Goal: Task Accomplishment & Management: Manage account settings

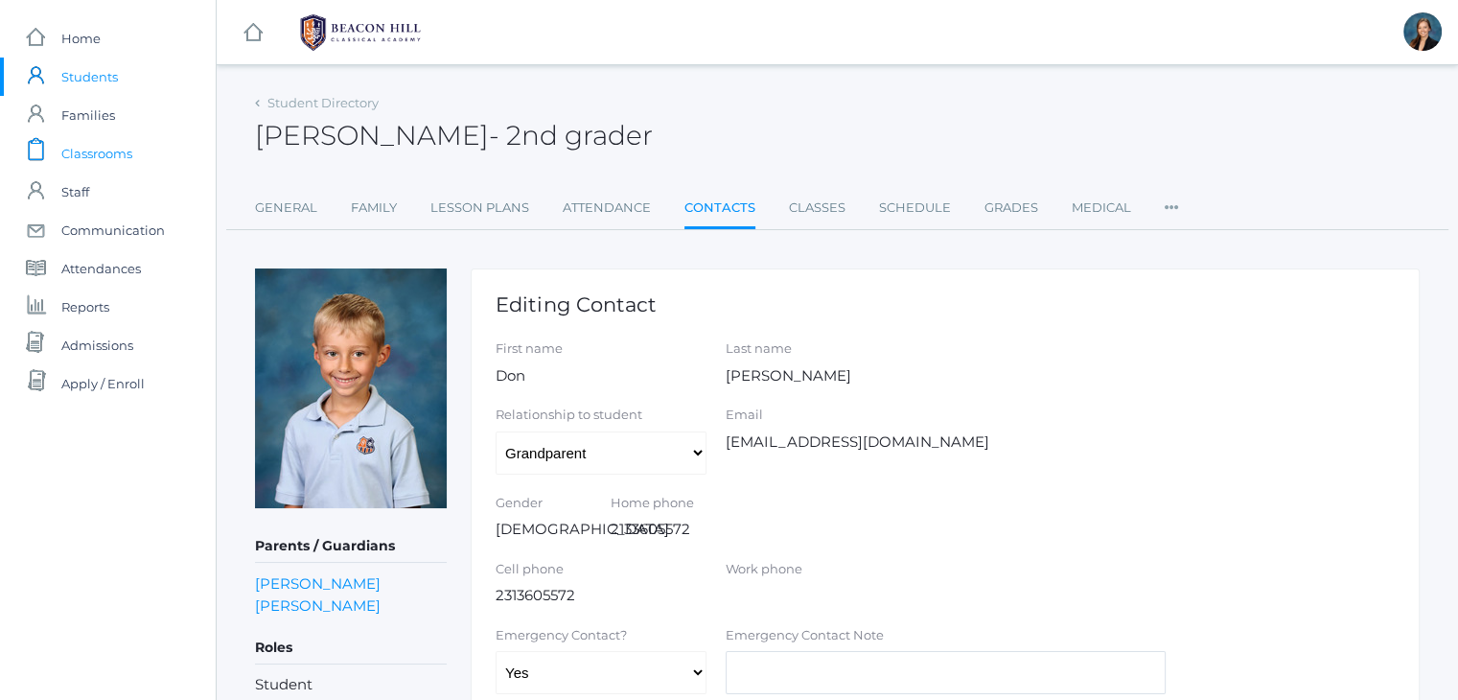
click at [100, 146] on span "Classrooms" at bounding box center [96, 153] width 71 height 38
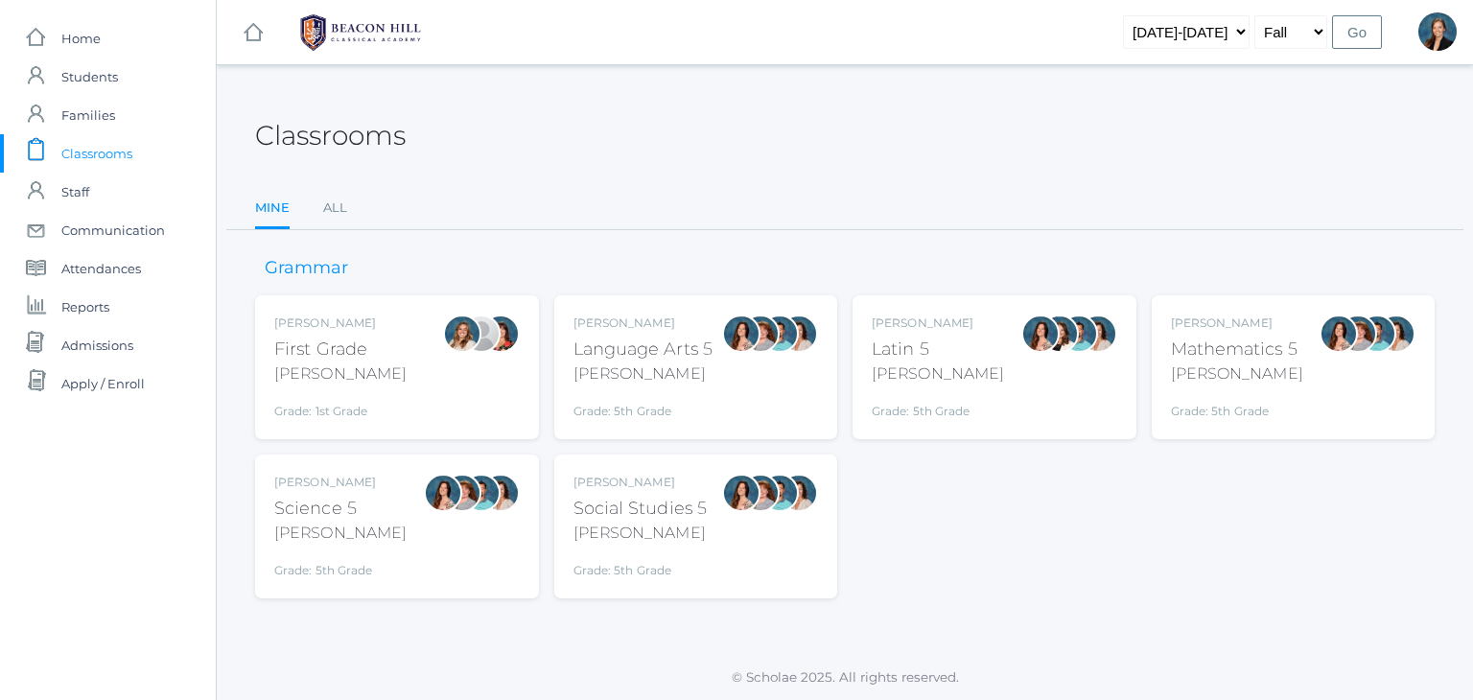
click at [308, 328] on div "[PERSON_NAME]" at bounding box center [340, 322] width 132 height 17
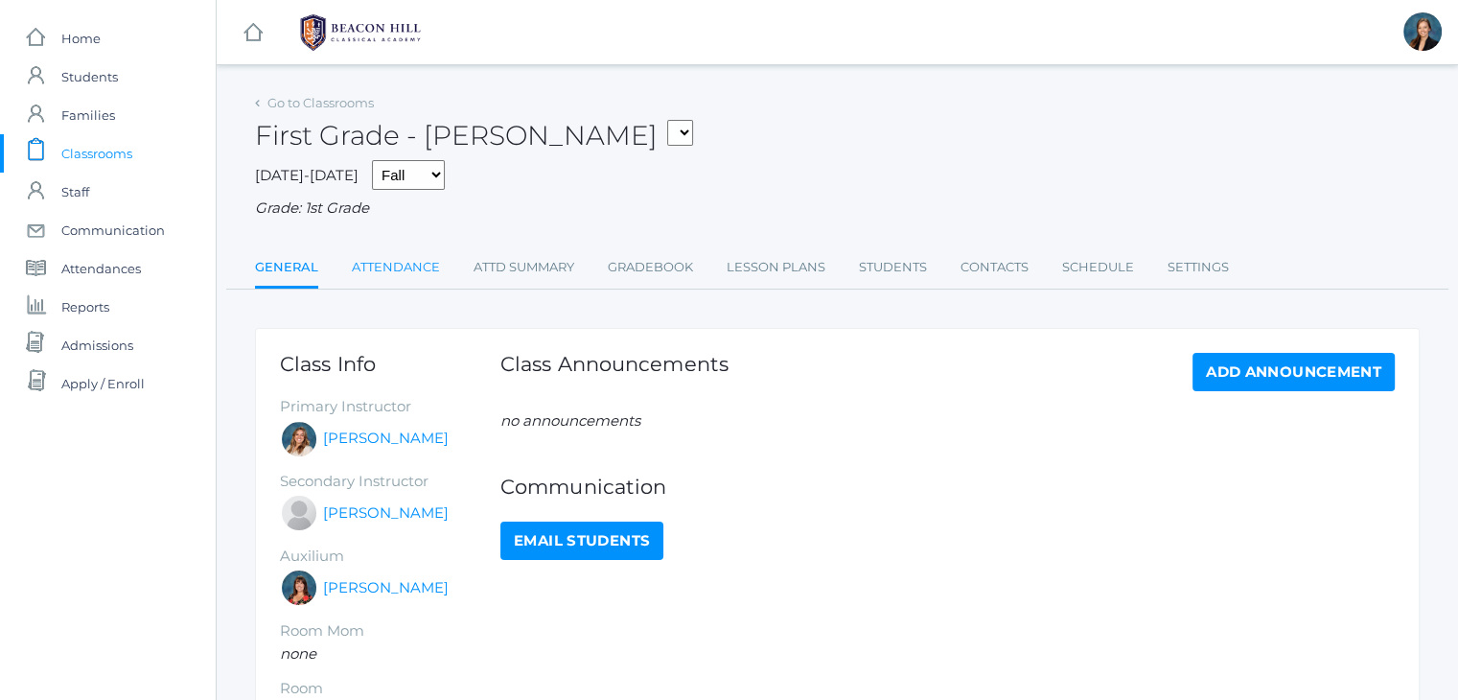
click at [372, 271] on link "Attendance" at bounding box center [396, 267] width 88 height 38
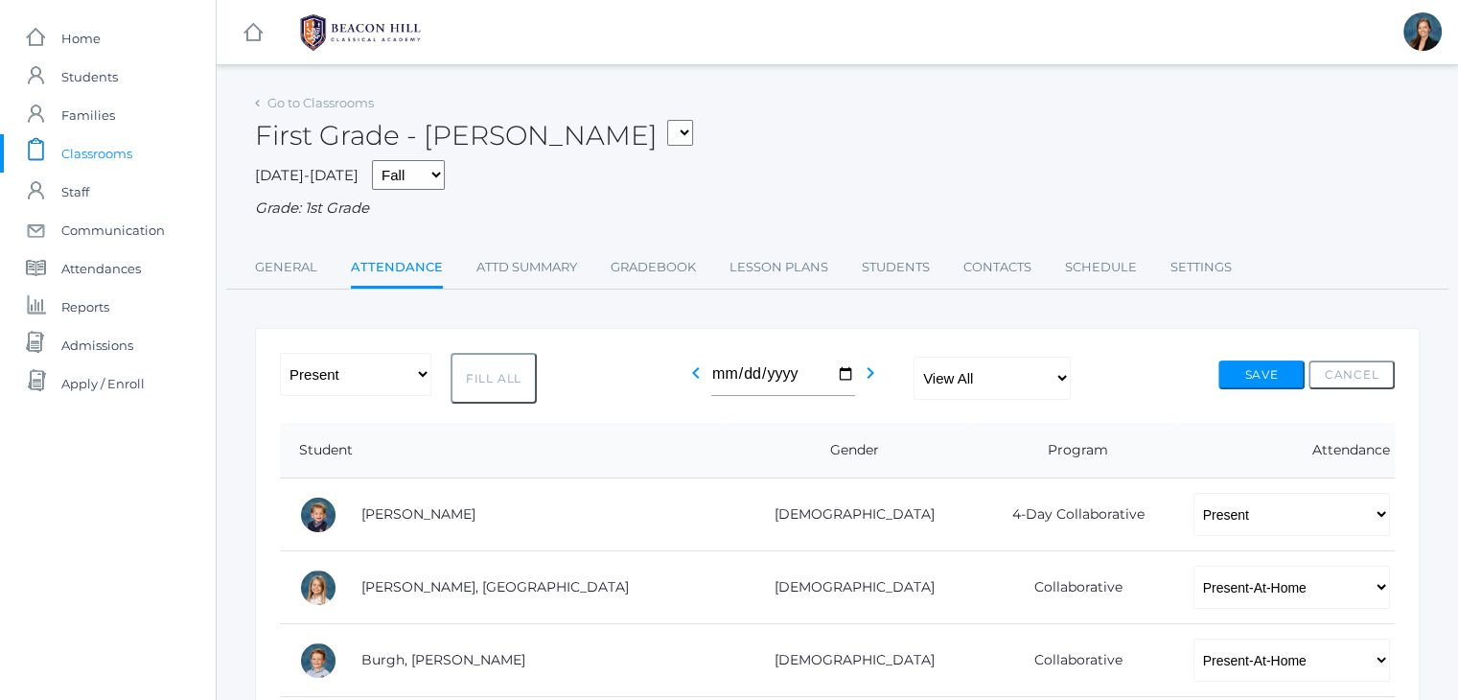
click at [114, 147] on span "Classrooms" at bounding box center [96, 153] width 71 height 38
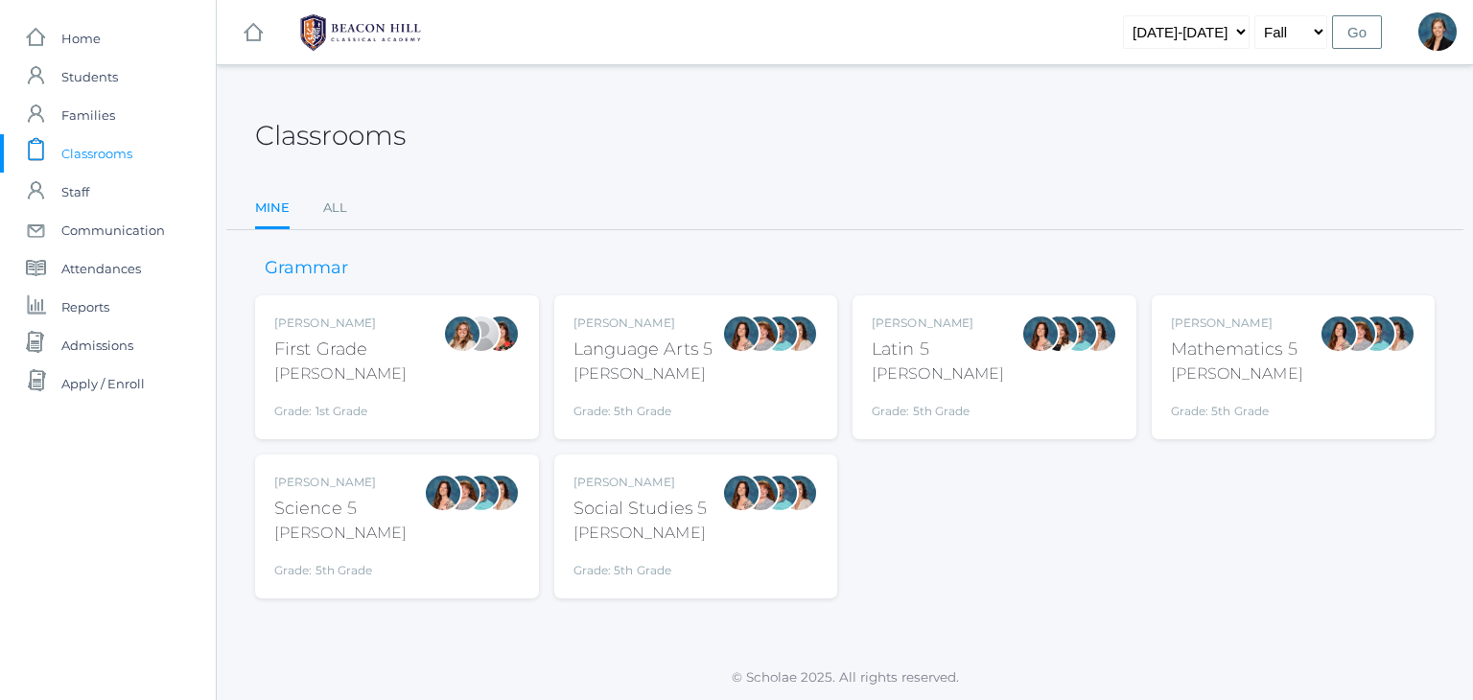
click at [593, 312] on div "Rebecca Salazar Language Arts 5 Salazar Grade: 5th Grade 05LA" at bounding box center [696, 367] width 284 height 144
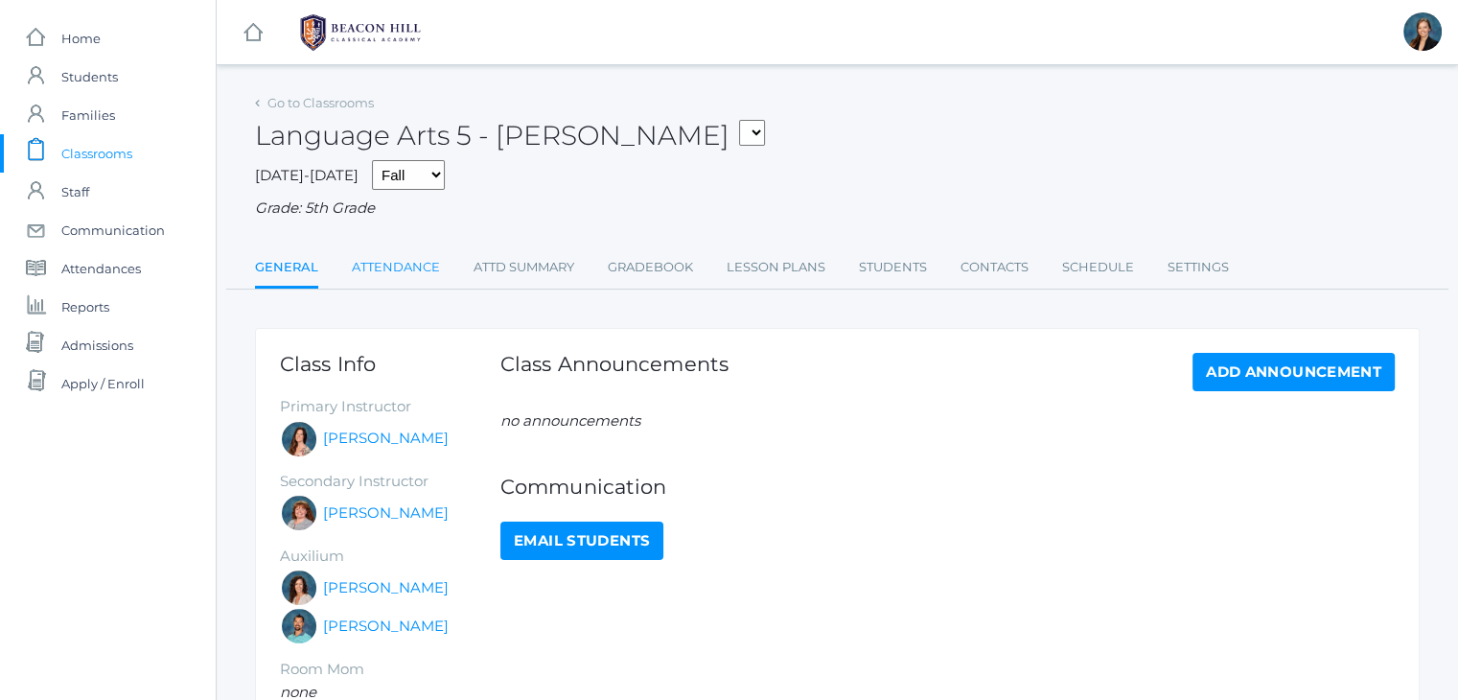
click at [383, 254] on link "Attendance" at bounding box center [396, 267] width 88 height 38
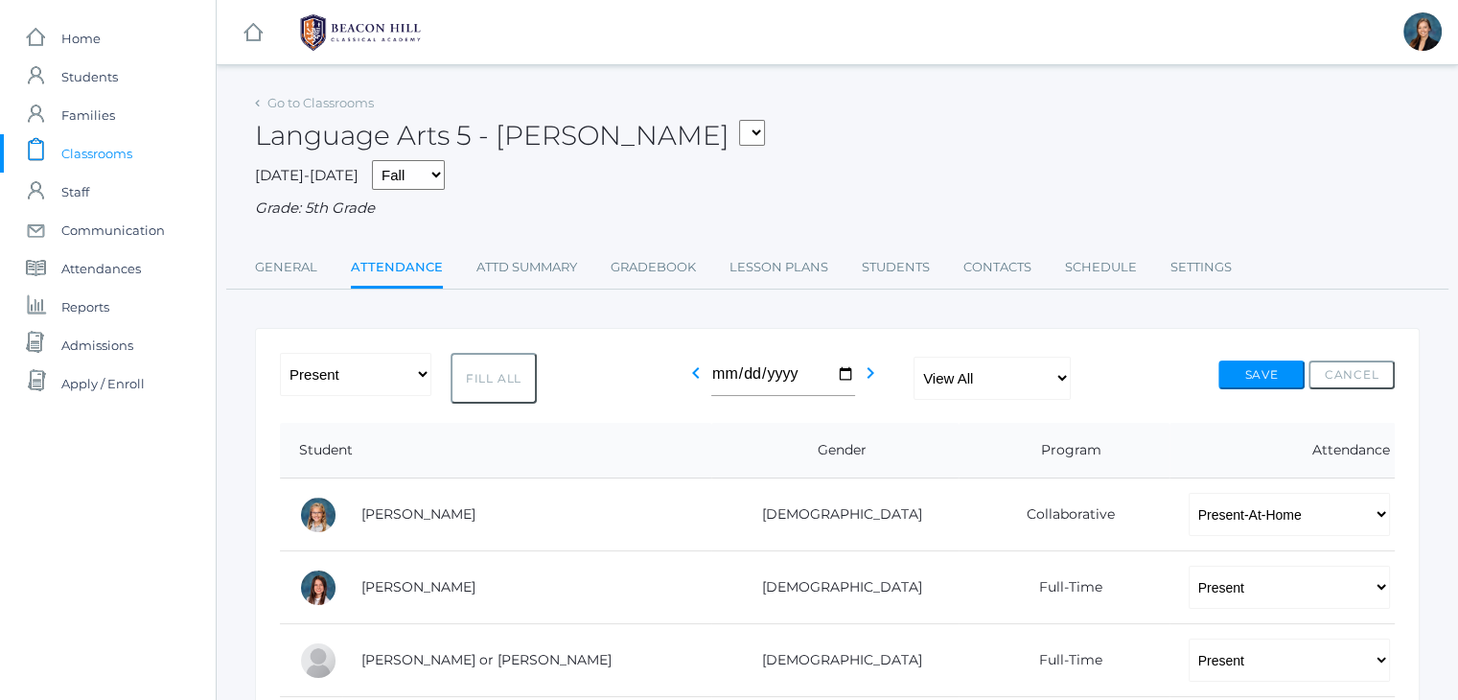
click at [69, 152] on span "Classrooms" at bounding box center [96, 153] width 71 height 38
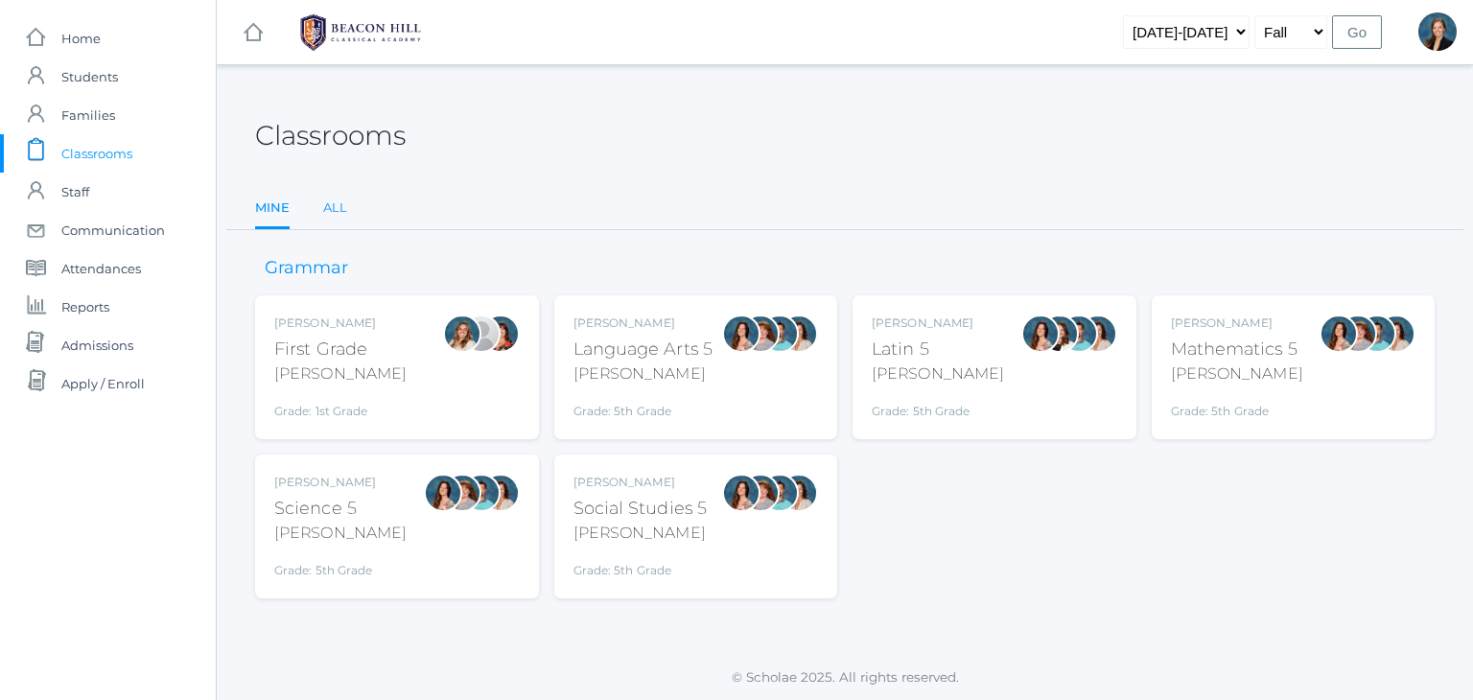
click at [331, 209] on link "All" at bounding box center [335, 208] width 24 height 38
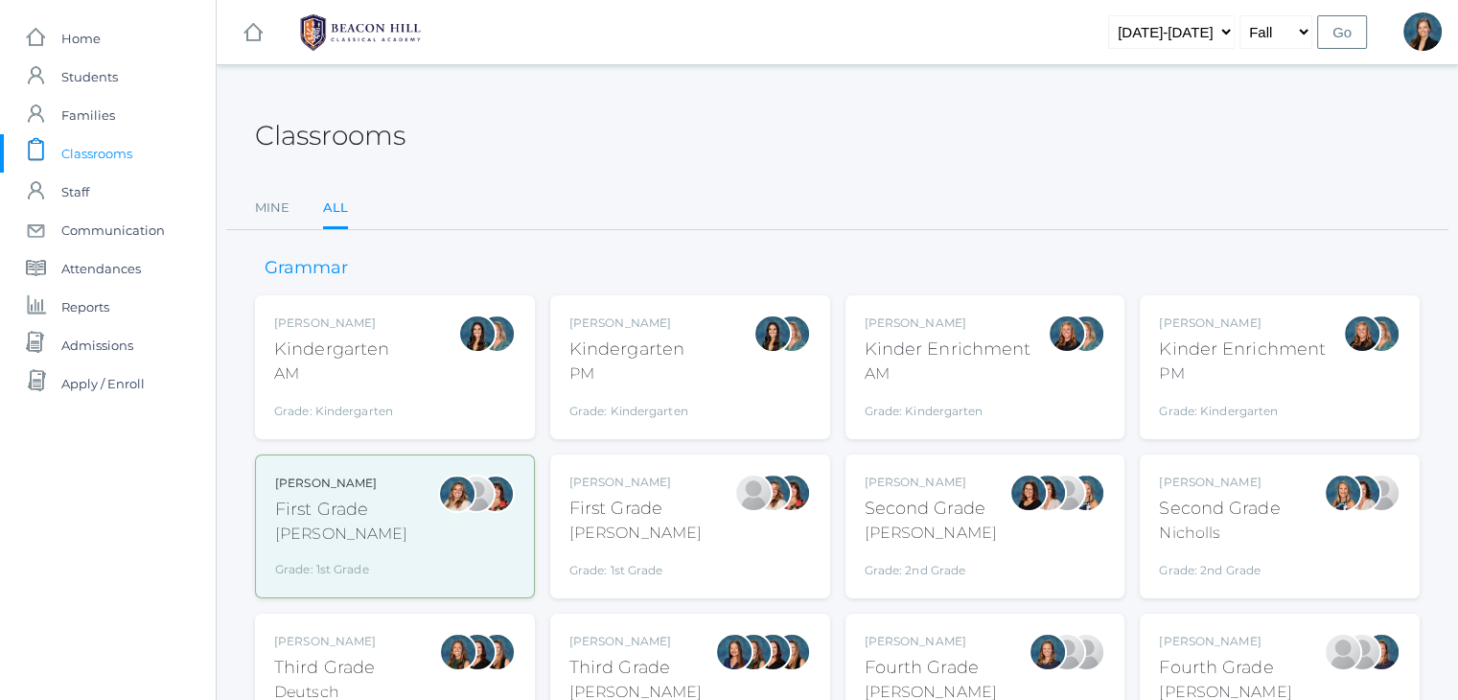
click at [395, 312] on div "Jordyn Dewey Kindergarten AM Grade: Kindergarten *KIND" at bounding box center [395, 367] width 280 height 144
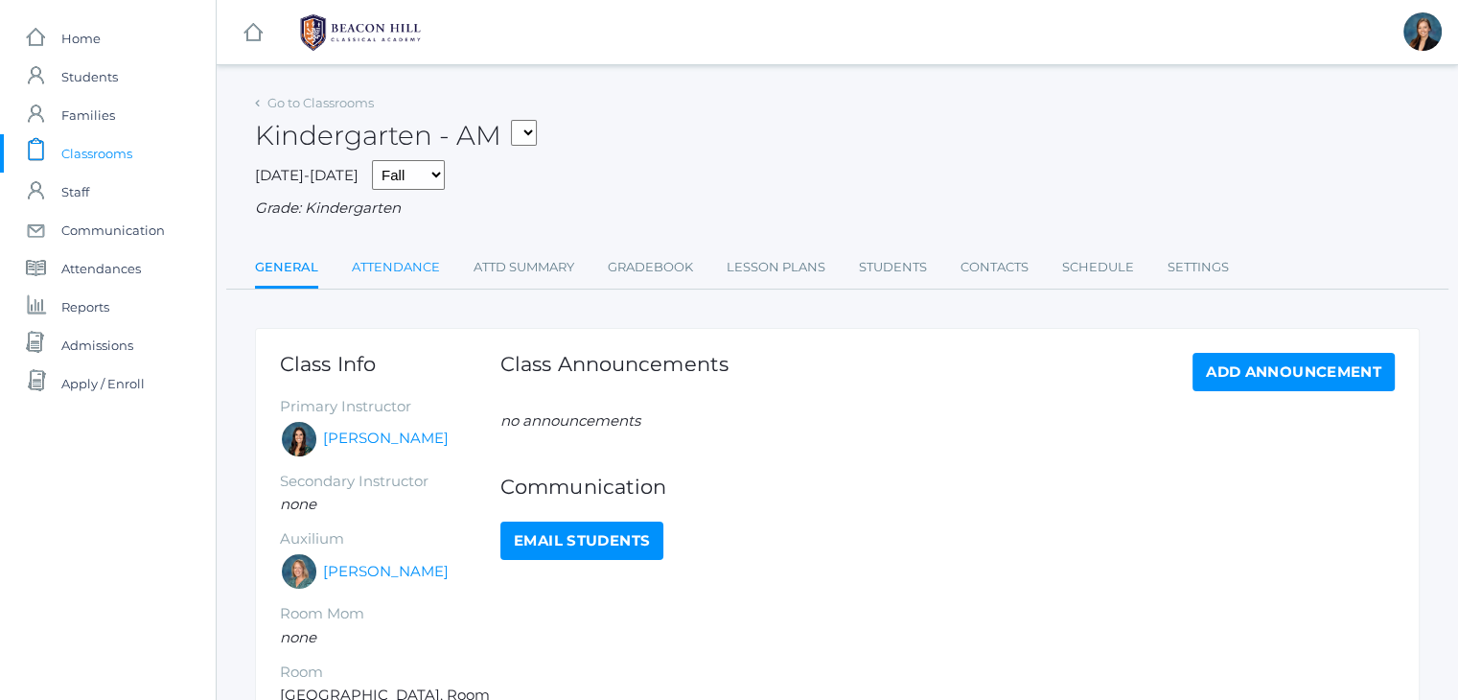
click at [385, 266] on link "Attendance" at bounding box center [396, 267] width 88 height 38
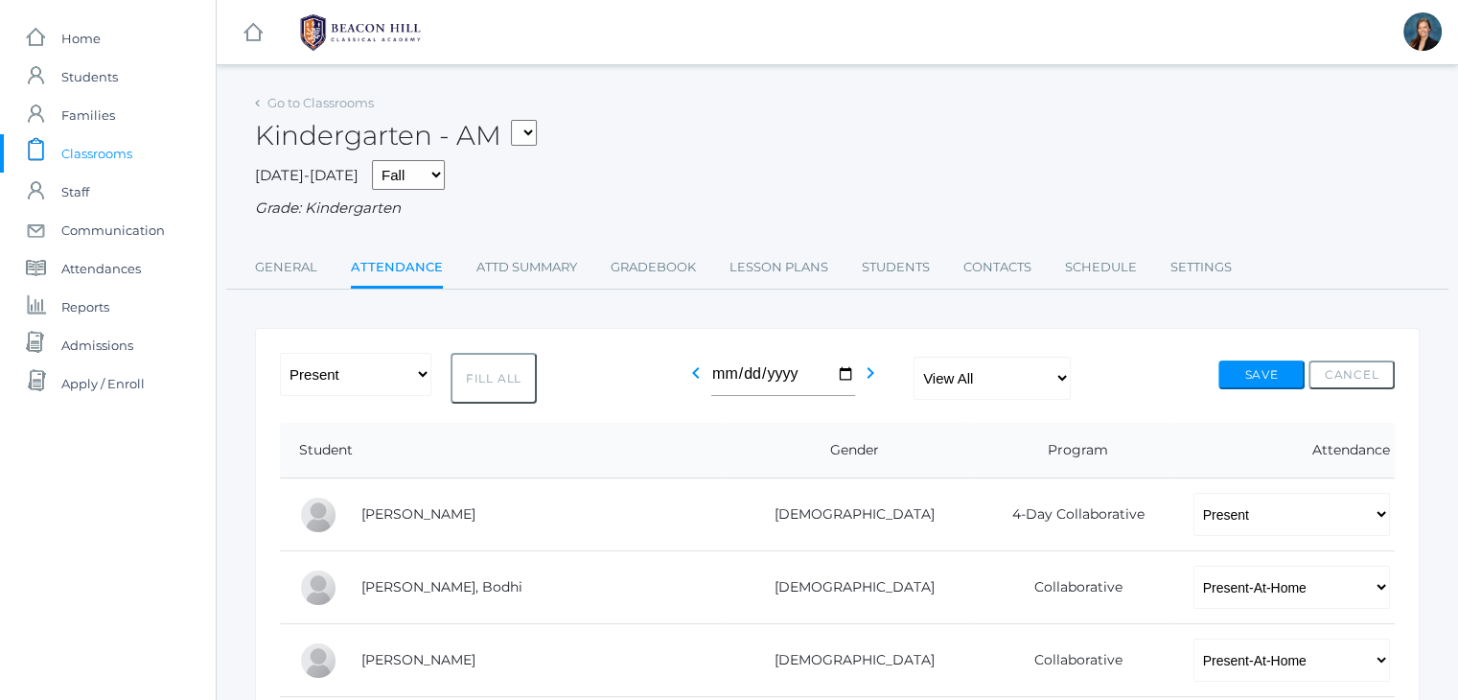
click at [91, 158] on span "Classrooms" at bounding box center [96, 153] width 71 height 38
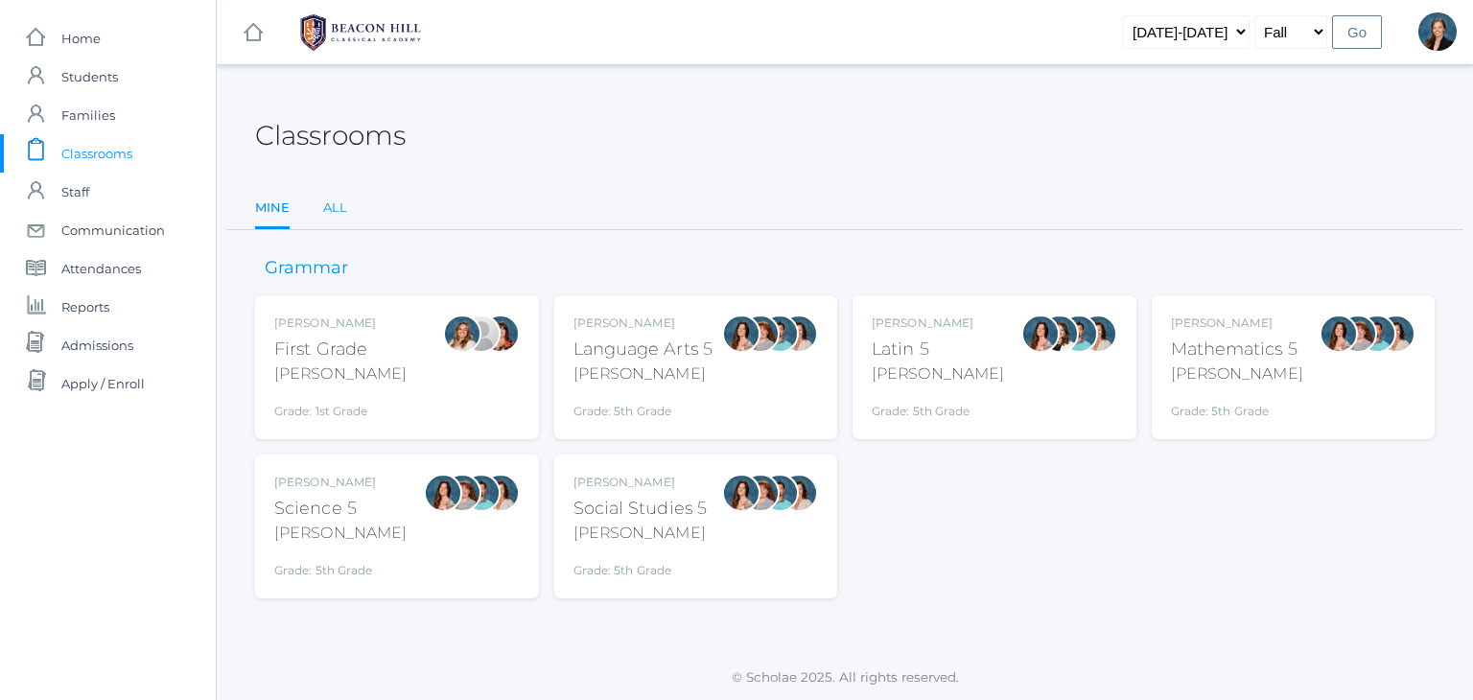
click at [344, 208] on link "All" at bounding box center [335, 208] width 24 height 38
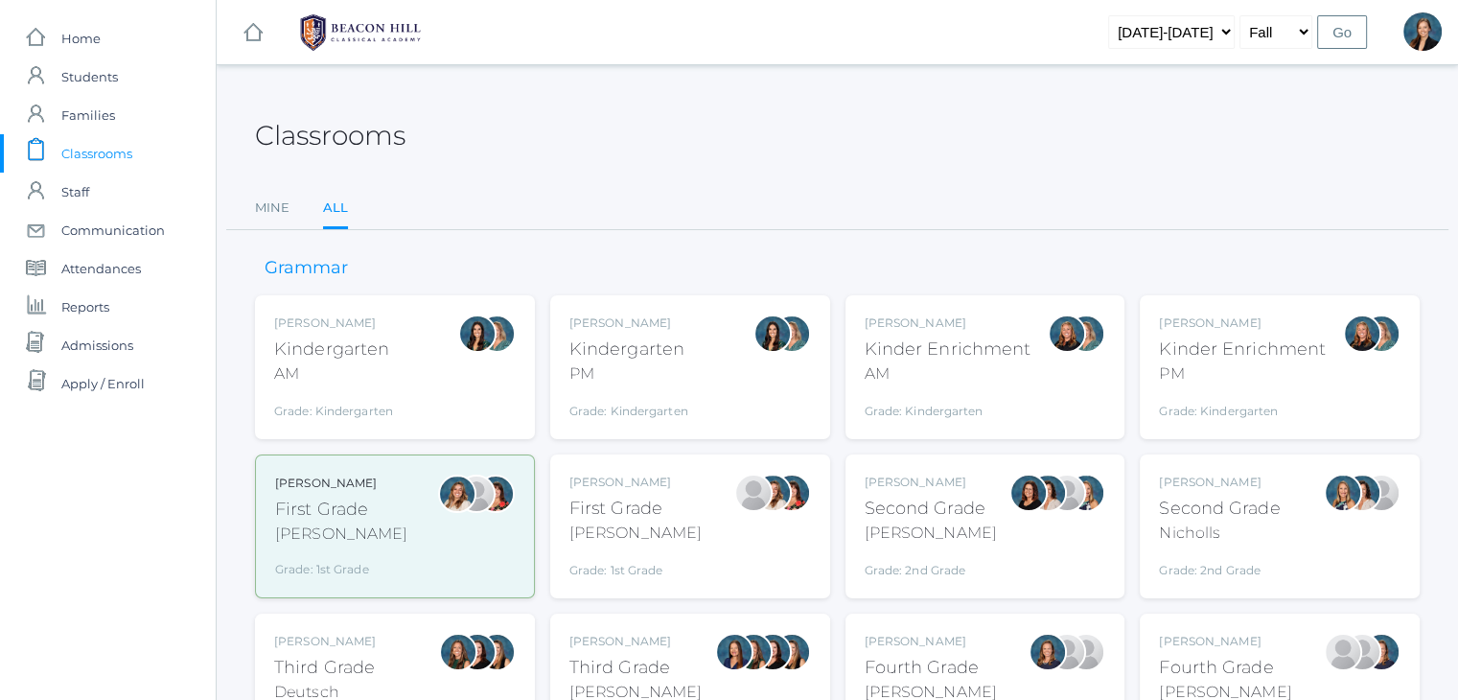
click at [686, 387] on div "Jordyn Dewey Kindergarten PM Grade: Kindergarten *KIND" at bounding box center [628, 366] width 119 height 105
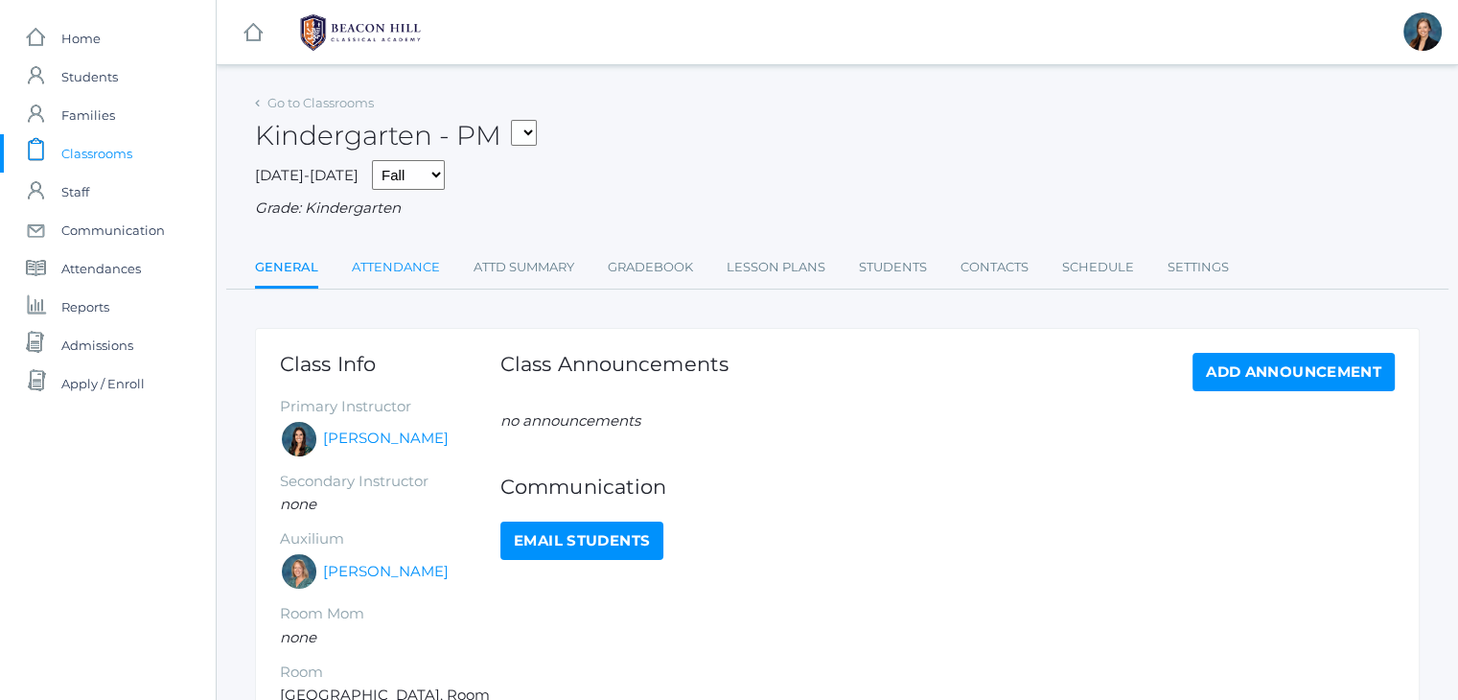
click at [377, 263] on link "Attendance" at bounding box center [396, 267] width 88 height 38
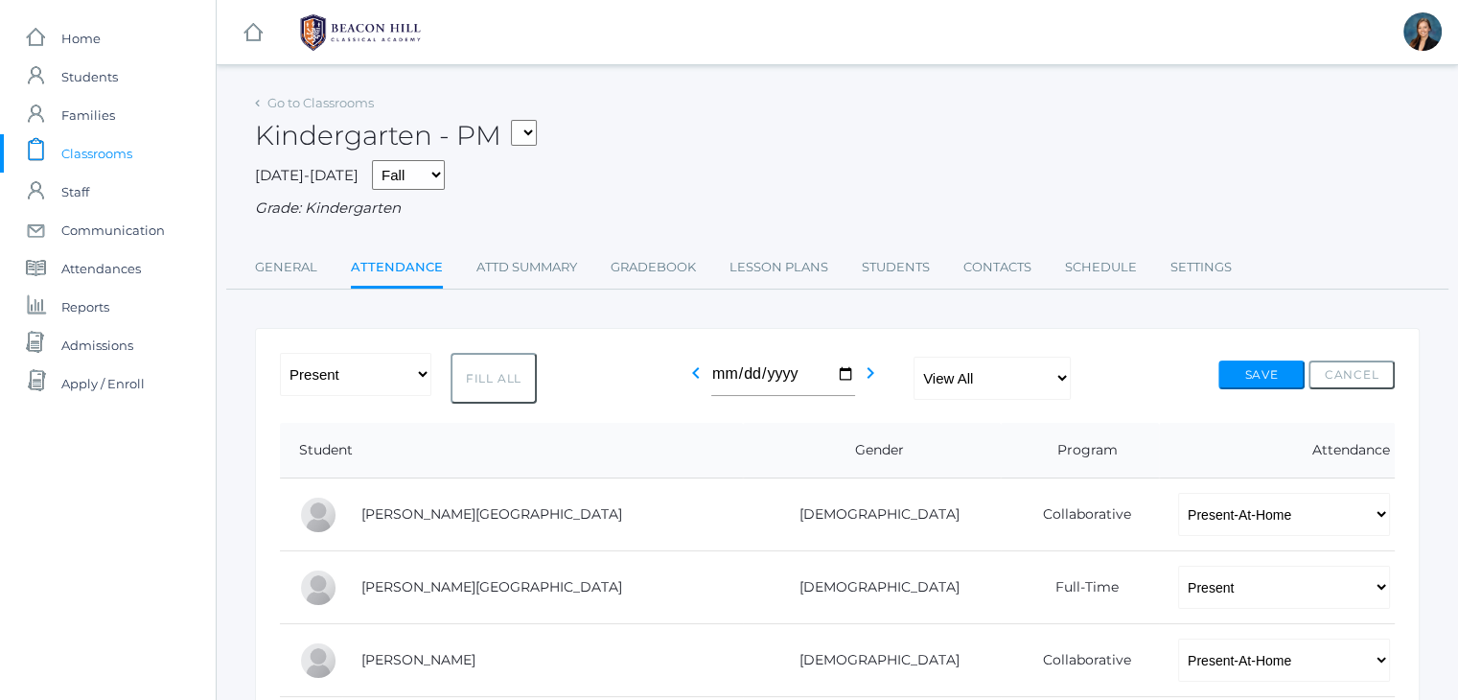
click at [108, 159] on span "Classrooms" at bounding box center [96, 153] width 71 height 38
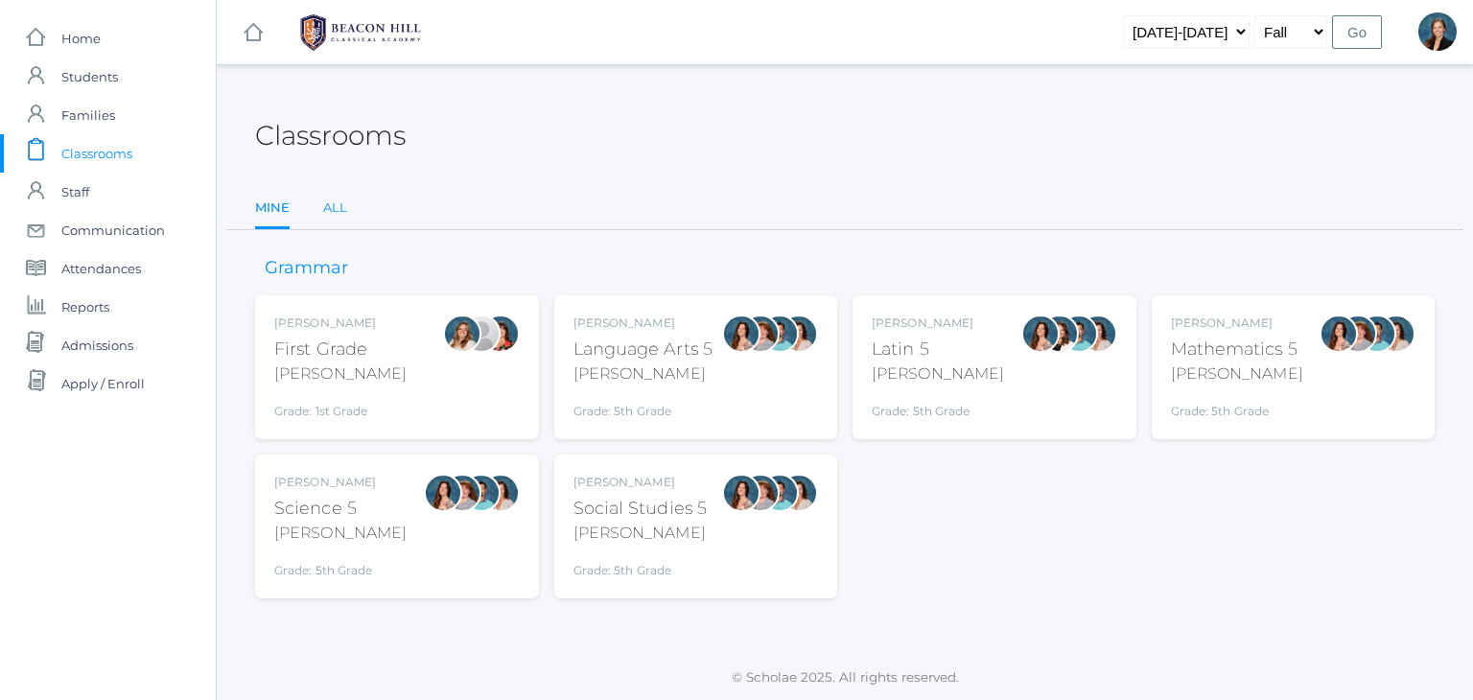
click at [326, 208] on link "All" at bounding box center [335, 208] width 24 height 38
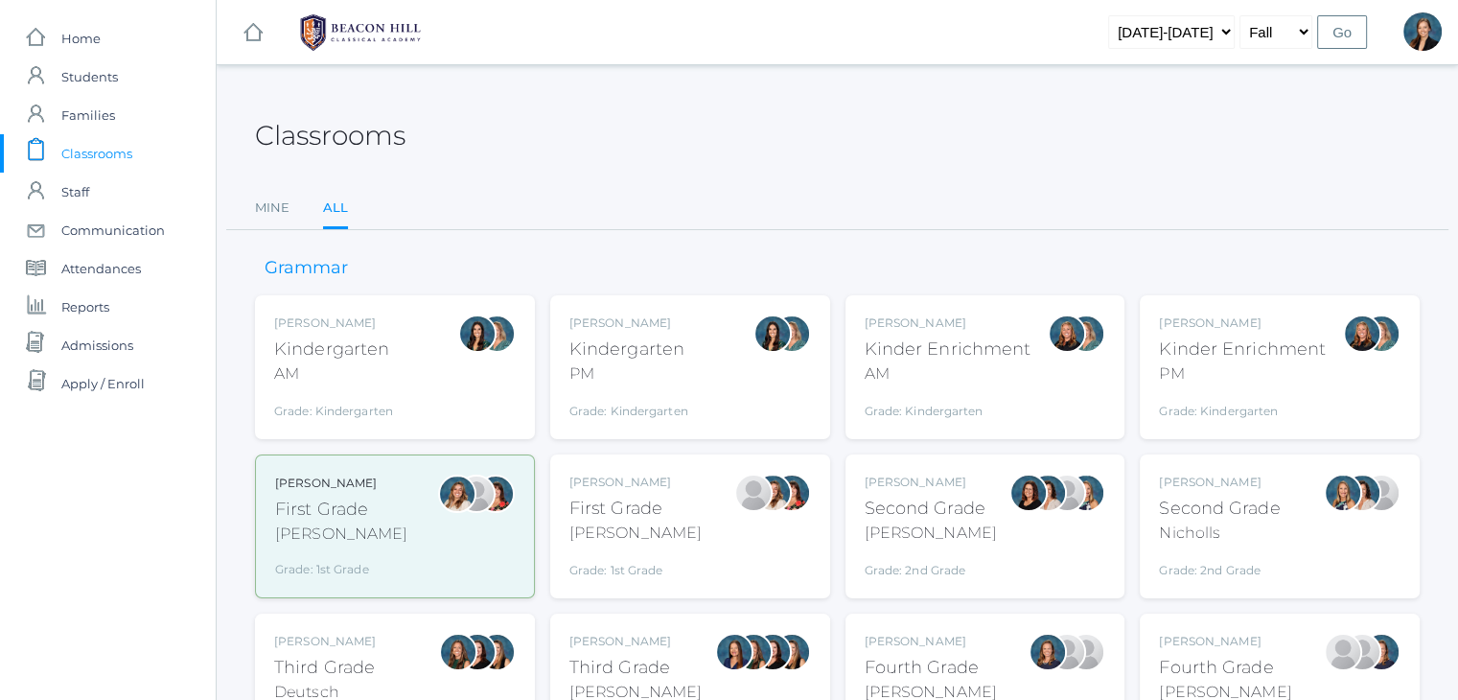
click at [978, 522] on div "[PERSON_NAME]" at bounding box center [931, 533] width 132 height 23
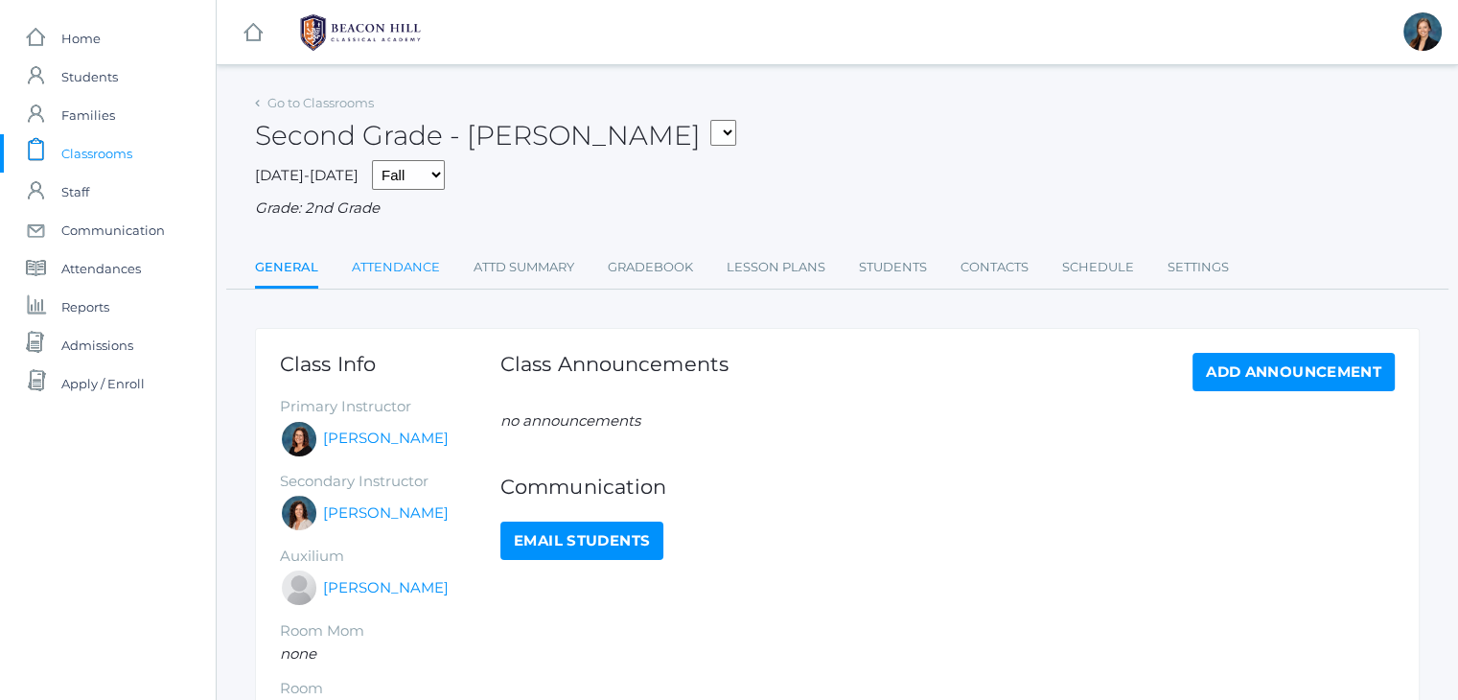
click at [407, 270] on link "Attendance" at bounding box center [396, 267] width 88 height 38
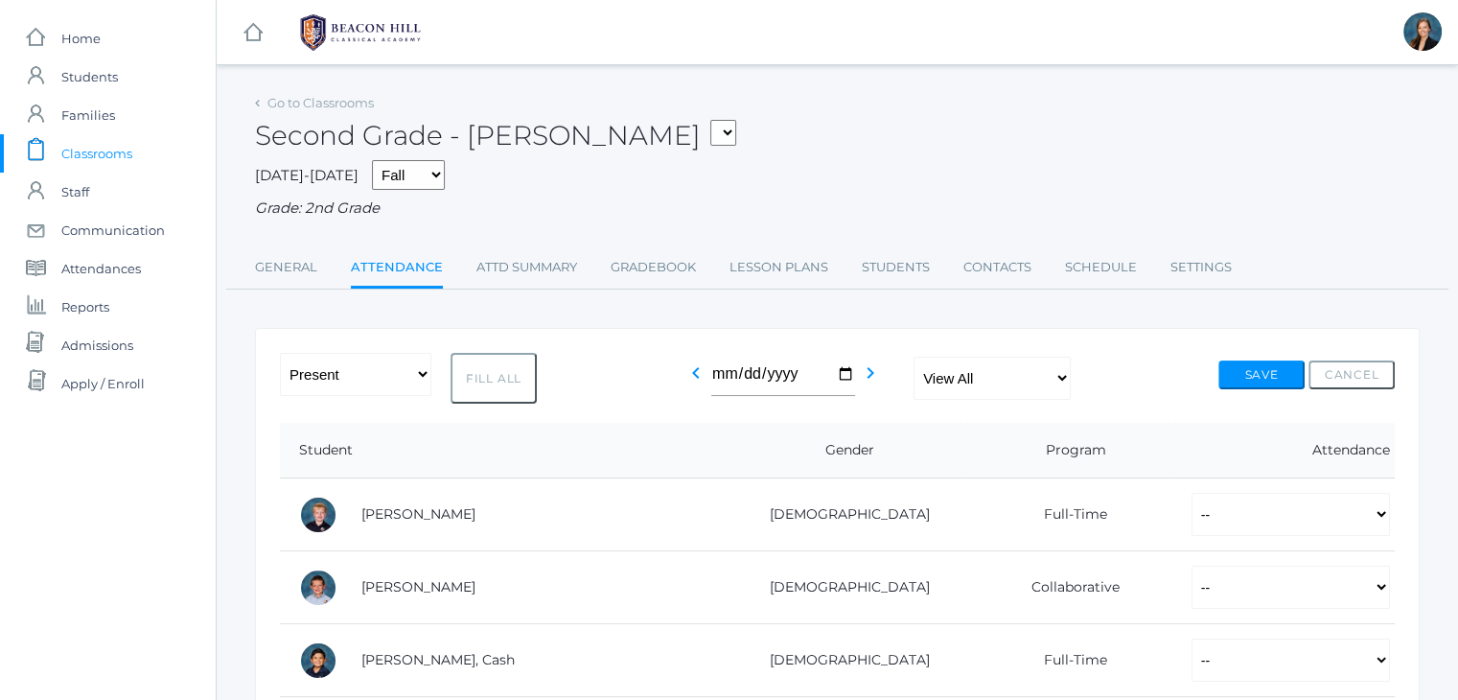
click at [873, 152] on div "Second Grade - Balli 01LA - First Grade Barber 05LATIN - Latin 5 Salazar 05MATH…" at bounding box center [837, 124] width 1165 height 71
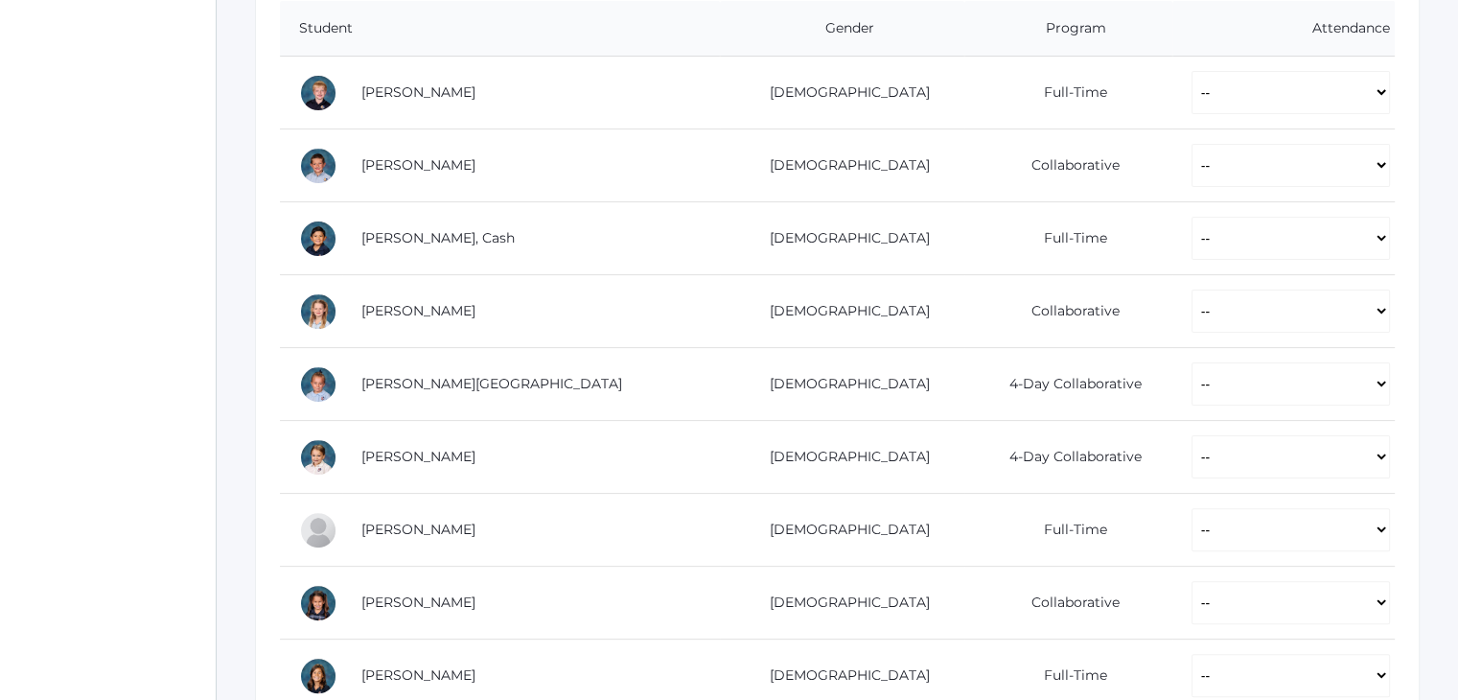
scroll to position [383, 0]
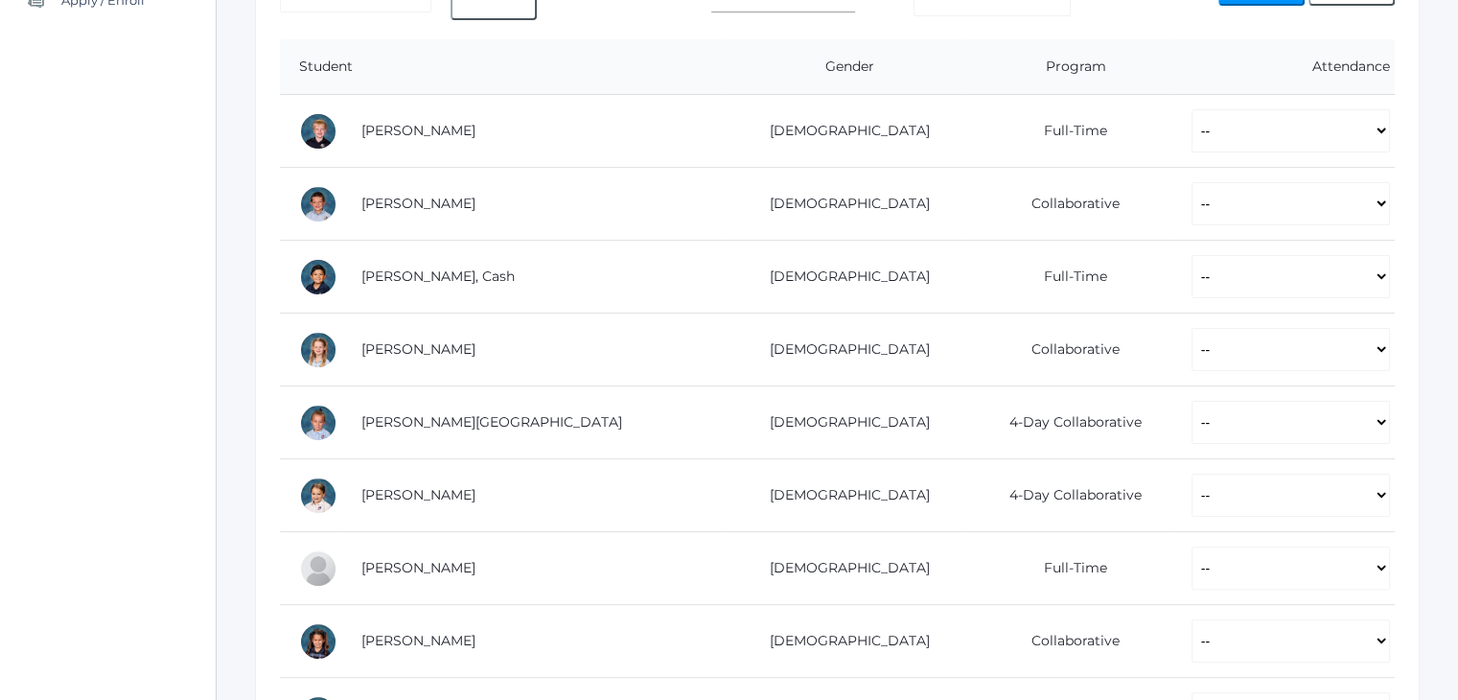
click at [96, 266] on div "icons/ui/navigation/home Created with Sketch. Home icons/user/plain Created wit…" at bounding box center [108, 696] width 216 height 2158
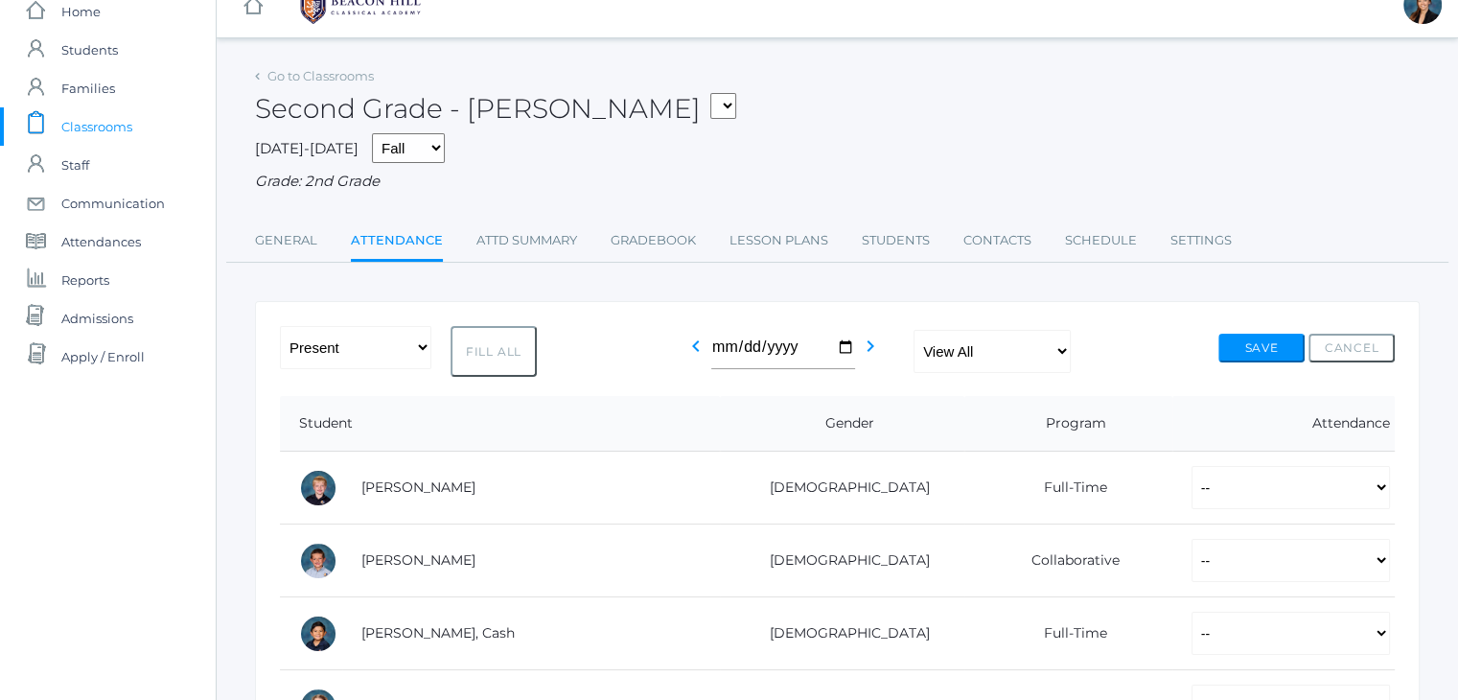
scroll to position [0, 0]
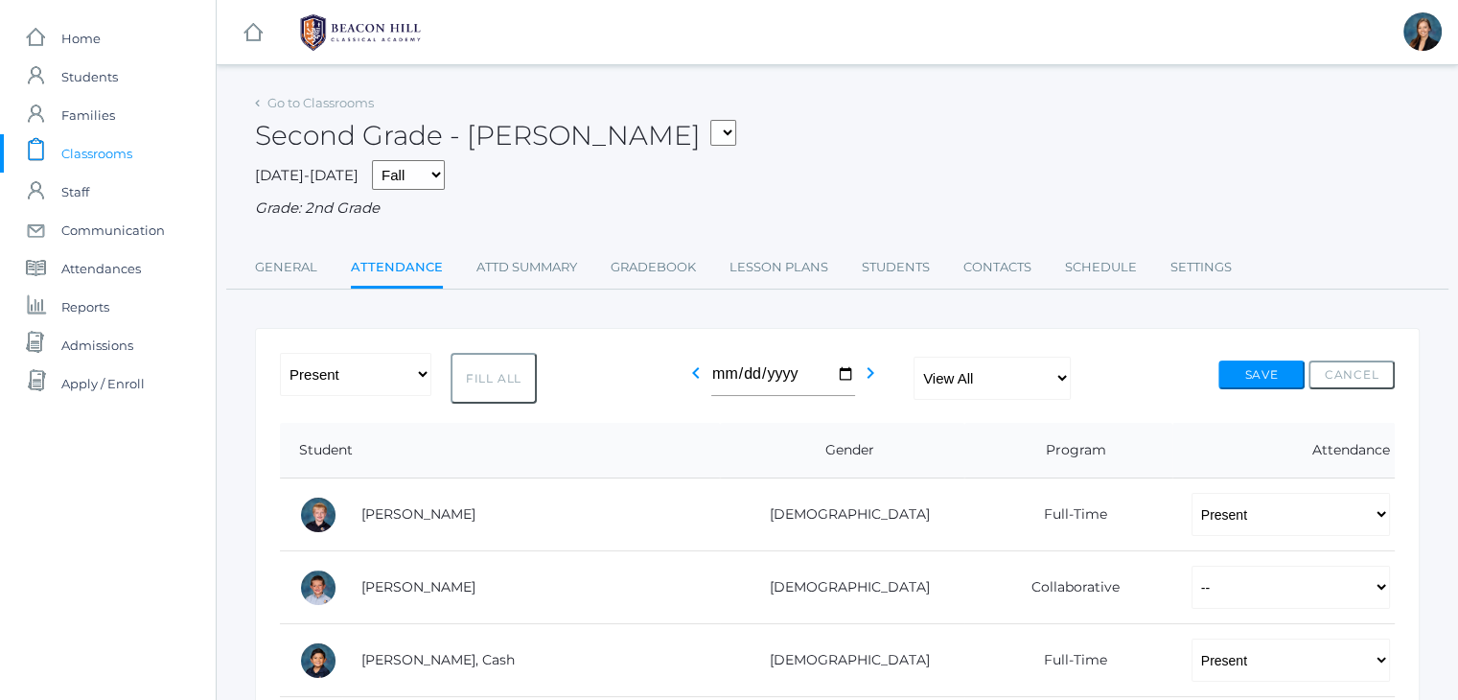
click at [799, 139] on div "Second Grade - Balli 01LA - First Grade Barber 05SOCS - Social Studies 5 Salaza…" at bounding box center [837, 124] width 1165 height 71
click at [69, 154] on span "Classrooms" at bounding box center [96, 153] width 71 height 38
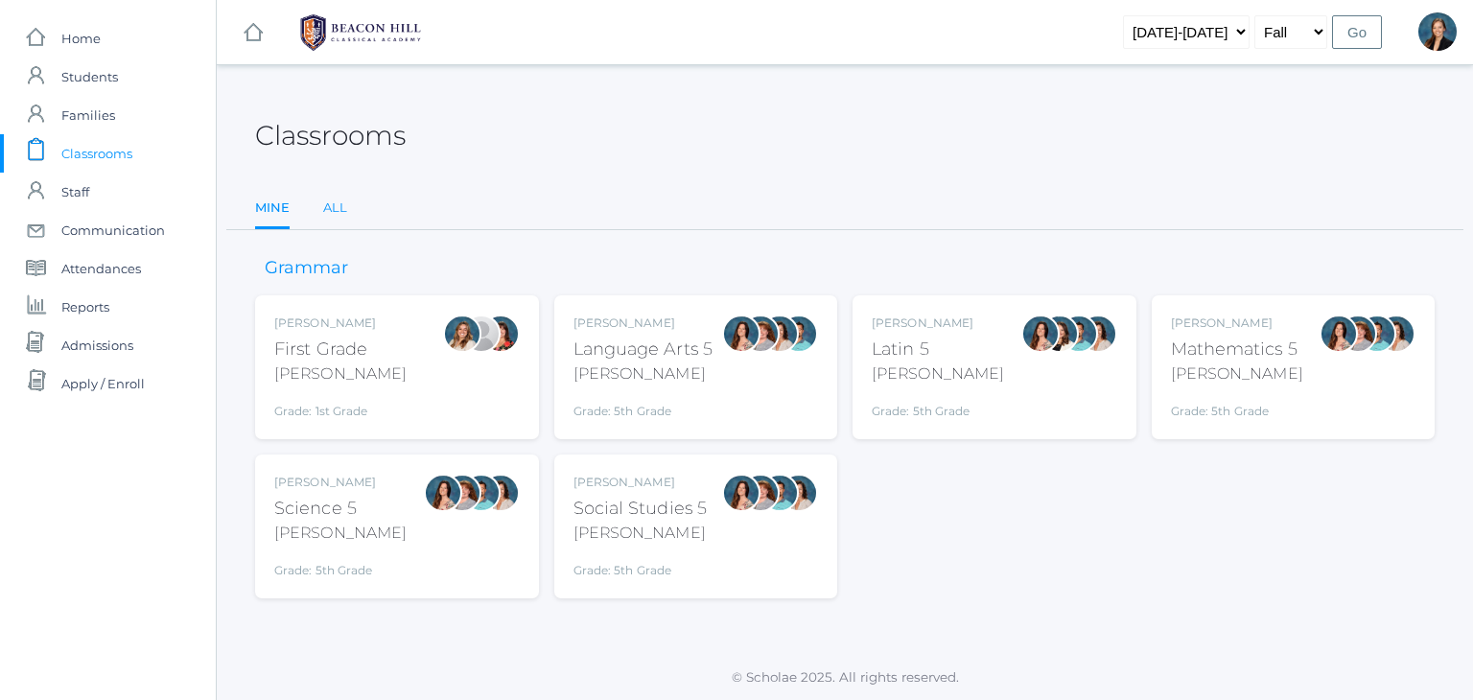
click at [325, 208] on link "All" at bounding box center [335, 208] width 24 height 38
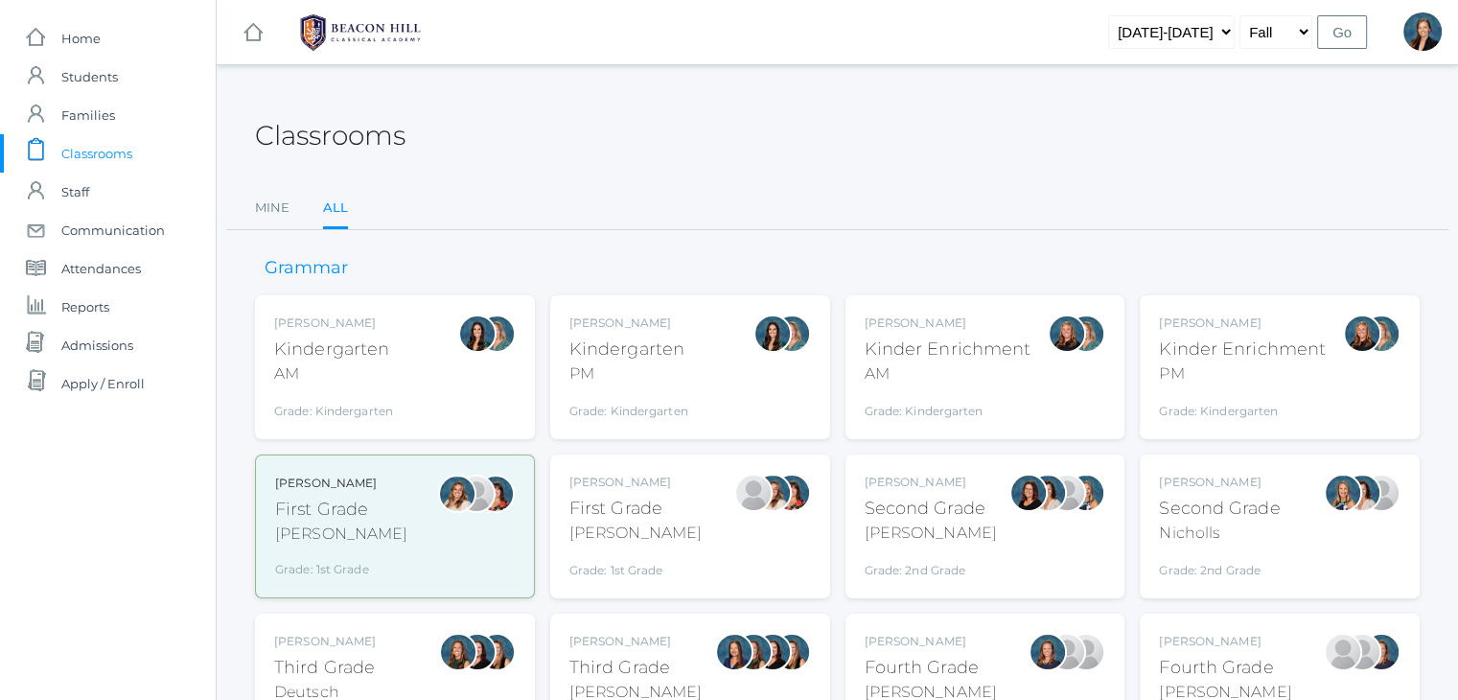
click at [328, 342] on div "Kindergarten" at bounding box center [333, 350] width 119 height 26
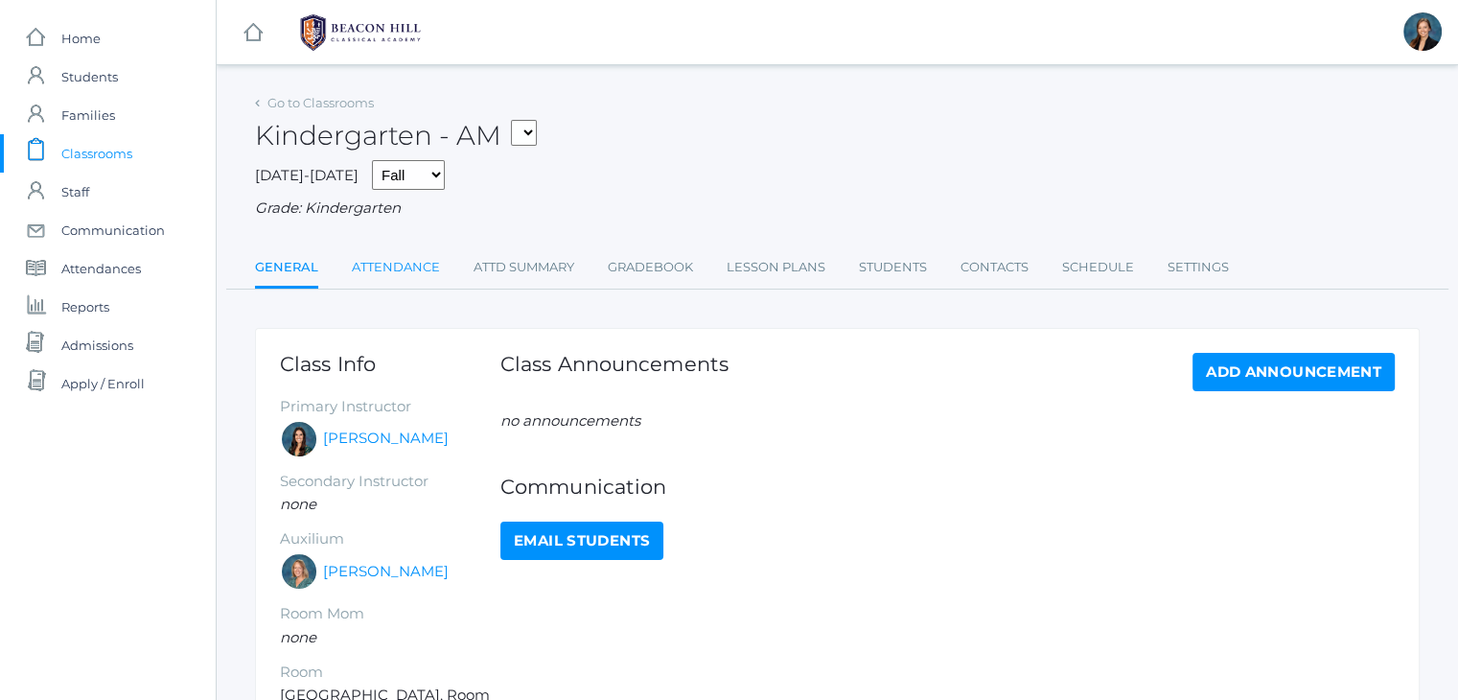
click at [403, 269] on link "Attendance" at bounding box center [396, 267] width 88 height 38
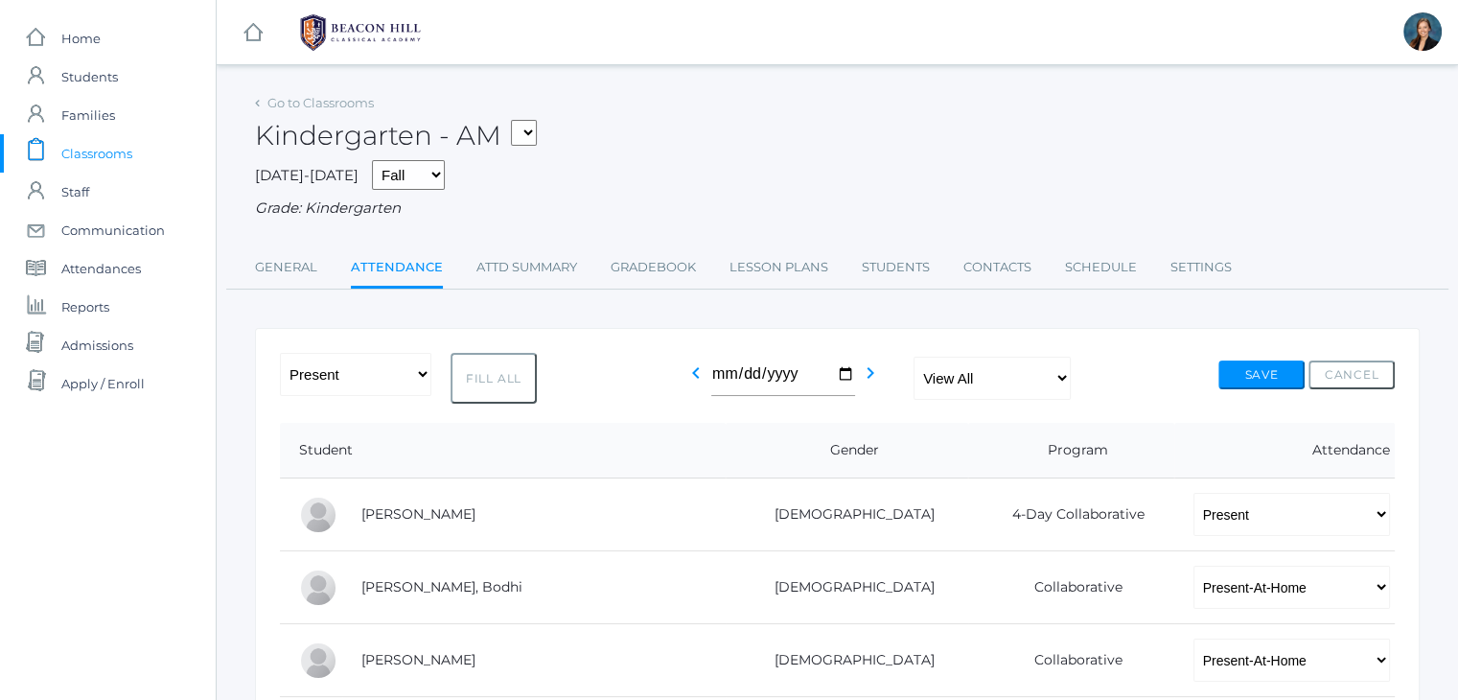
click at [100, 155] on span "Classrooms" at bounding box center [96, 153] width 71 height 38
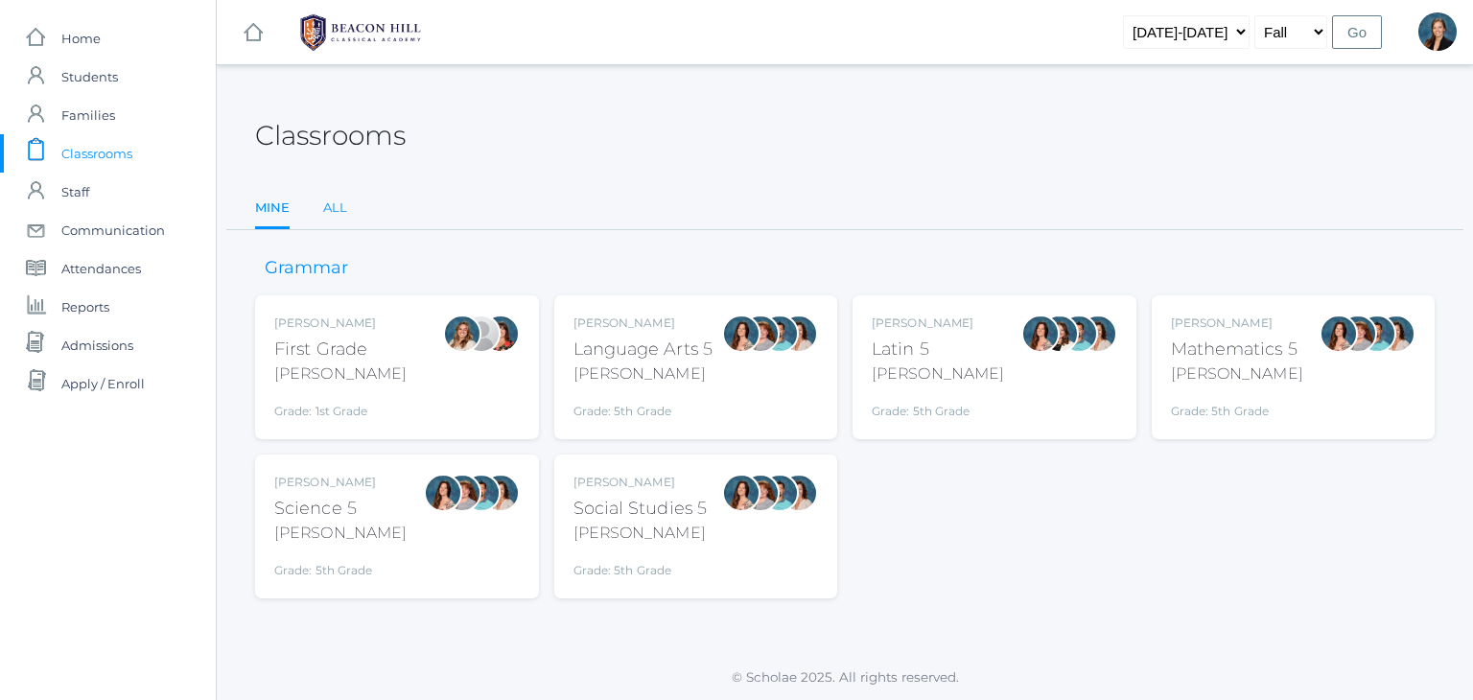
click at [327, 208] on link "All" at bounding box center [335, 208] width 24 height 38
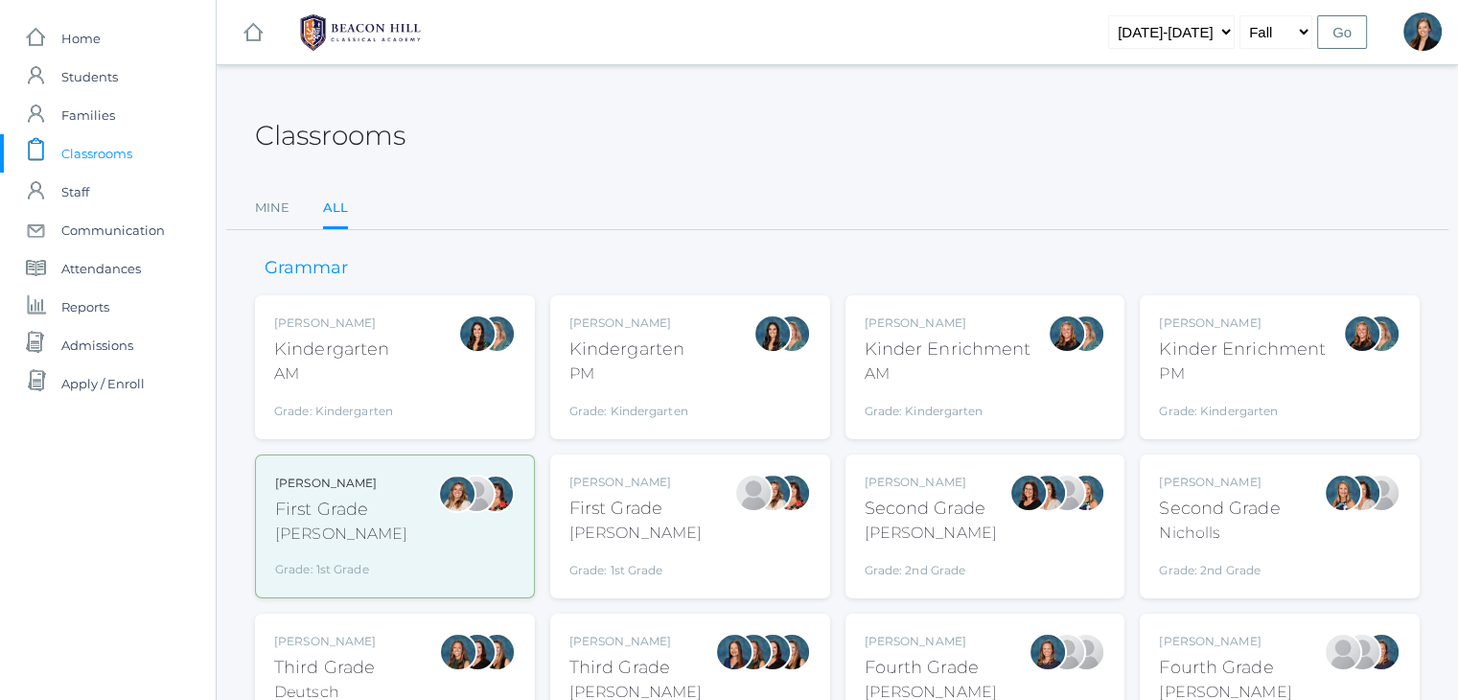
click at [616, 377] on div "PM" at bounding box center [628, 373] width 119 height 23
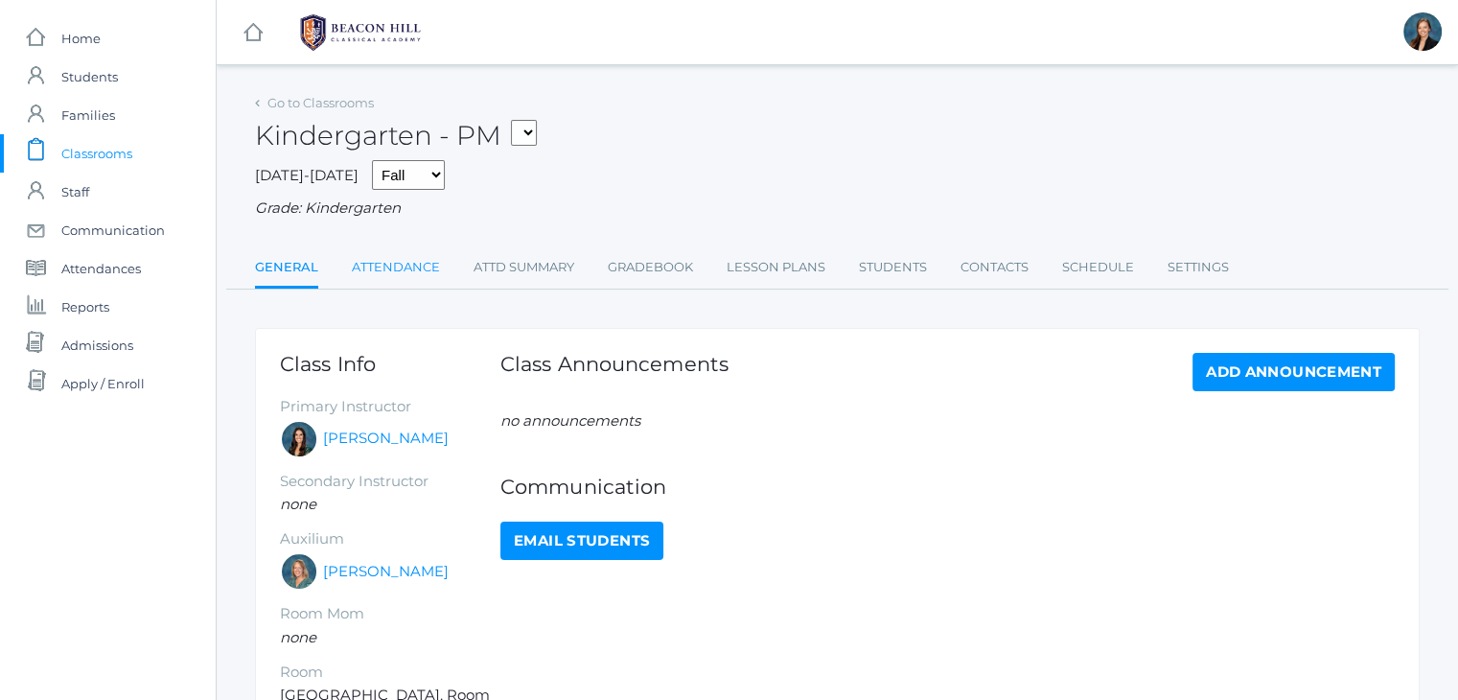
click at [377, 263] on link "Attendance" at bounding box center [396, 267] width 88 height 38
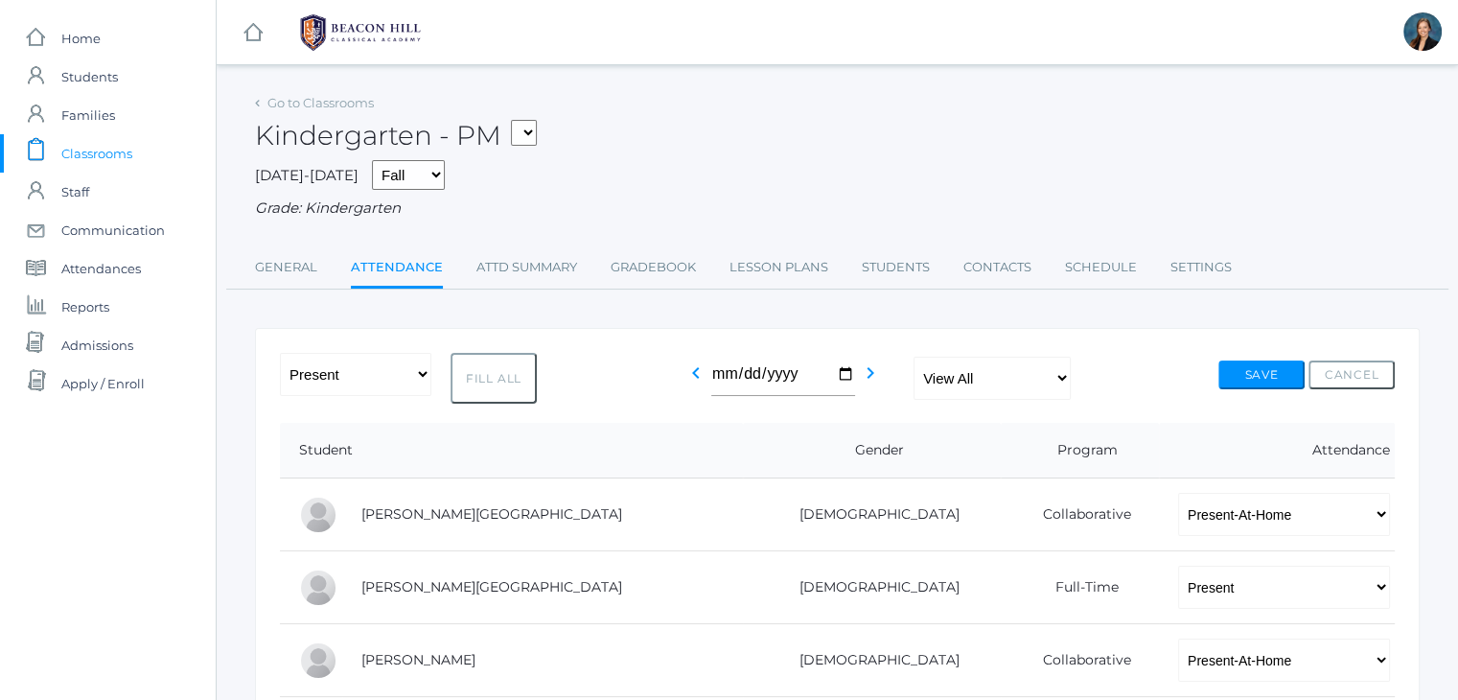
click at [115, 151] on span "Classrooms" at bounding box center [96, 153] width 71 height 38
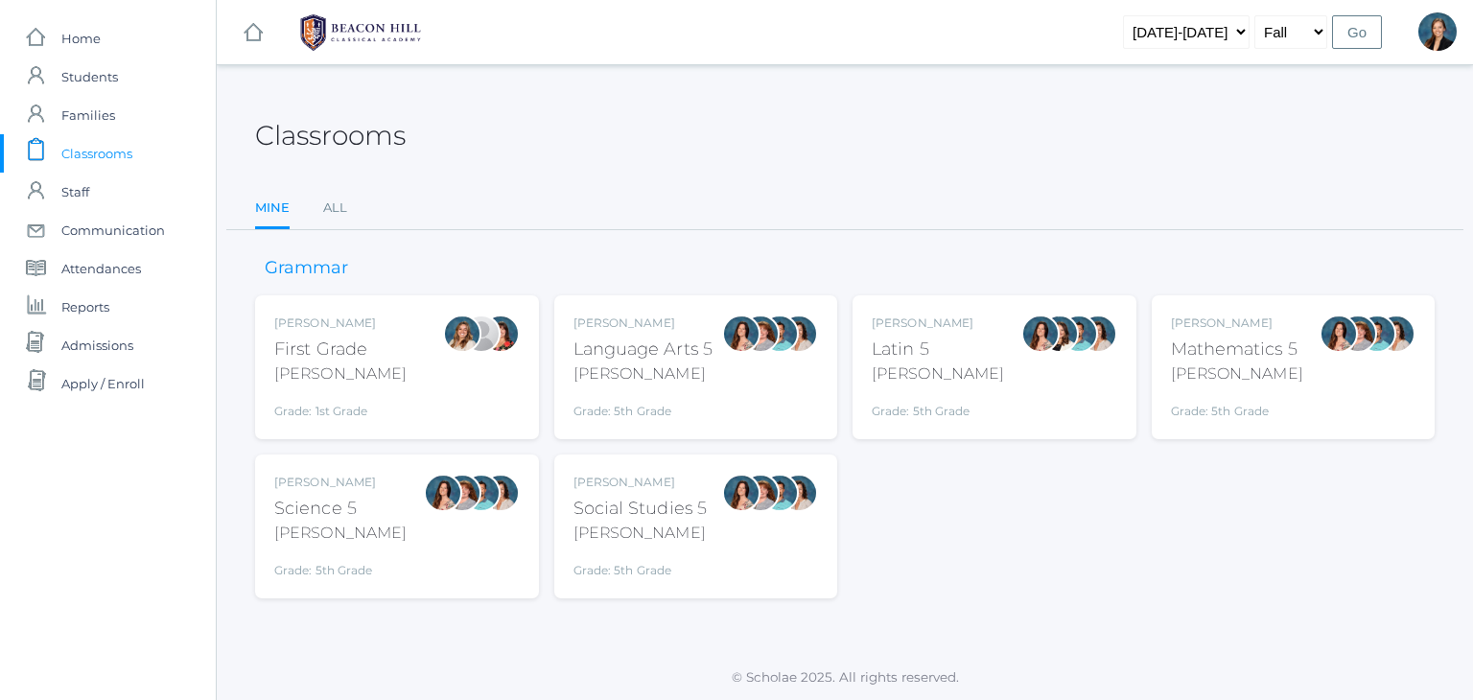
click at [326, 379] on div "[PERSON_NAME]" at bounding box center [340, 373] width 132 height 23
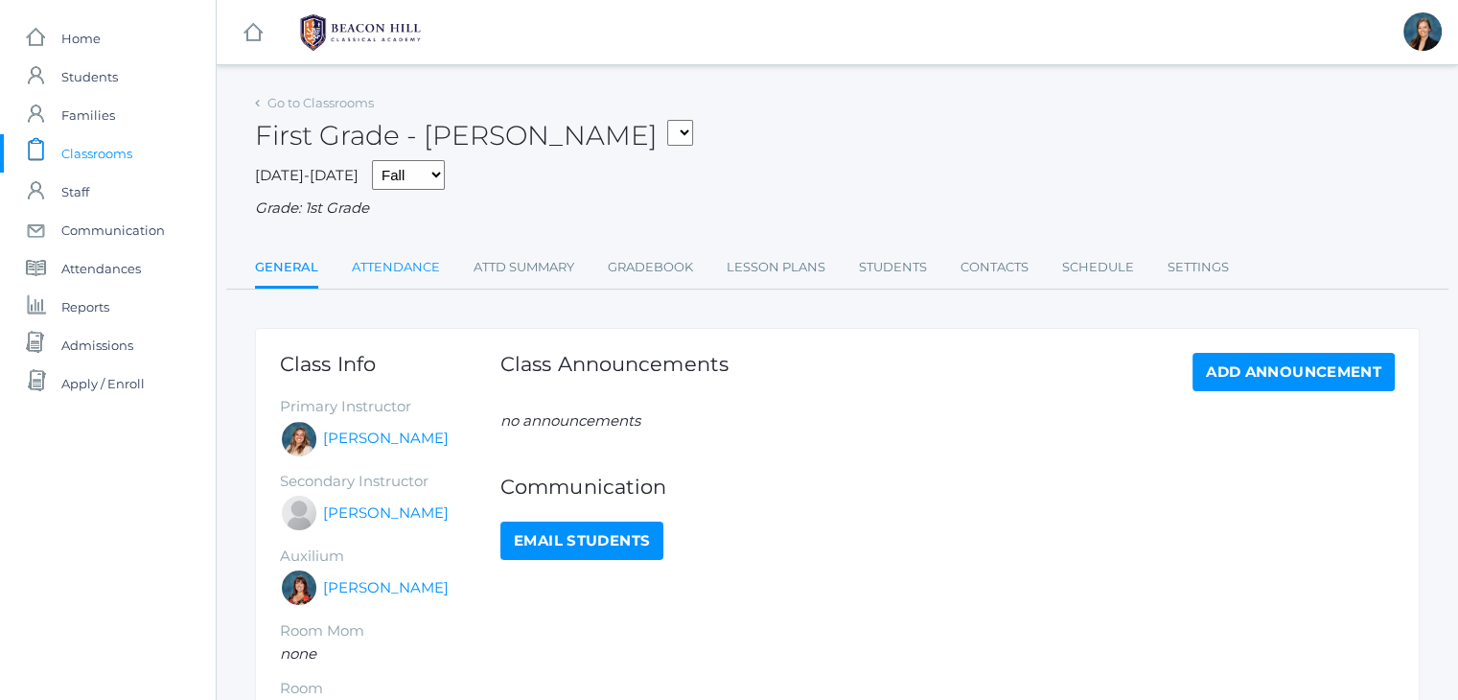
click at [414, 277] on link "Attendance" at bounding box center [396, 267] width 88 height 38
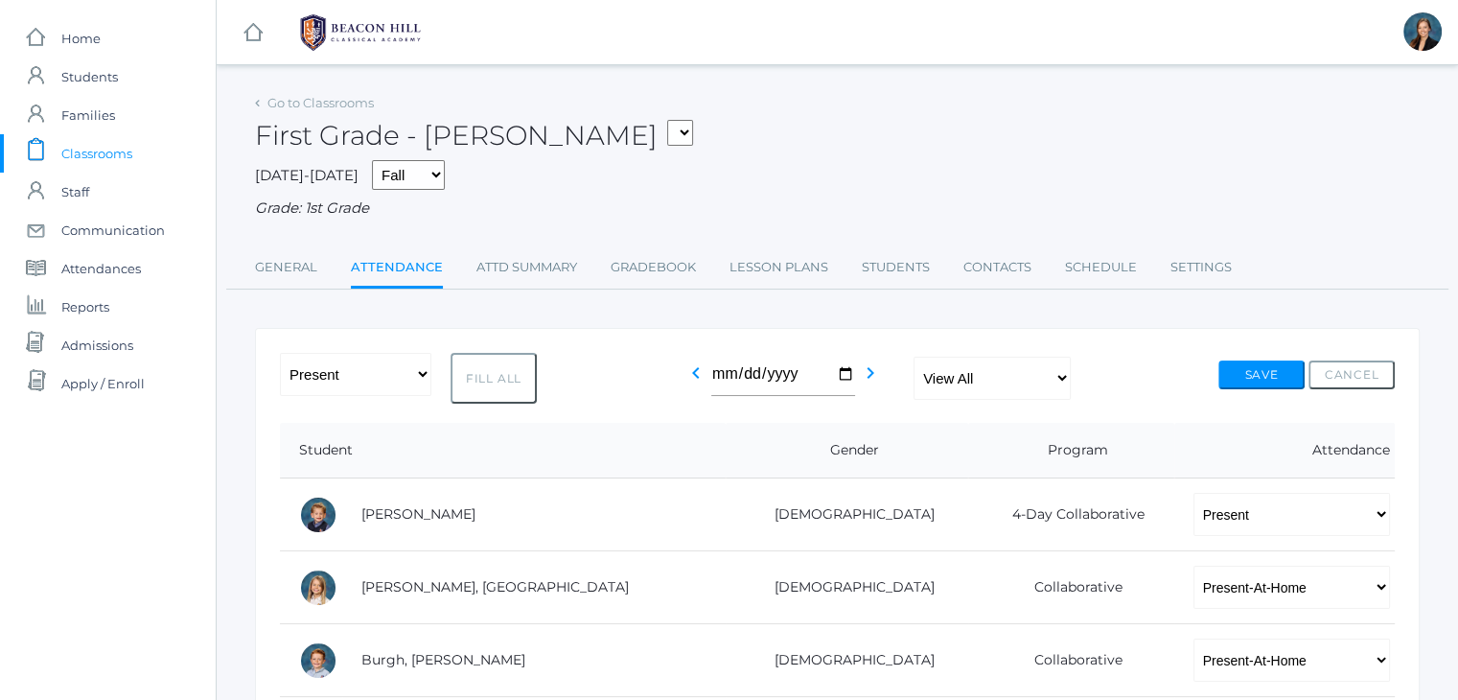
click at [822, 219] on div "Grade: 1st Grade" at bounding box center [837, 209] width 1165 height 22
click at [110, 140] on span "Classrooms" at bounding box center [96, 153] width 71 height 38
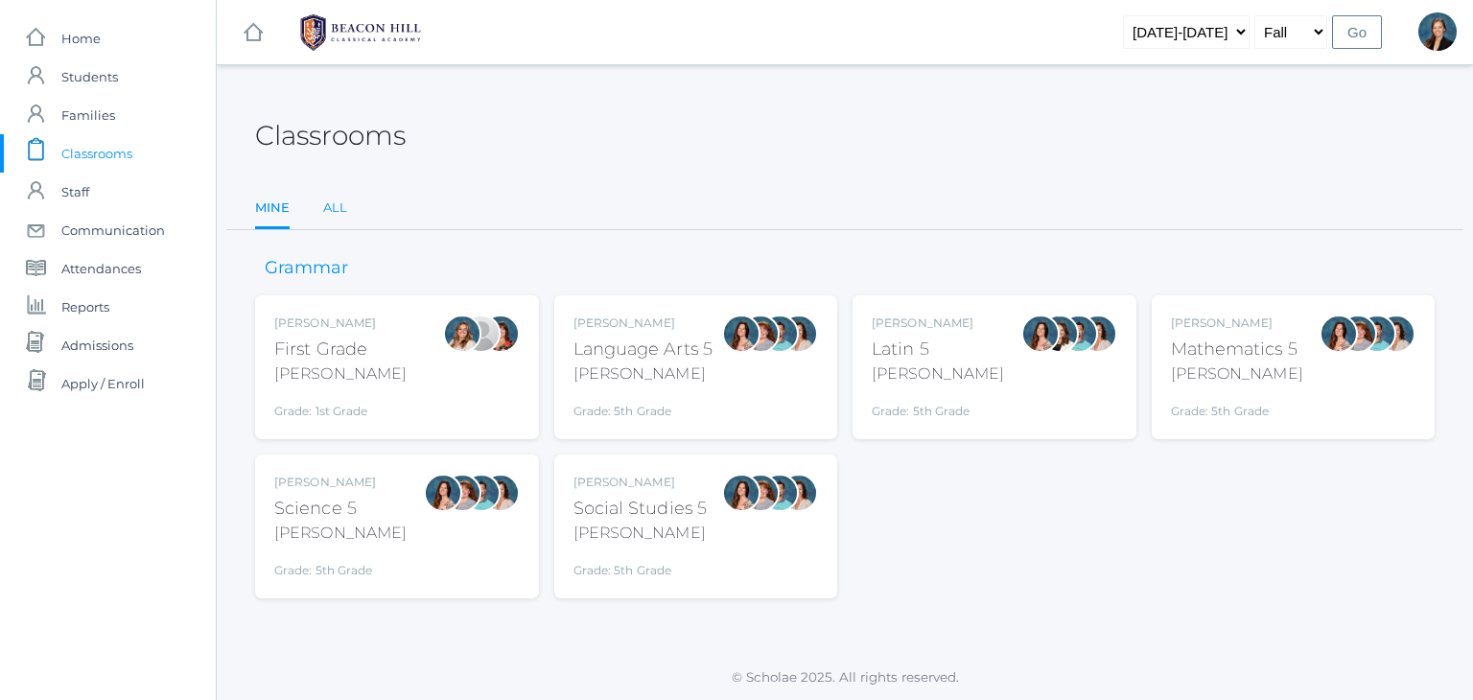
click at [342, 207] on link "All" at bounding box center [335, 208] width 24 height 38
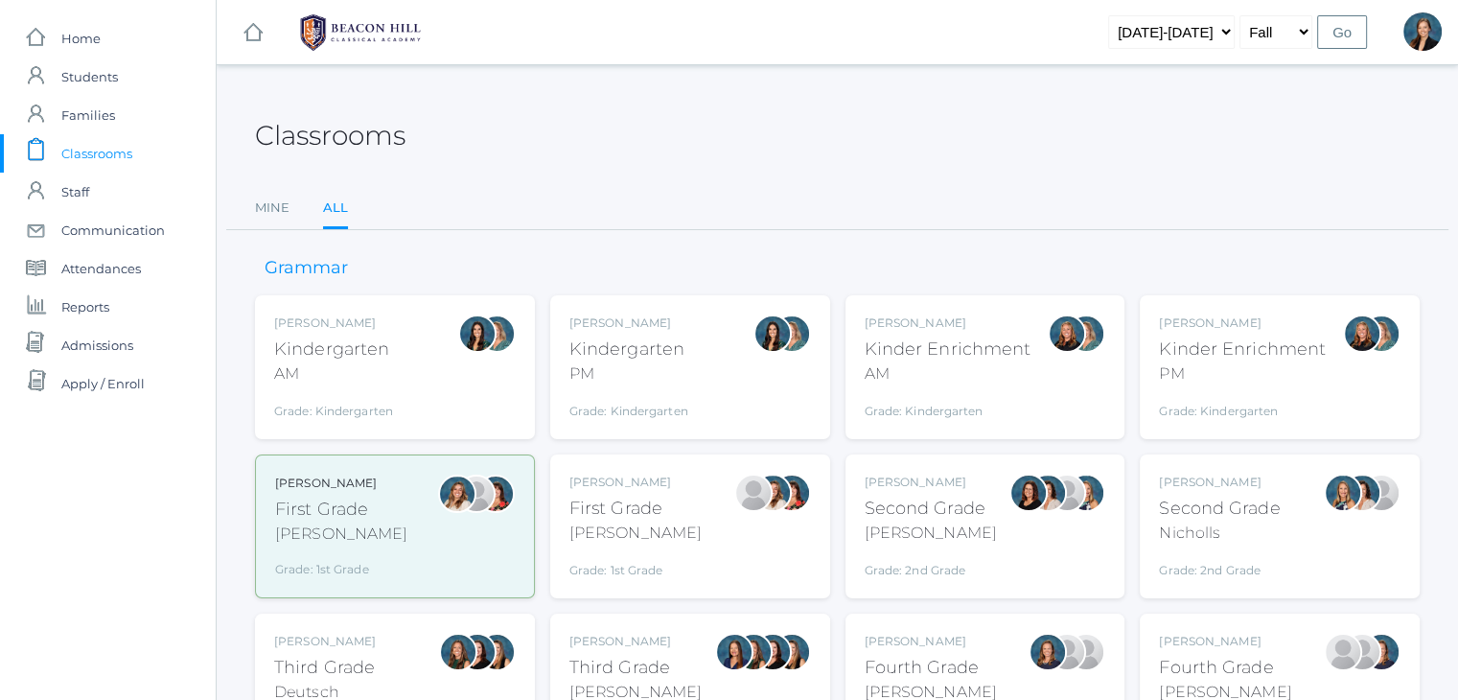
click at [648, 536] on div "[PERSON_NAME]" at bounding box center [635, 533] width 132 height 23
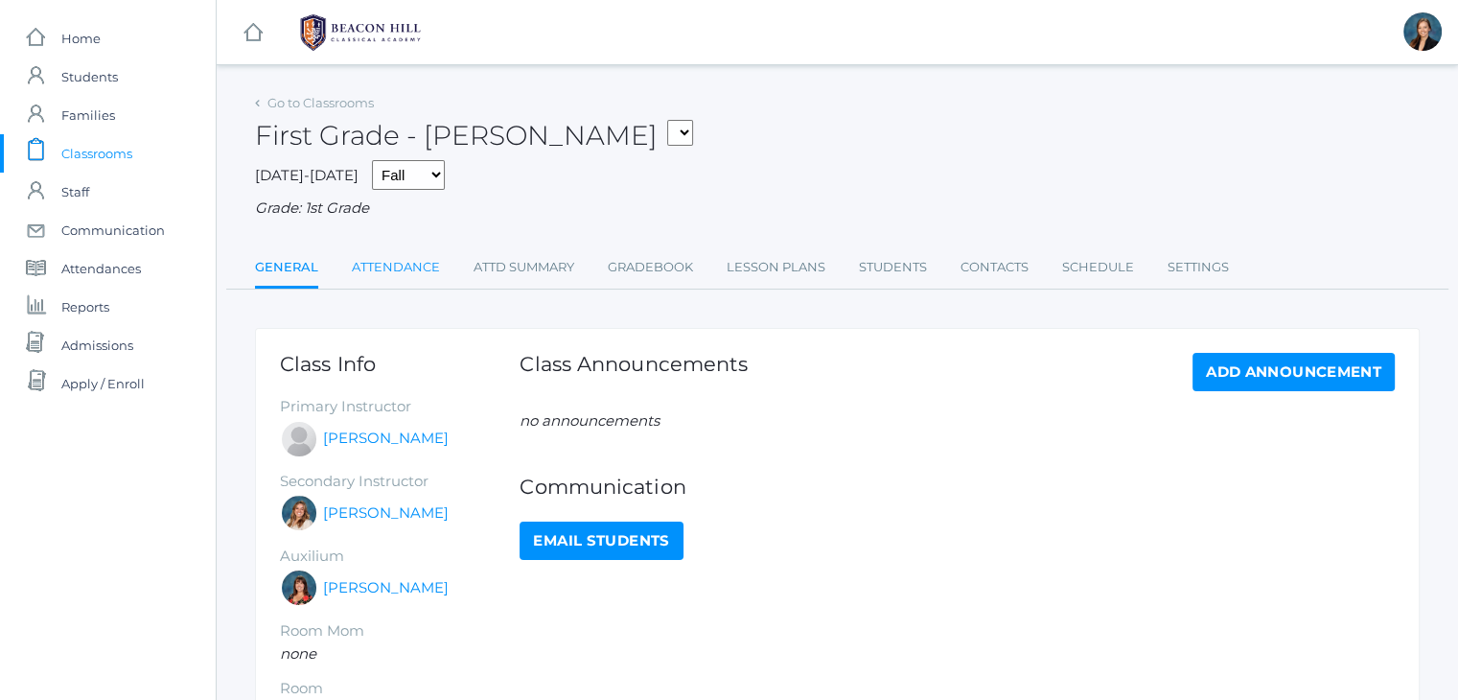
click at [430, 269] on link "Attendance" at bounding box center [396, 267] width 88 height 38
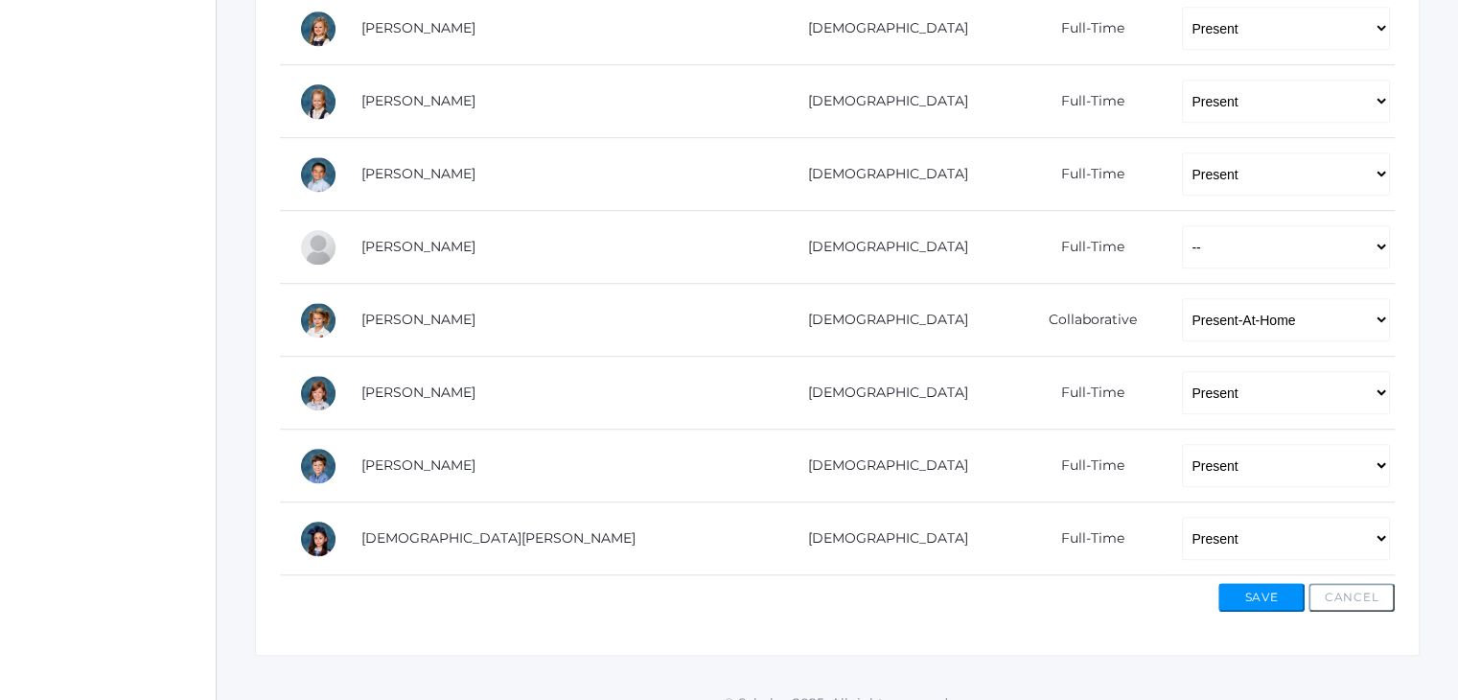
scroll to position [1164, 0]
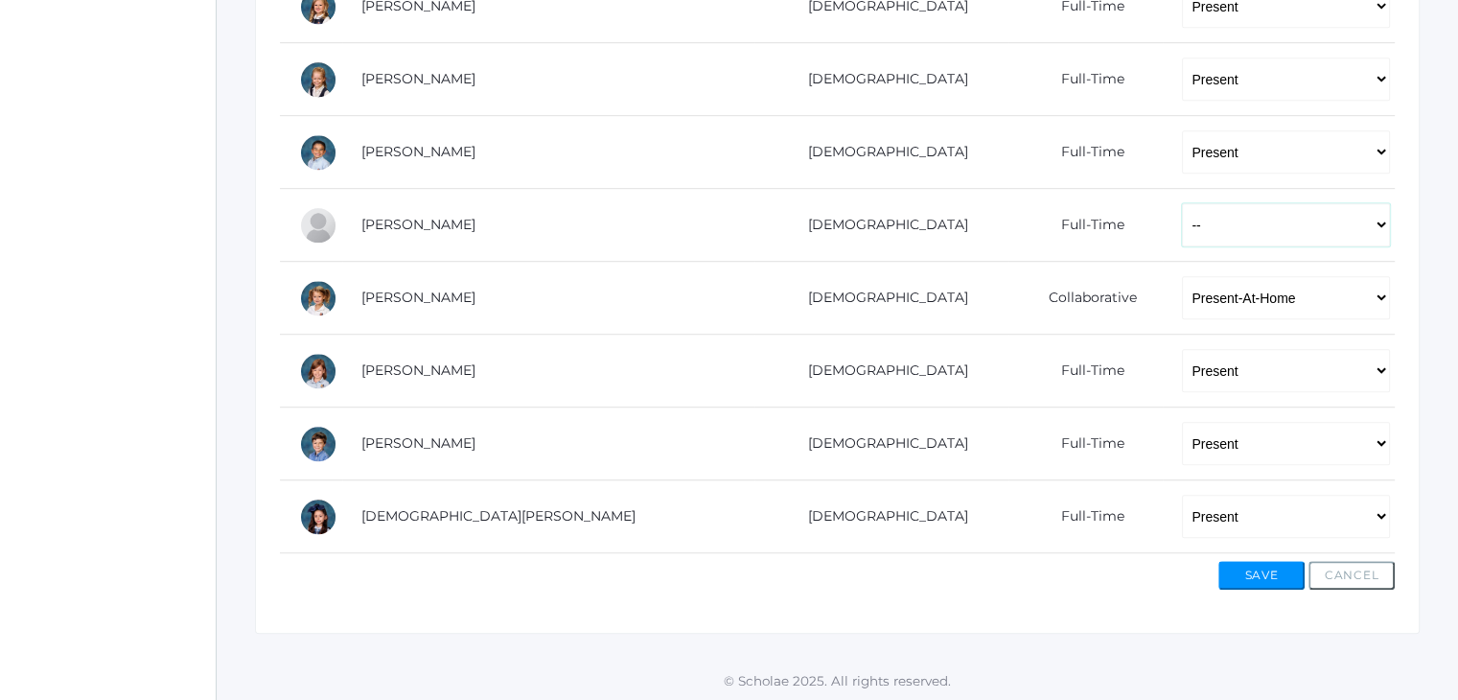
click at [1182, 223] on select "-- Present Present-At-Home Tardy Excused Tardy Unexcused Absent Excused Absent …" at bounding box center [1286, 224] width 208 height 43
select select "AE"
click at [1182, 203] on select "-- Present Present-At-Home Tardy Excused Tardy Unexcused Absent Excused Absent …" at bounding box center [1286, 224] width 208 height 43
click at [1242, 575] on button "Save" at bounding box center [1262, 575] width 86 height 29
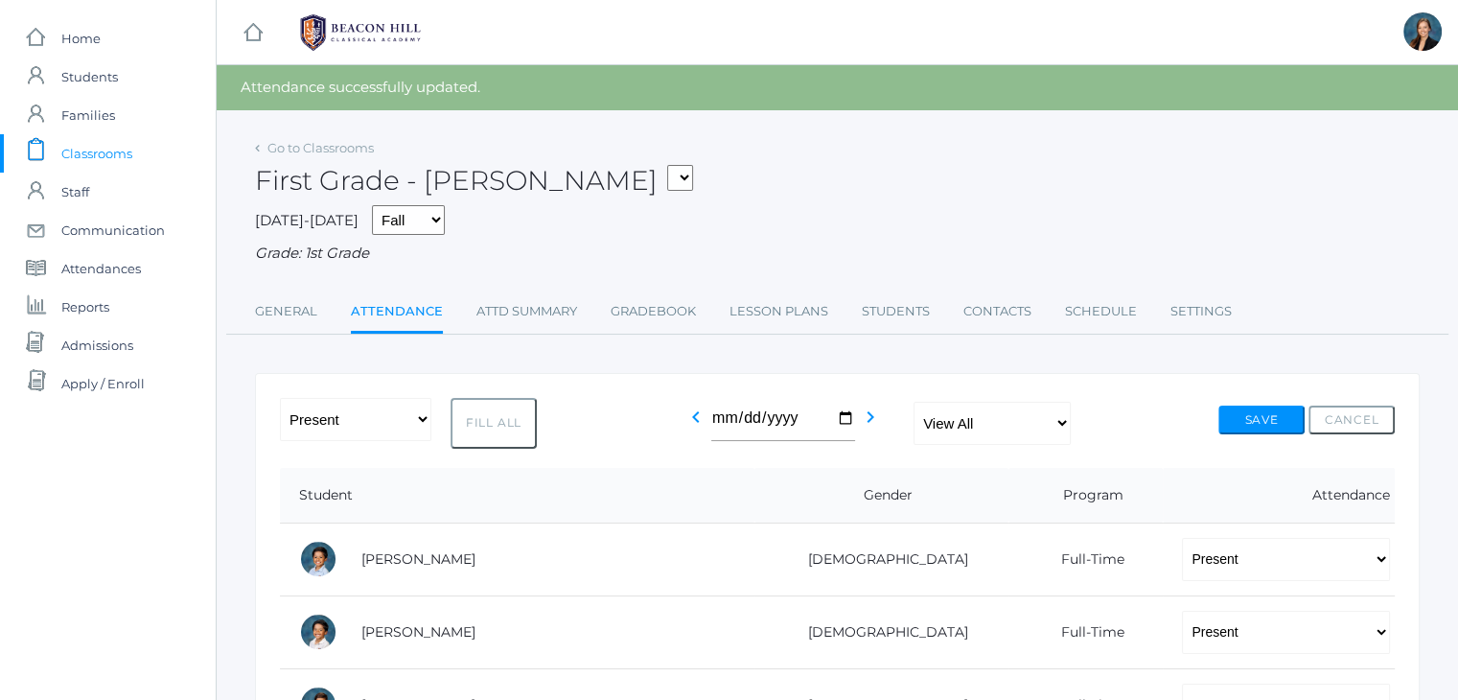
click at [67, 156] on span "Classrooms" at bounding box center [96, 153] width 71 height 38
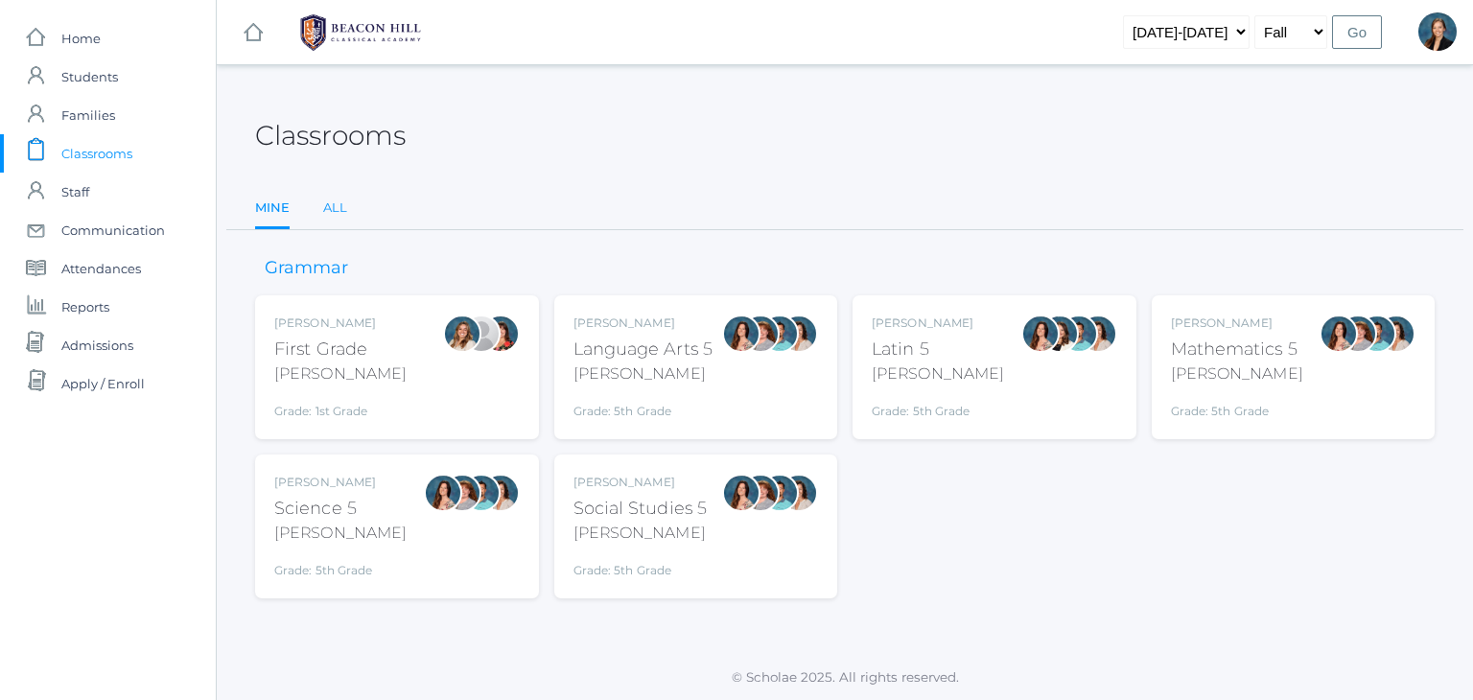
click at [340, 200] on link "All" at bounding box center [335, 208] width 24 height 38
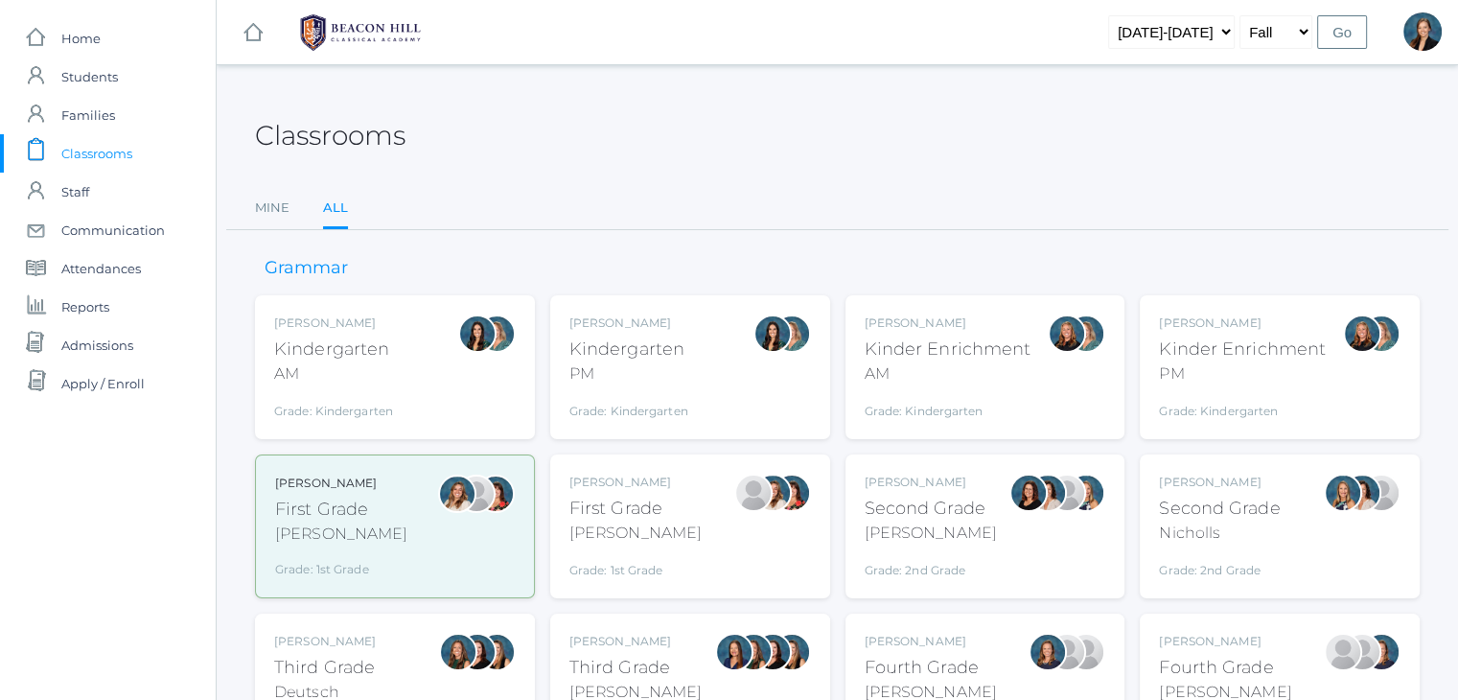
click at [917, 531] on div "[PERSON_NAME]" at bounding box center [931, 533] width 132 height 23
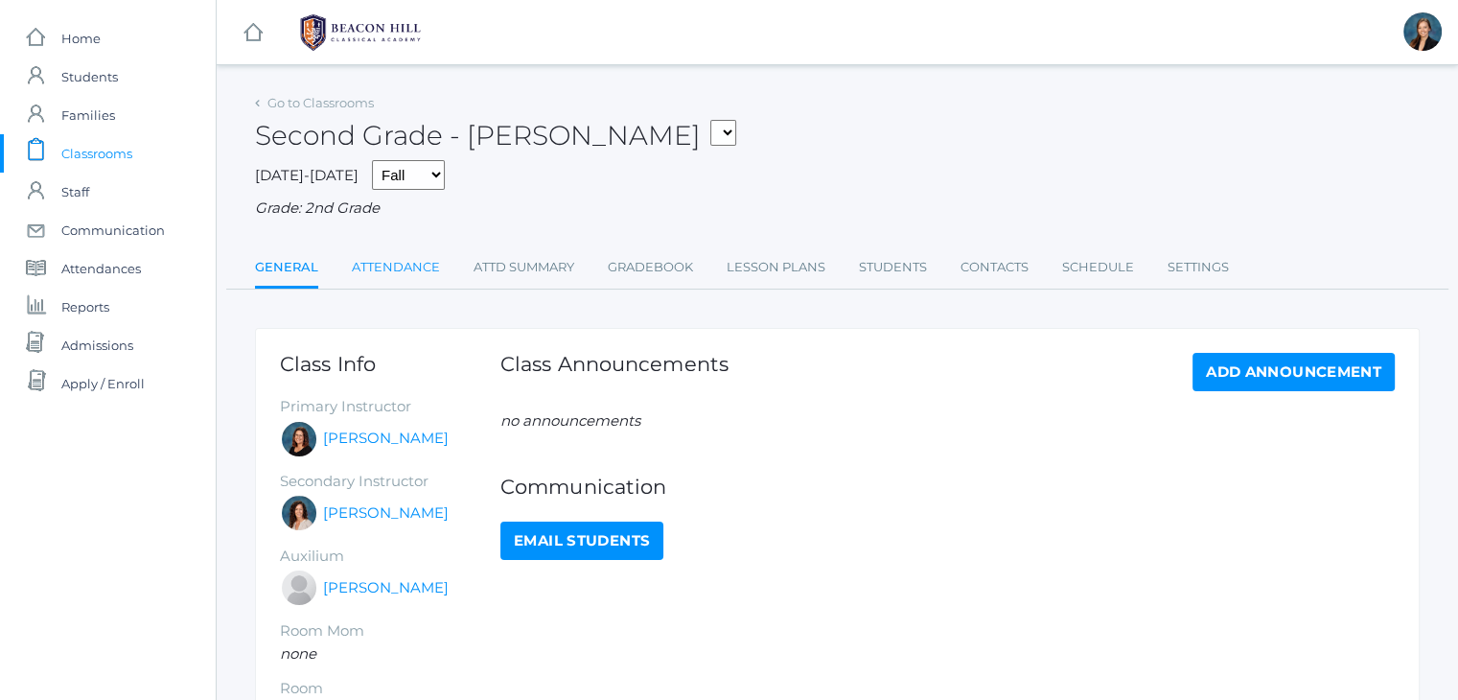
click at [395, 283] on link "Attendance" at bounding box center [396, 267] width 88 height 38
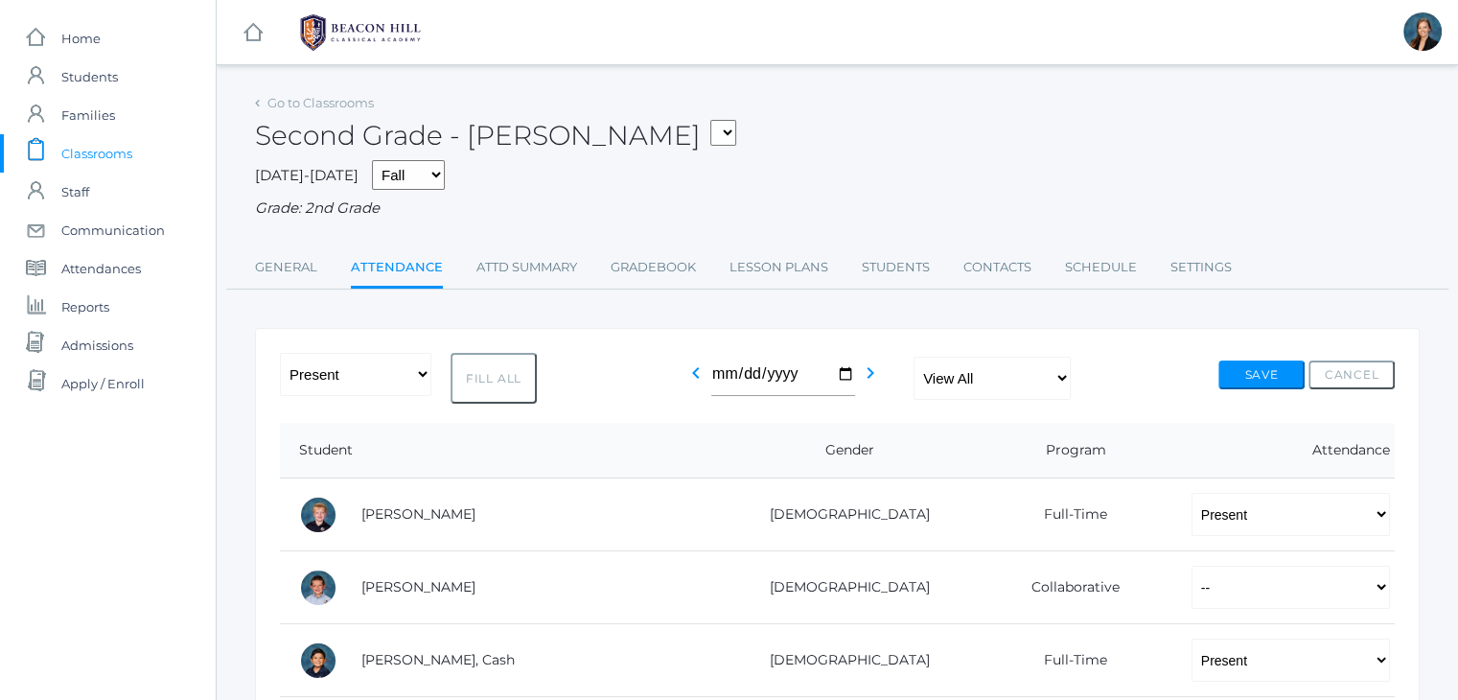
click at [81, 148] on span "Classrooms" at bounding box center [96, 153] width 71 height 38
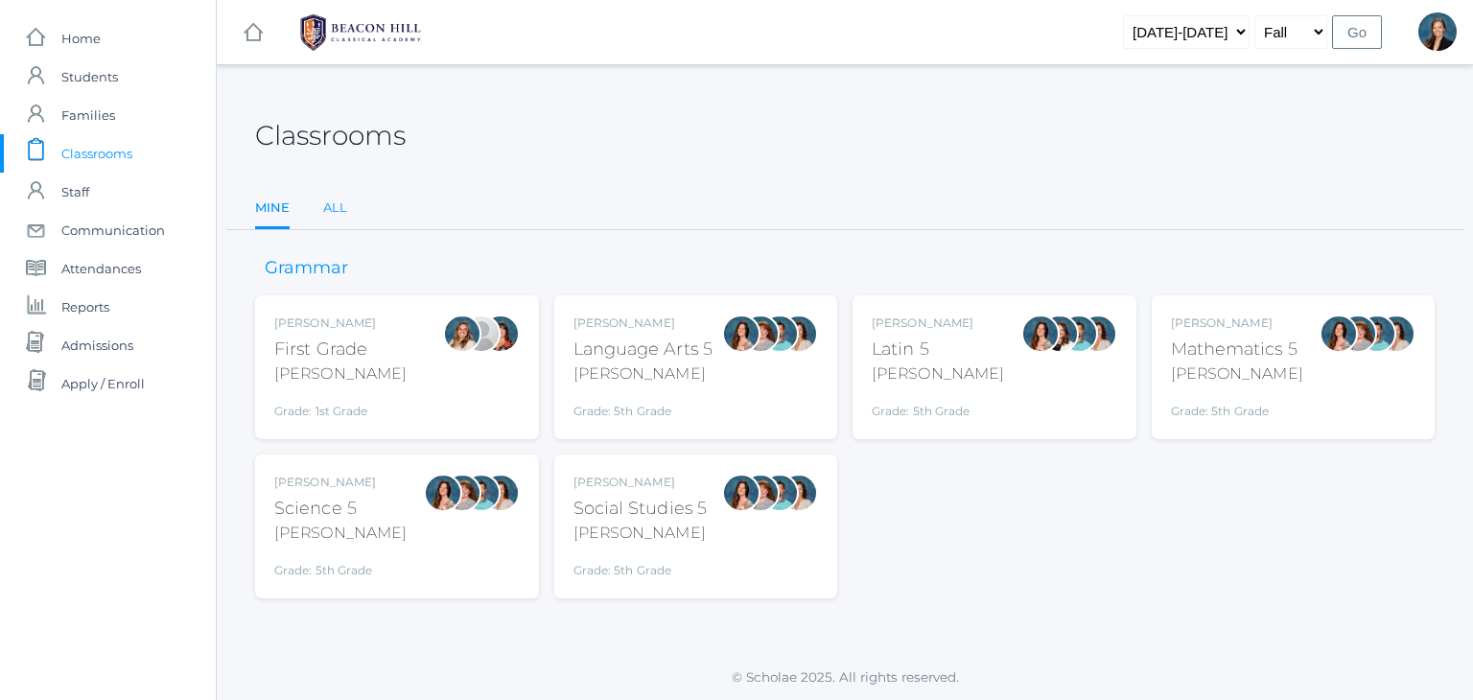
click at [334, 211] on link "All" at bounding box center [335, 208] width 24 height 38
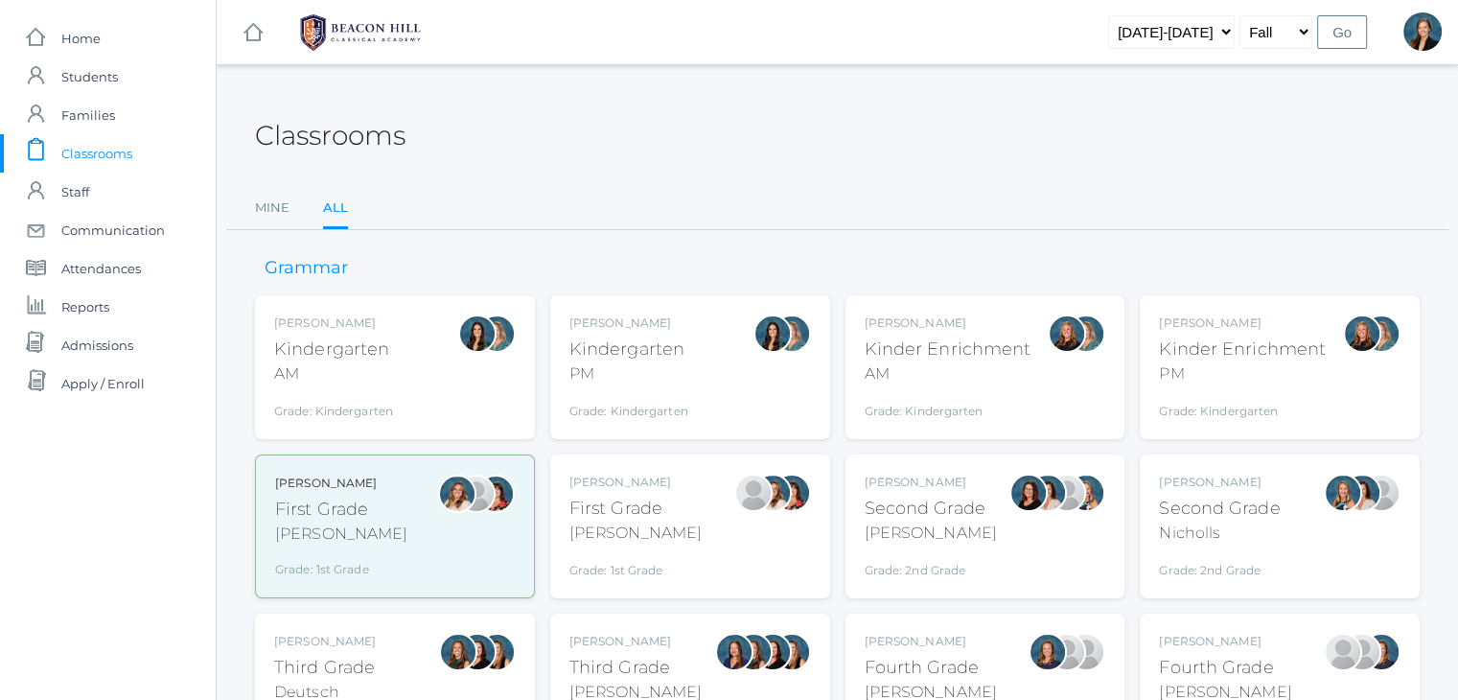
click at [1257, 534] on div "Nicholls" at bounding box center [1219, 533] width 121 height 23
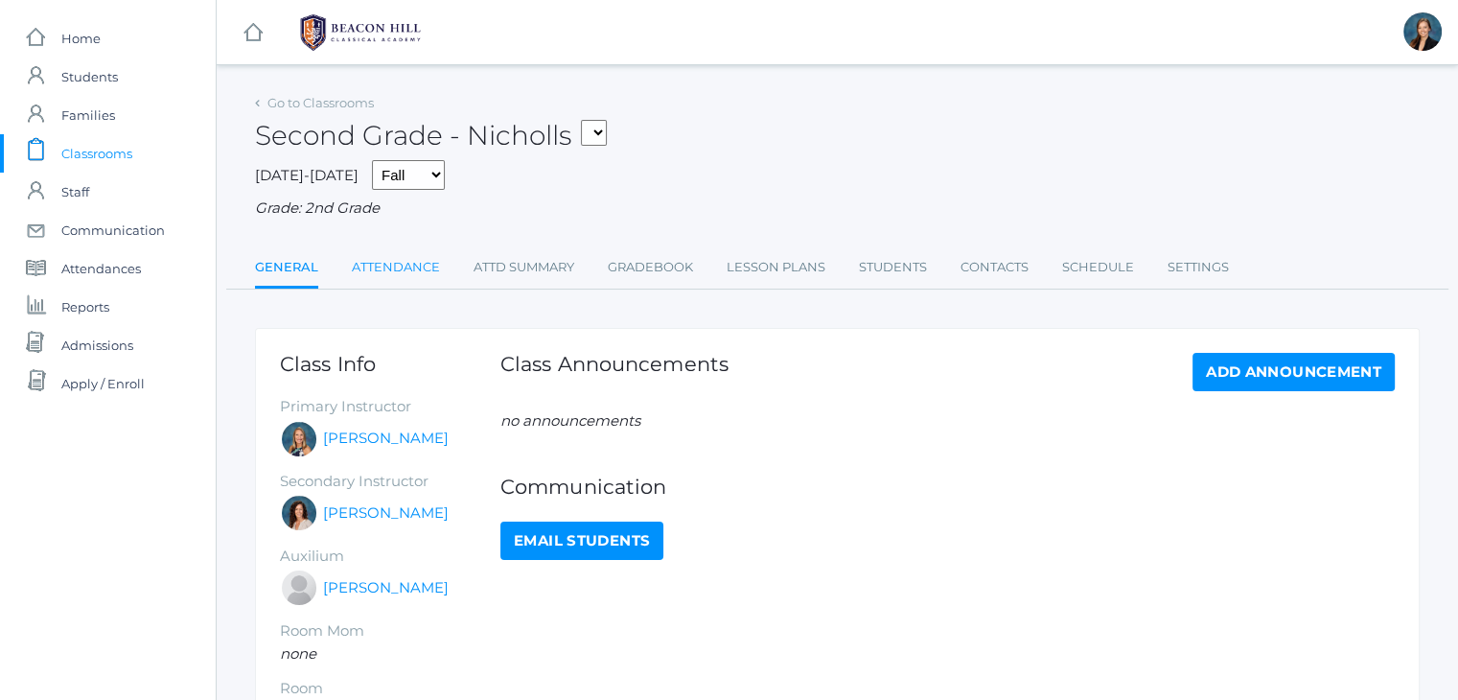
click at [422, 261] on link "Attendance" at bounding box center [396, 267] width 88 height 38
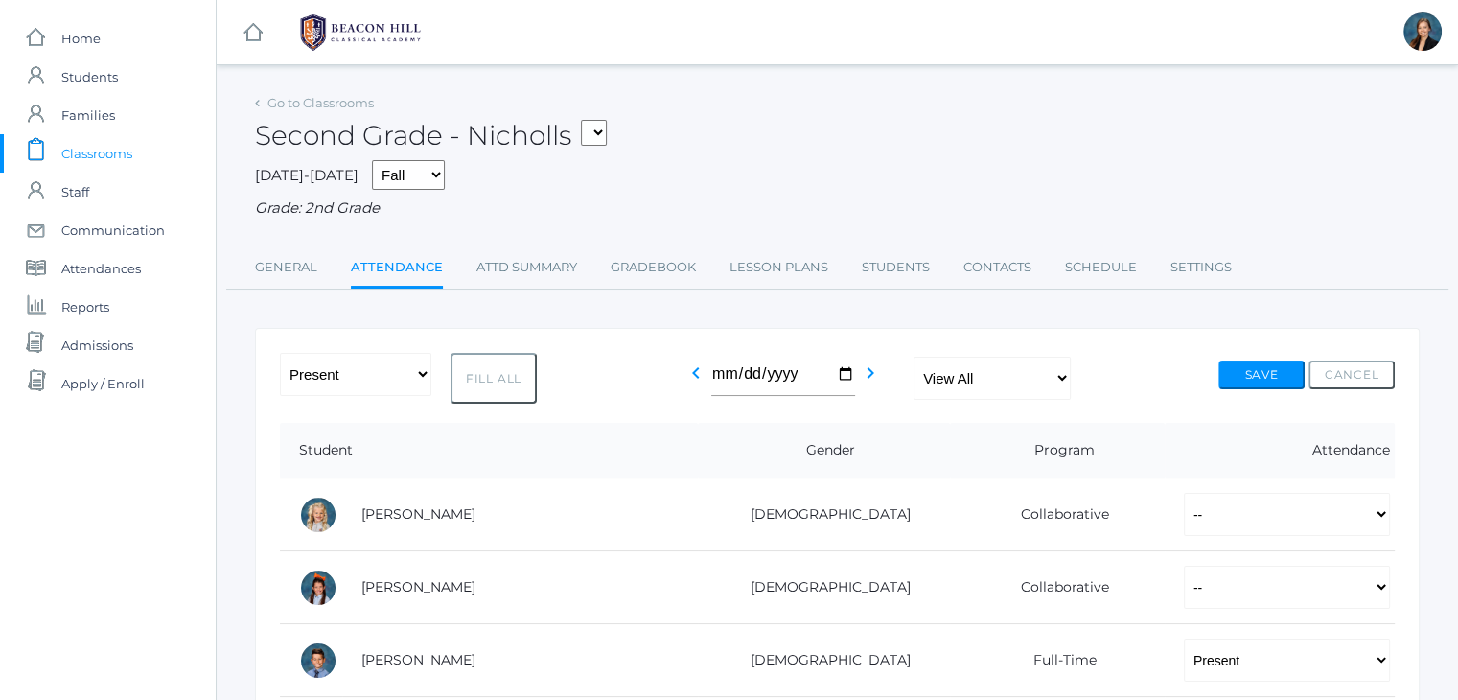
click at [81, 151] on span "Classrooms" at bounding box center [96, 153] width 71 height 38
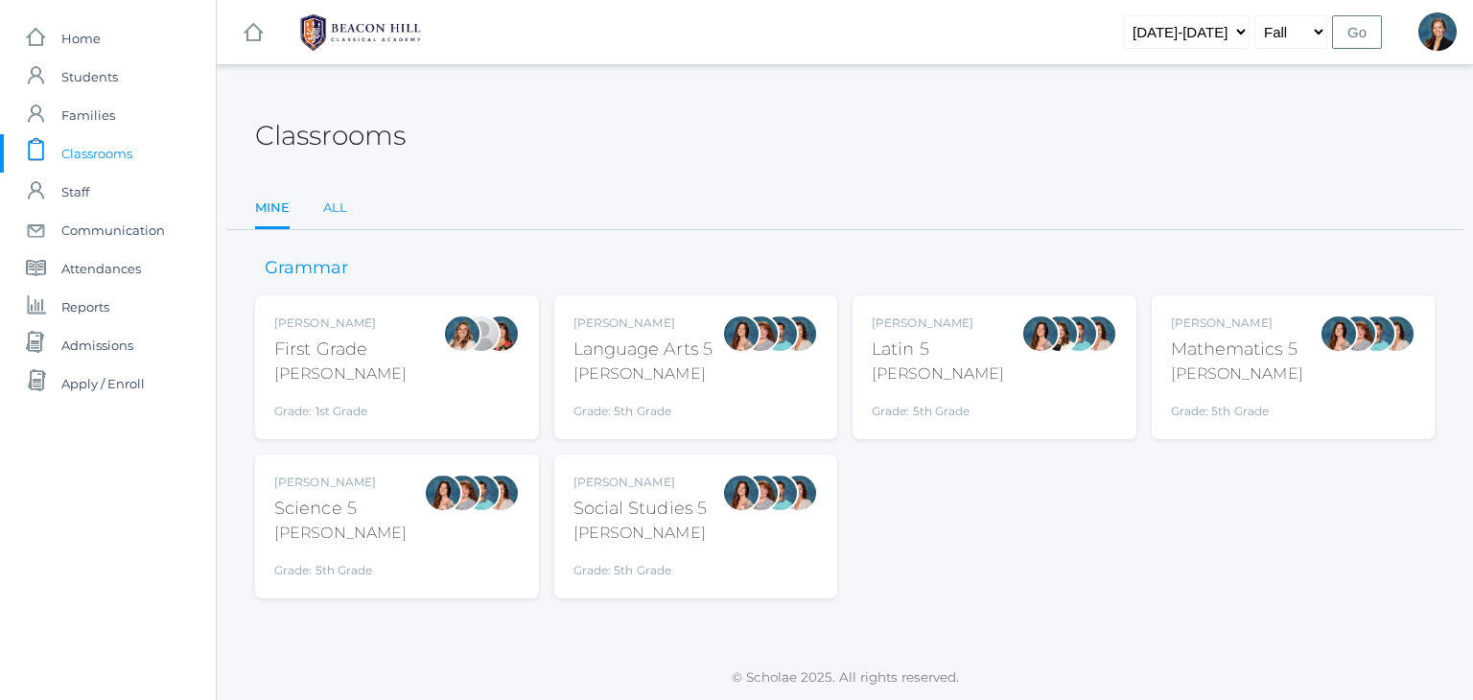
click at [327, 210] on link "All" at bounding box center [335, 208] width 24 height 38
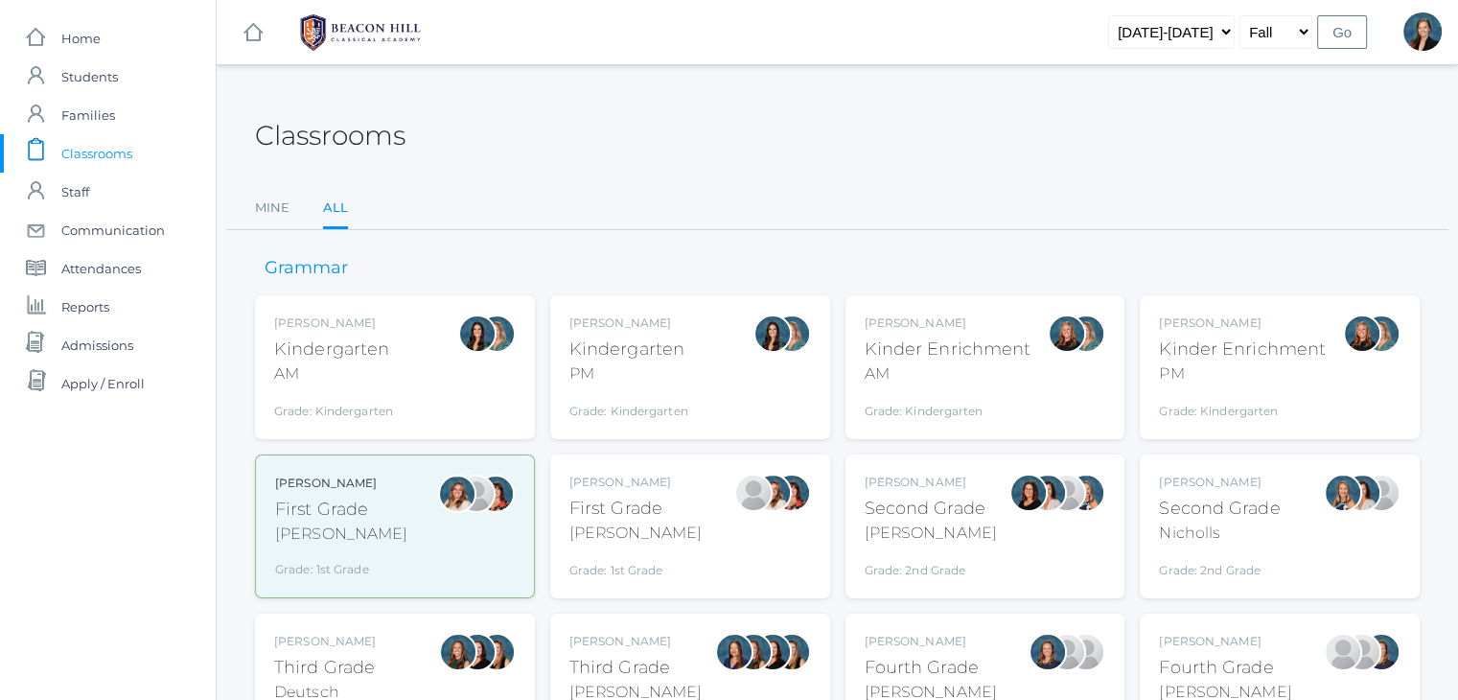
click at [619, 633] on div "Lori Webster" at bounding box center [635, 641] width 132 height 17
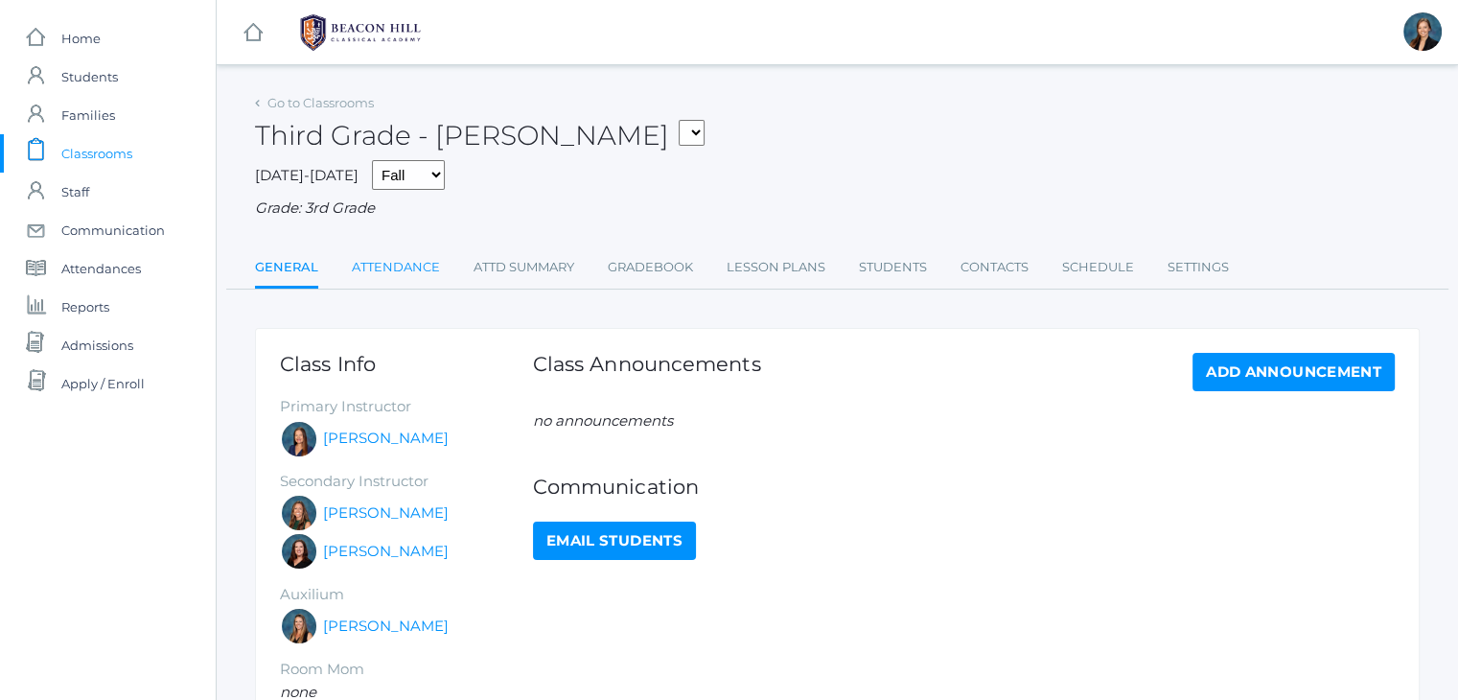
click at [387, 273] on link "Attendance" at bounding box center [396, 267] width 88 height 38
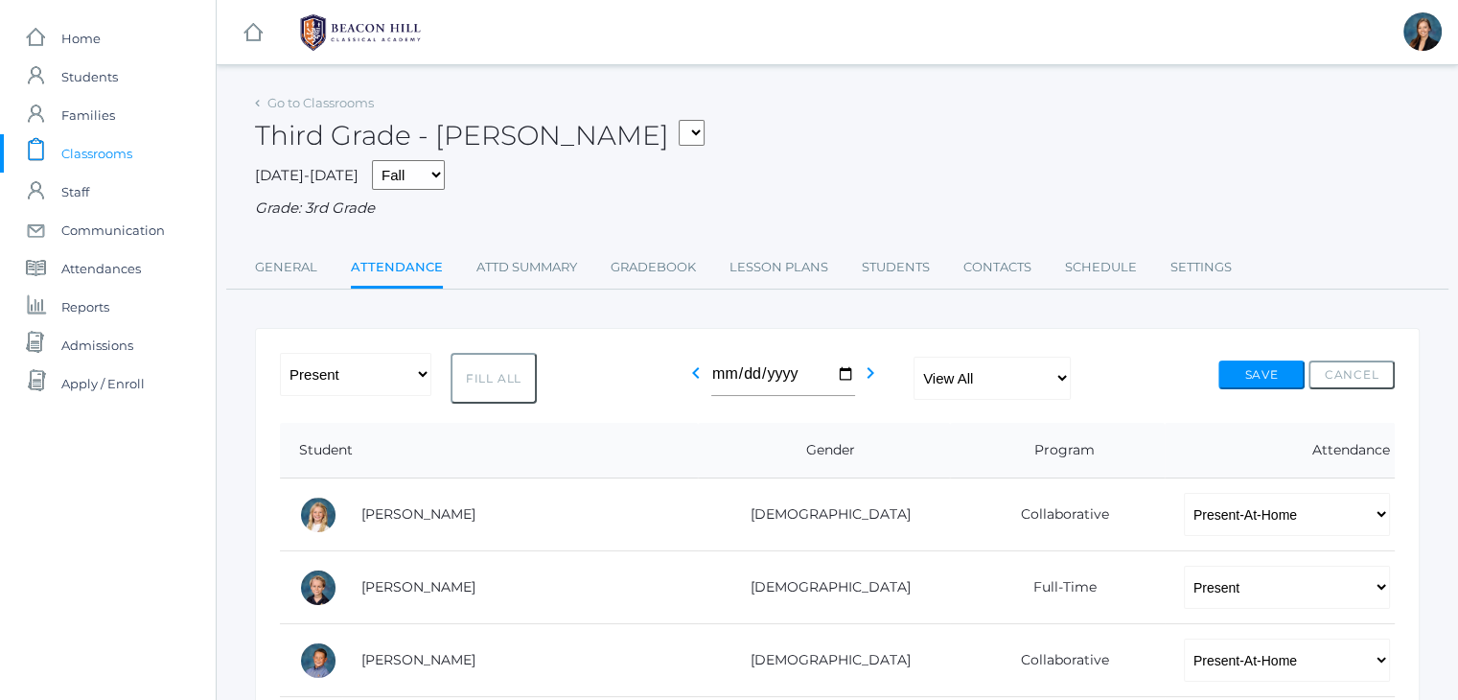
click at [68, 150] on span "Classrooms" at bounding box center [96, 153] width 71 height 38
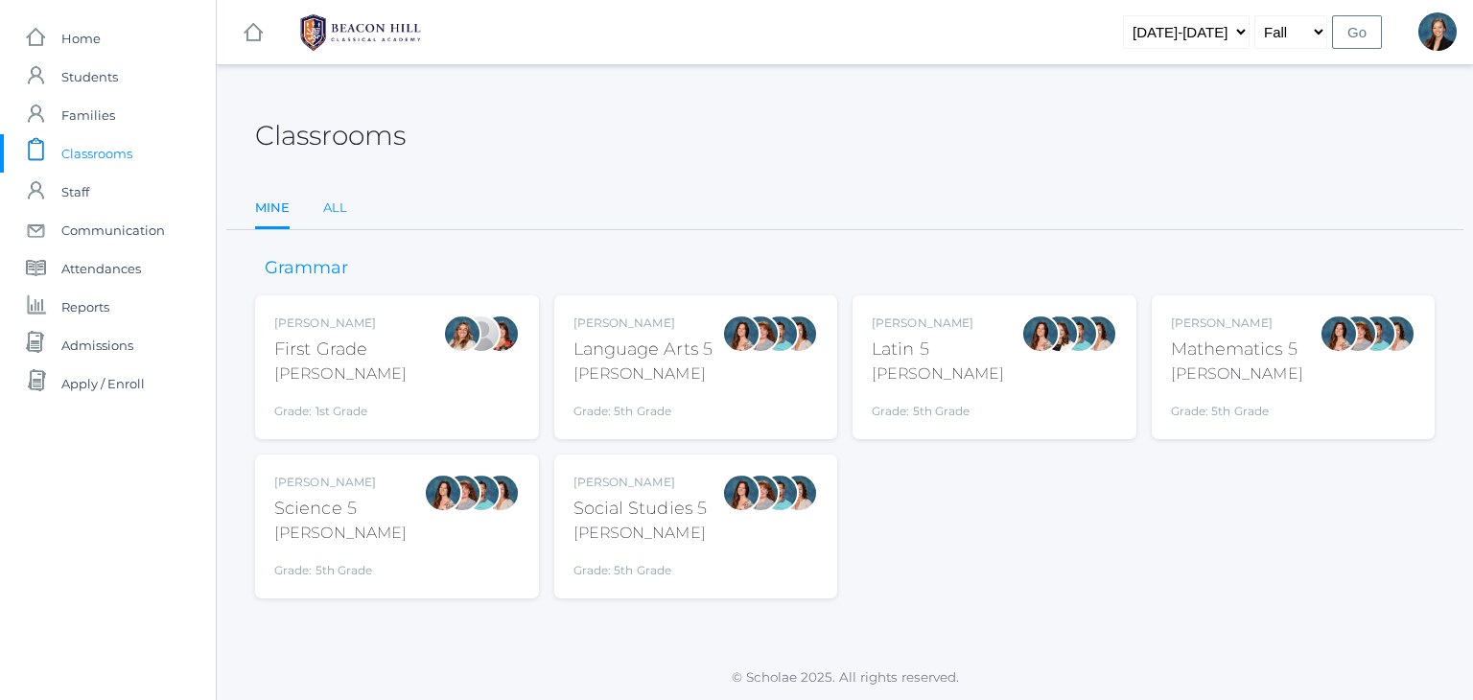
click at [334, 214] on link "All" at bounding box center [335, 208] width 24 height 38
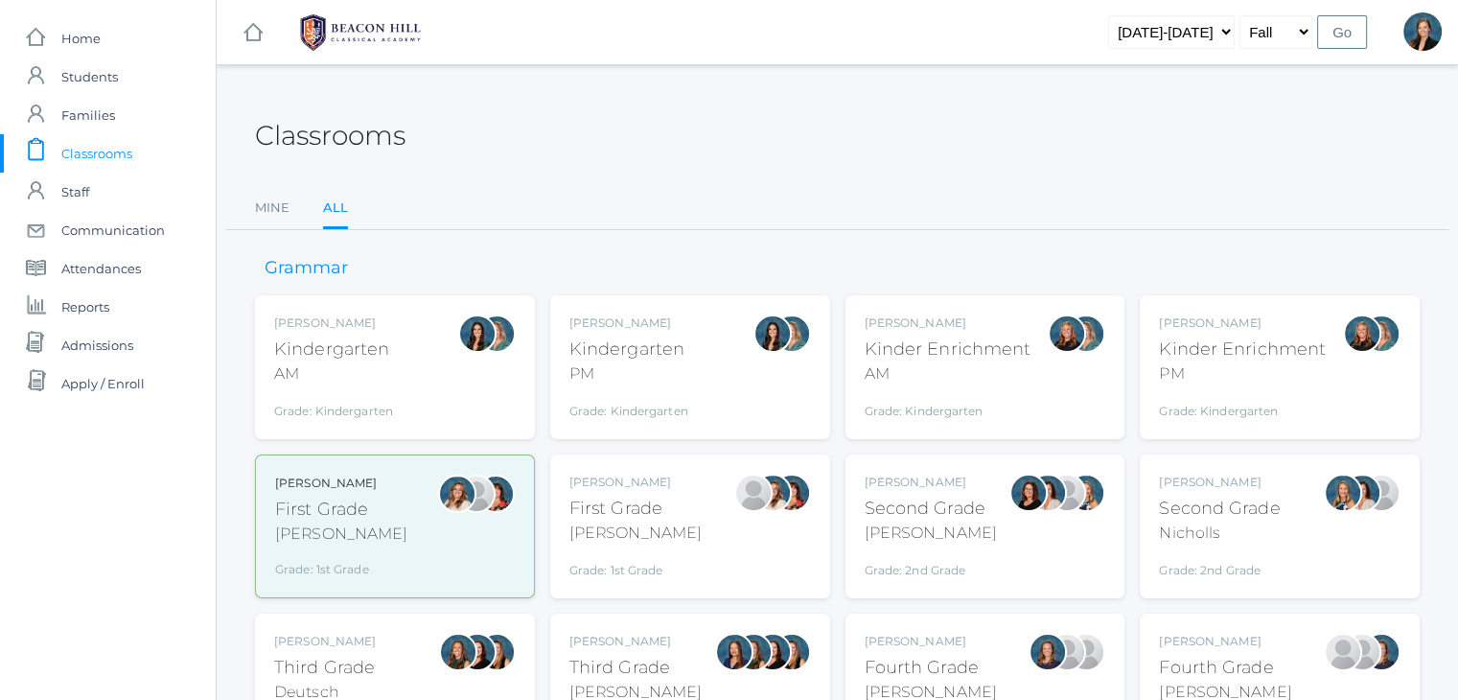
click at [430, 627] on div "Andrea Deutsch Third Grade Deutsch Grade: 3rd Grade 03LA" at bounding box center [395, 686] width 280 height 144
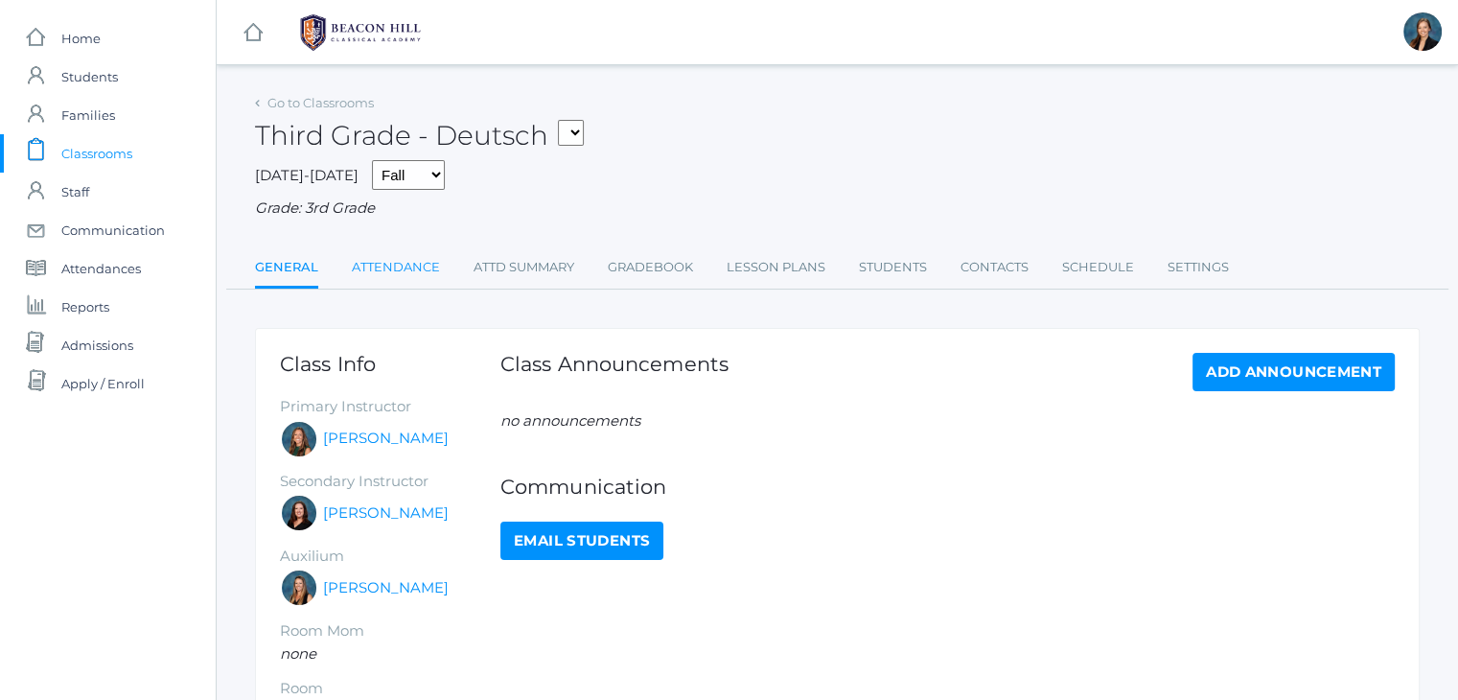
click at [403, 271] on link "Attendance" at bounding box center [396, 267] width 88 height 38
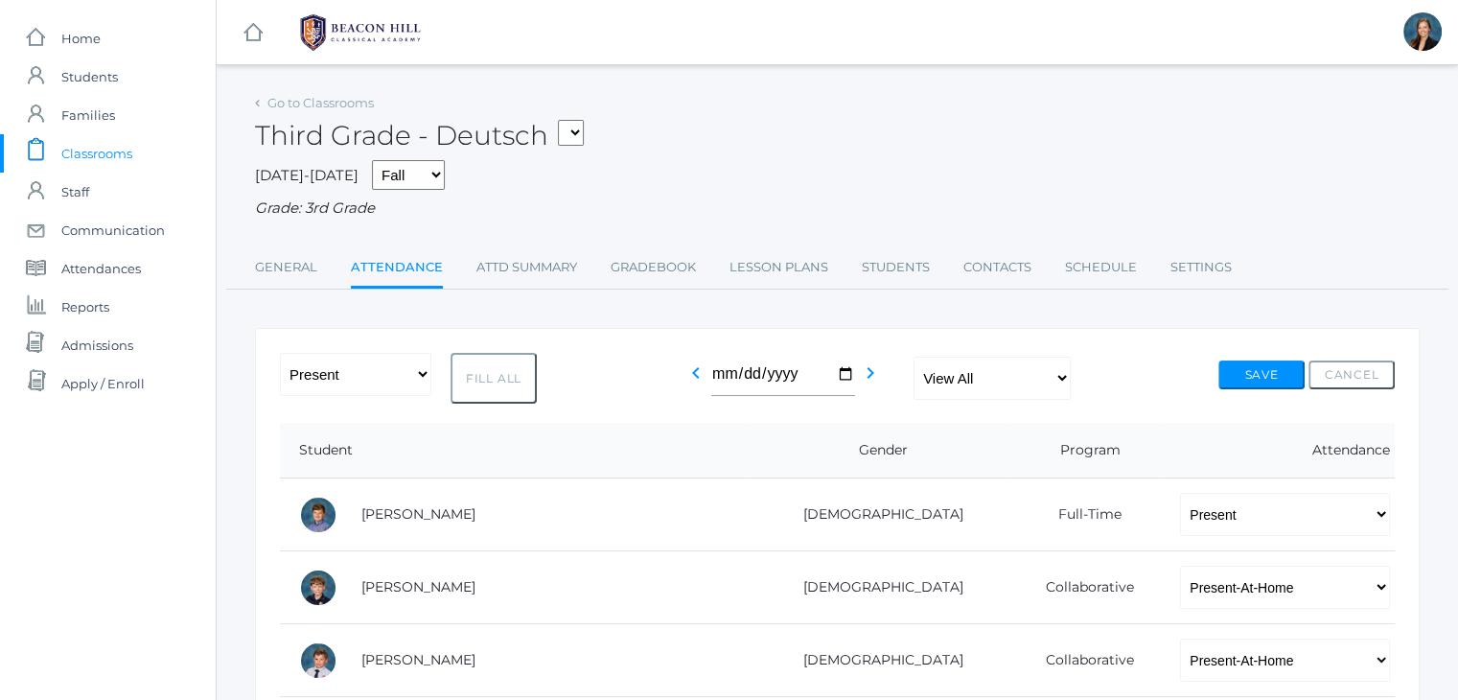
click at [101, 140] on span "Classrooms" at bounding box center [96, 153] width 71 height 38
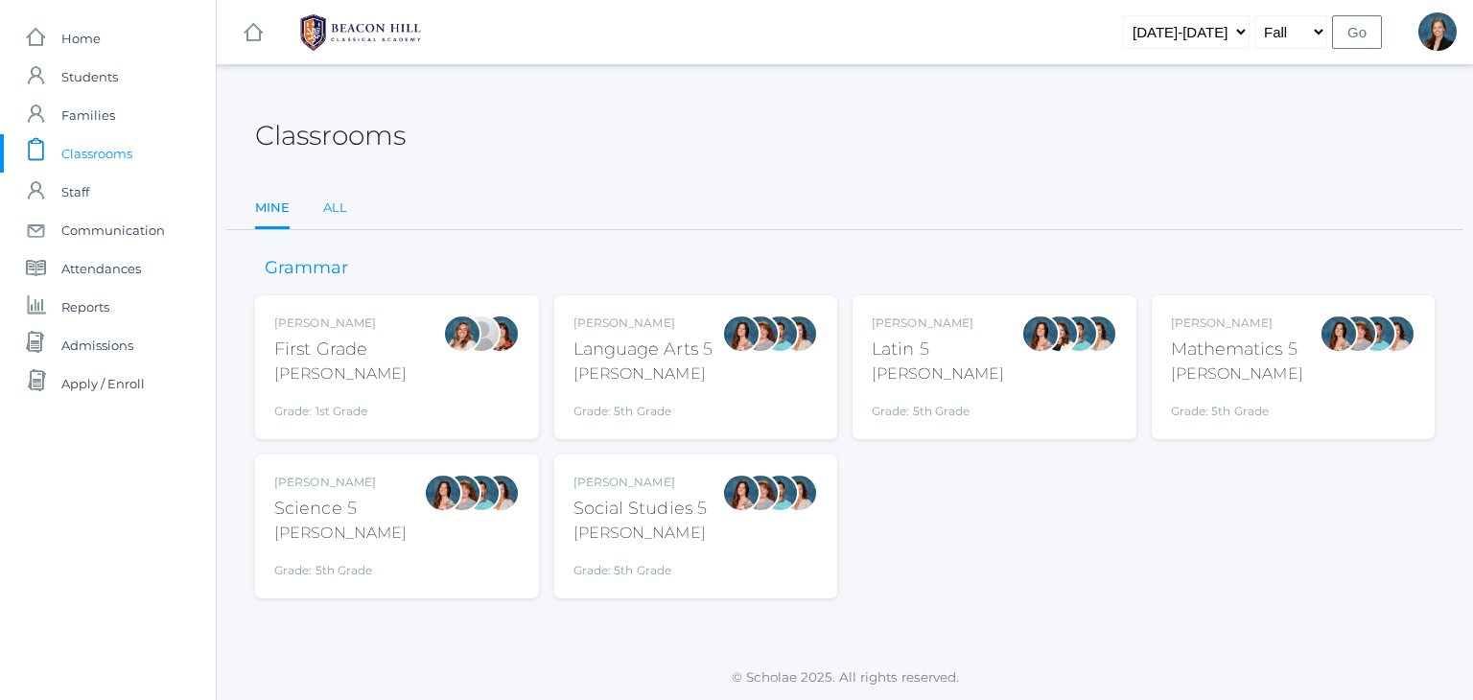
click at [331, 214] on link "All" at bounding box center [335, 208] width 24 height 38
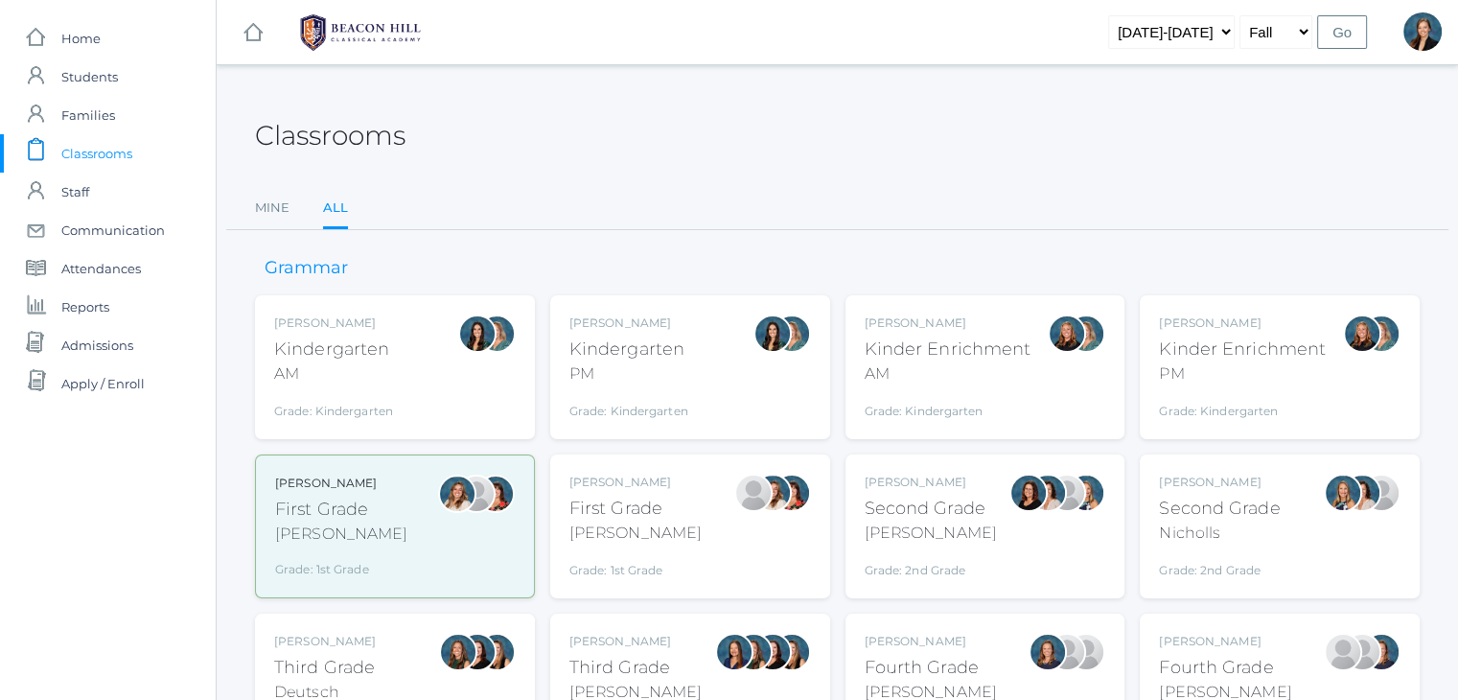
click at [983, 122] on div "Classrooms" at bounding box center [837, 124] width 1165 height 71
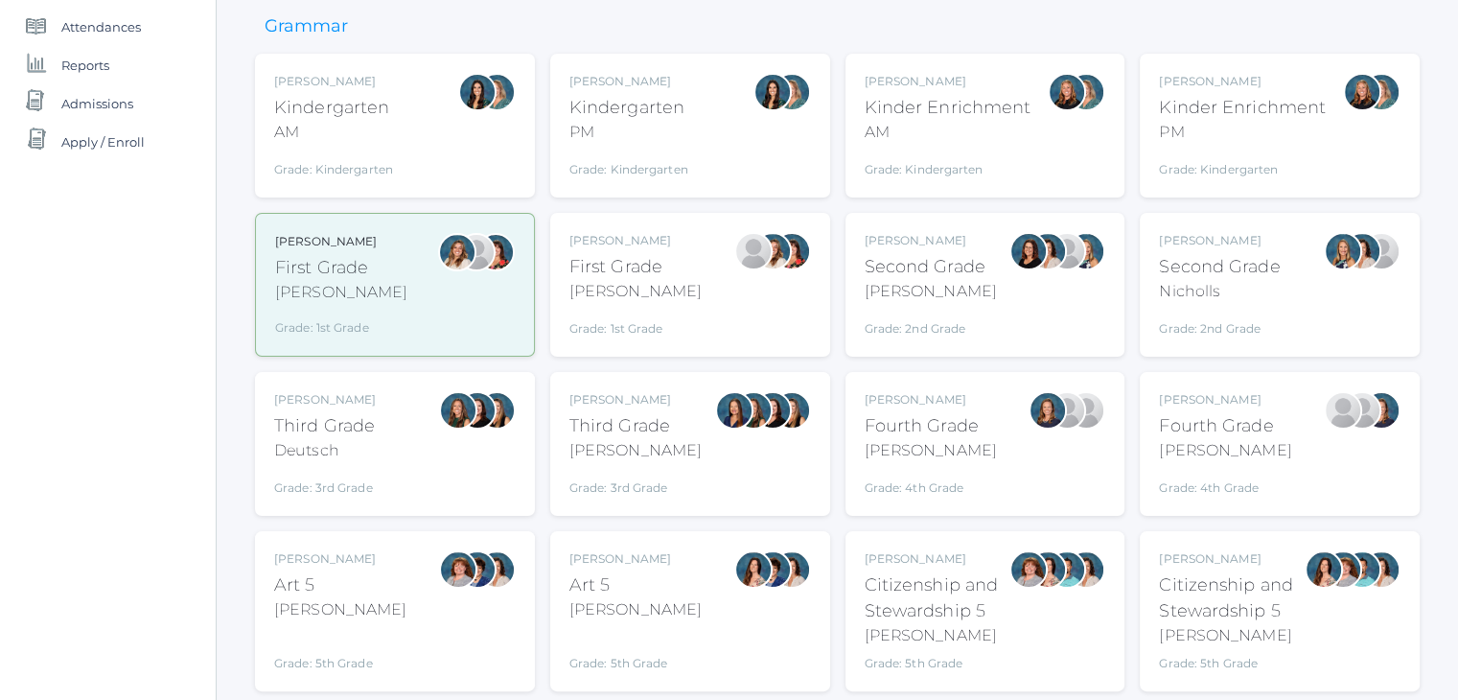
scroll to position [307, 0]
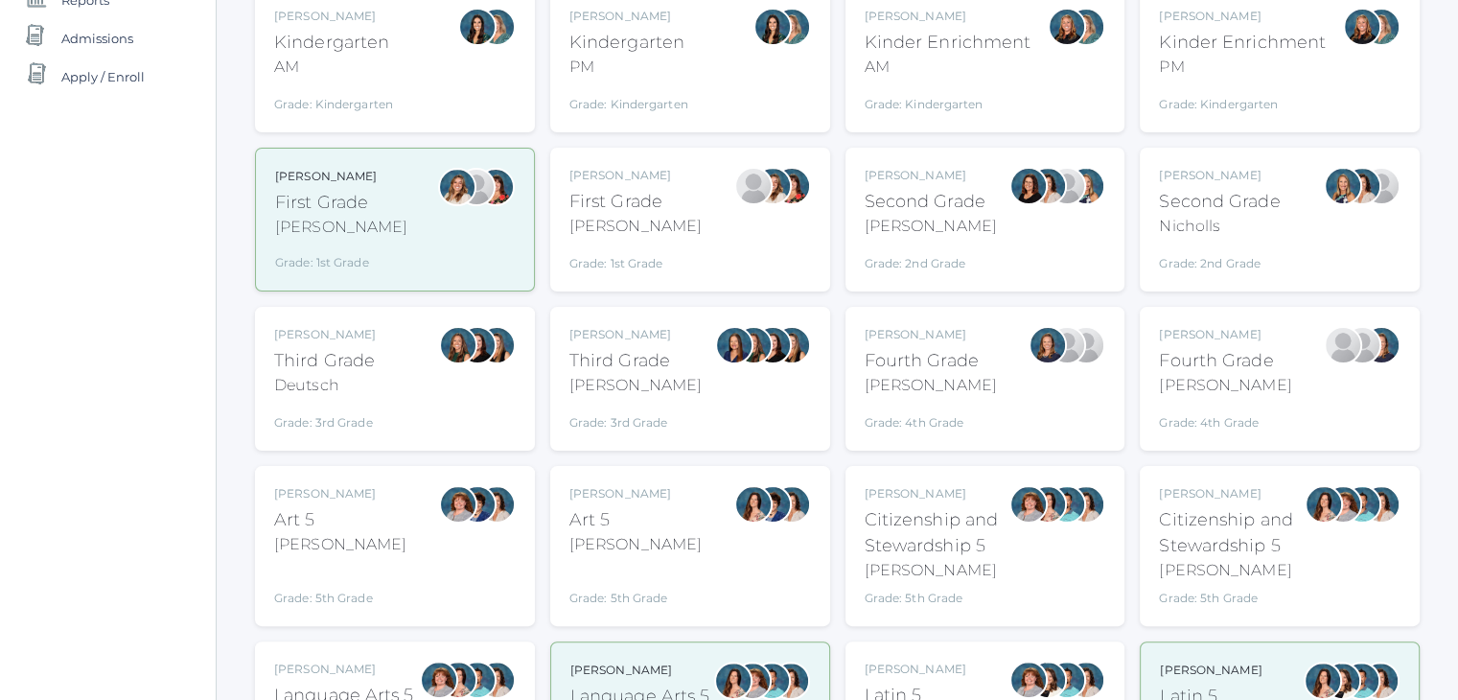
click at [895, 389] on div "[PERSON_NAME]" at bounding box center [931, 385] width 132 height 23
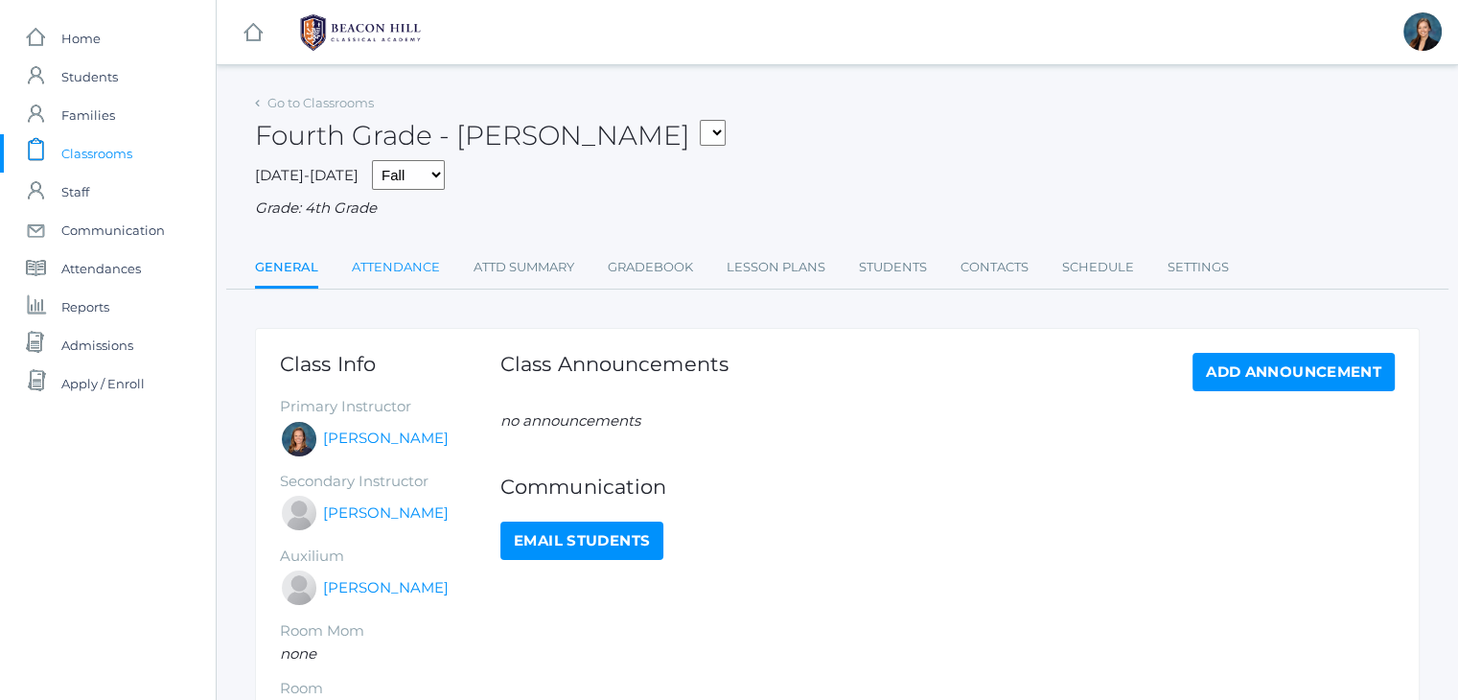
click at [390, 267] on link "Attendance" at bounding box center [396, 267] width 88 height 38
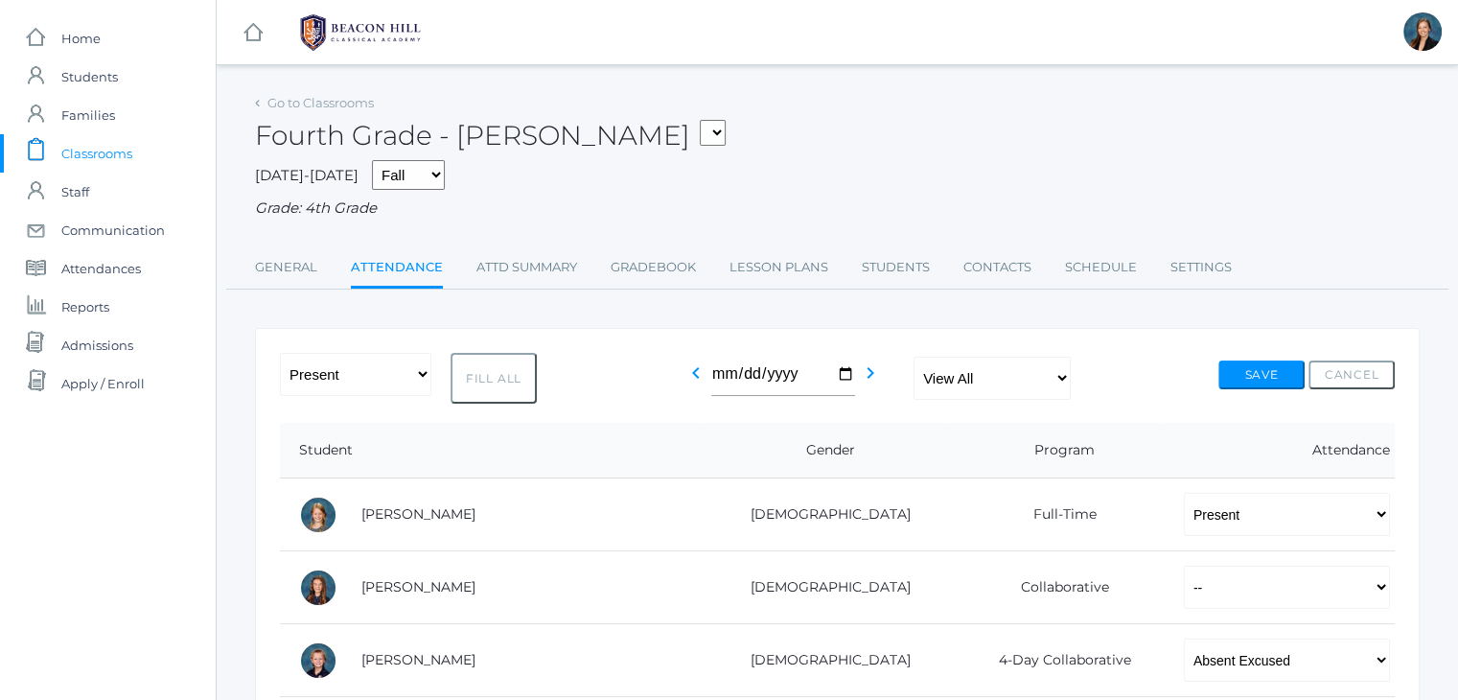
click at [105, 149] on span "Classrooms" at bounding box center [96, 153] width 71 height 38
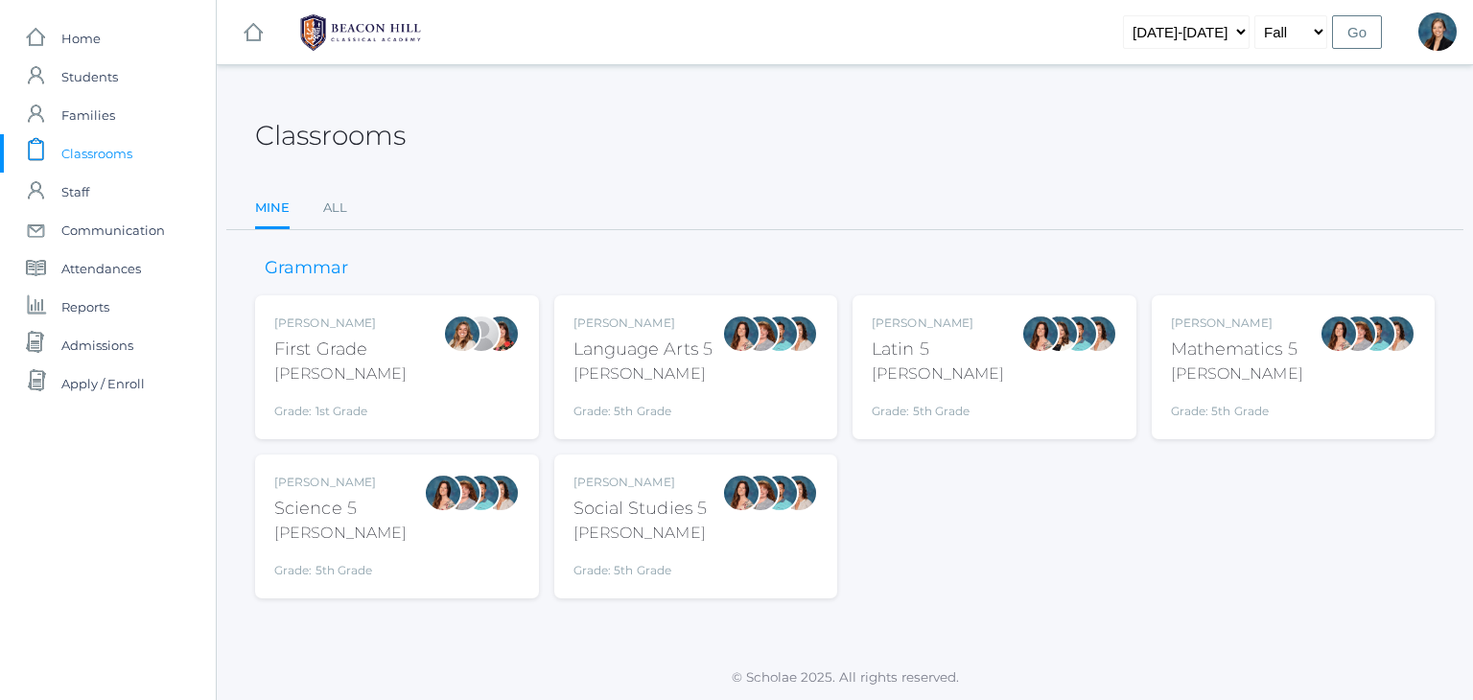
click at [640, 79] on div "icons/ui/navigation/hamburger Created with Sketch. icons/ui/navigation/home Cre…" at bounding box center [844, 350] width 1257 height 700
click at [334, 217] on link "All" at bounding box center [335, 208] width 24 height 38
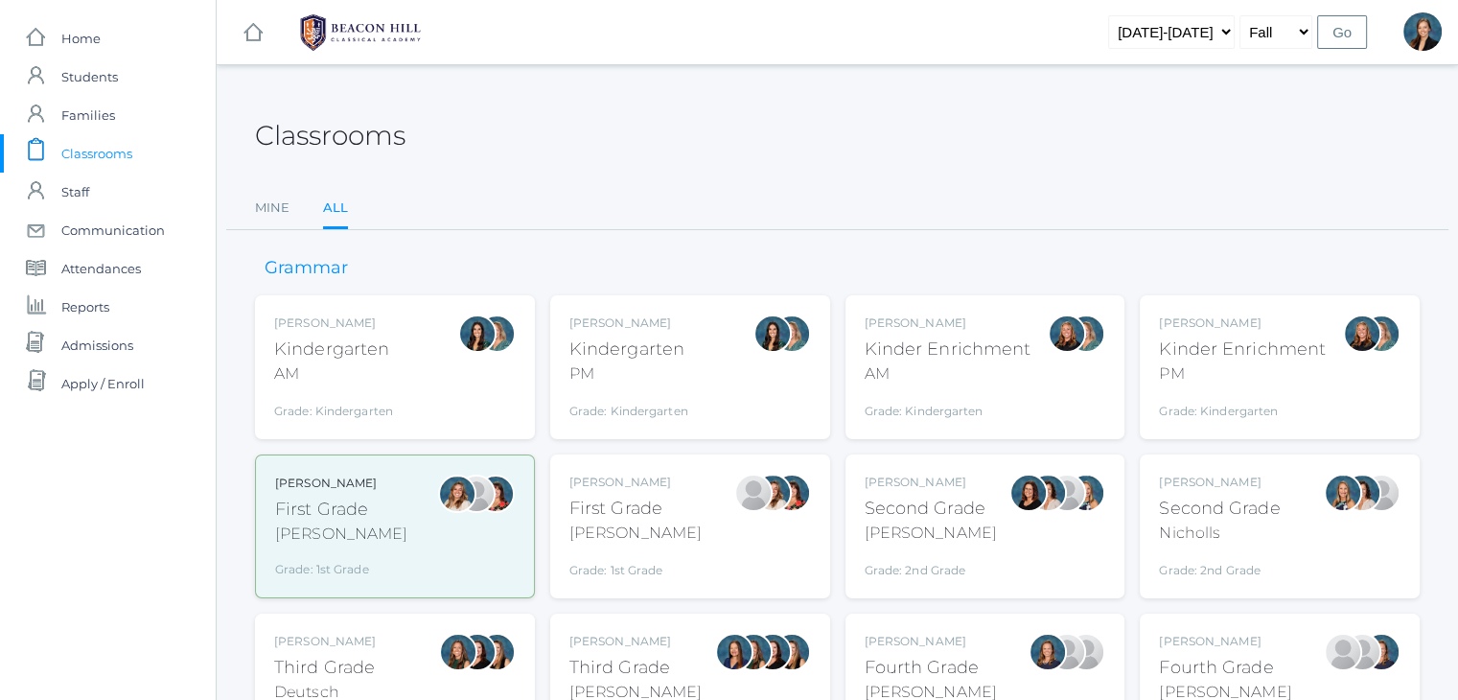
click at [709, 193] on ul "Mine All" at bounding box center [837, 209] width 1165 height 41
click at [679, 158] on div "Classrooms" at bounding box center [837, 124] width 1165 height 71
click at [672, 129] on div "Classrooms" at bounding box center [837, 124] width 1165 height 71
click at [610, 97] on div "Classrooms" at bounding box center [837, 124] width 1165 height 71
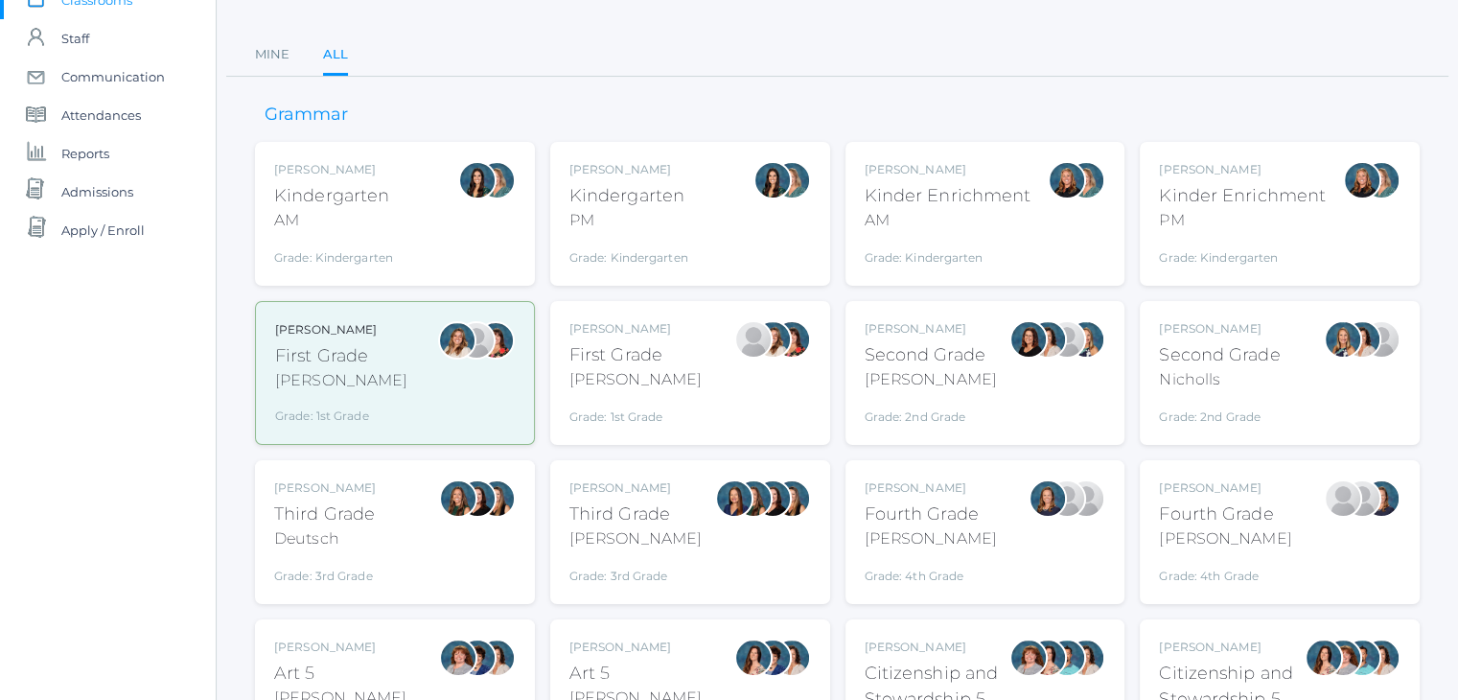
scroll to position [192, 0]
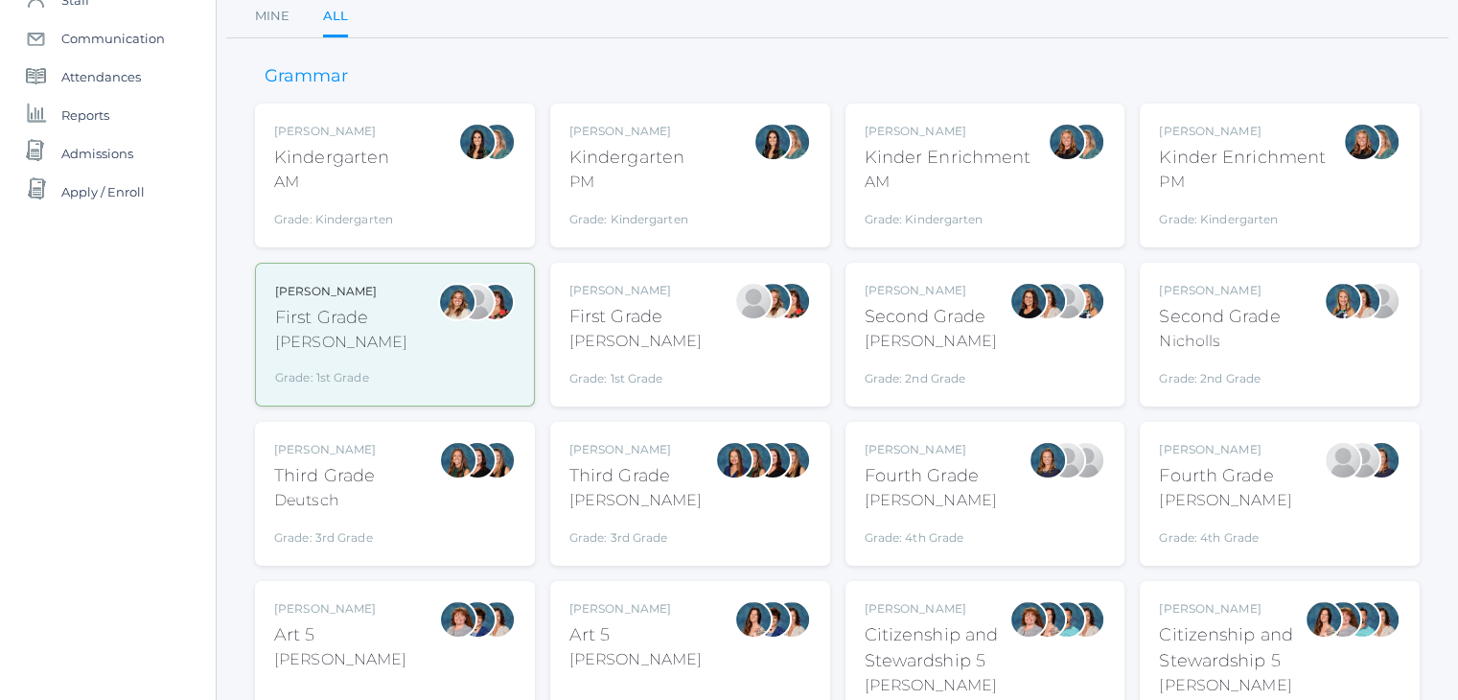
click at [1189, 541] on div "Grade: 4th Grade" at bounding box center [1225, 533] width 132 height 27
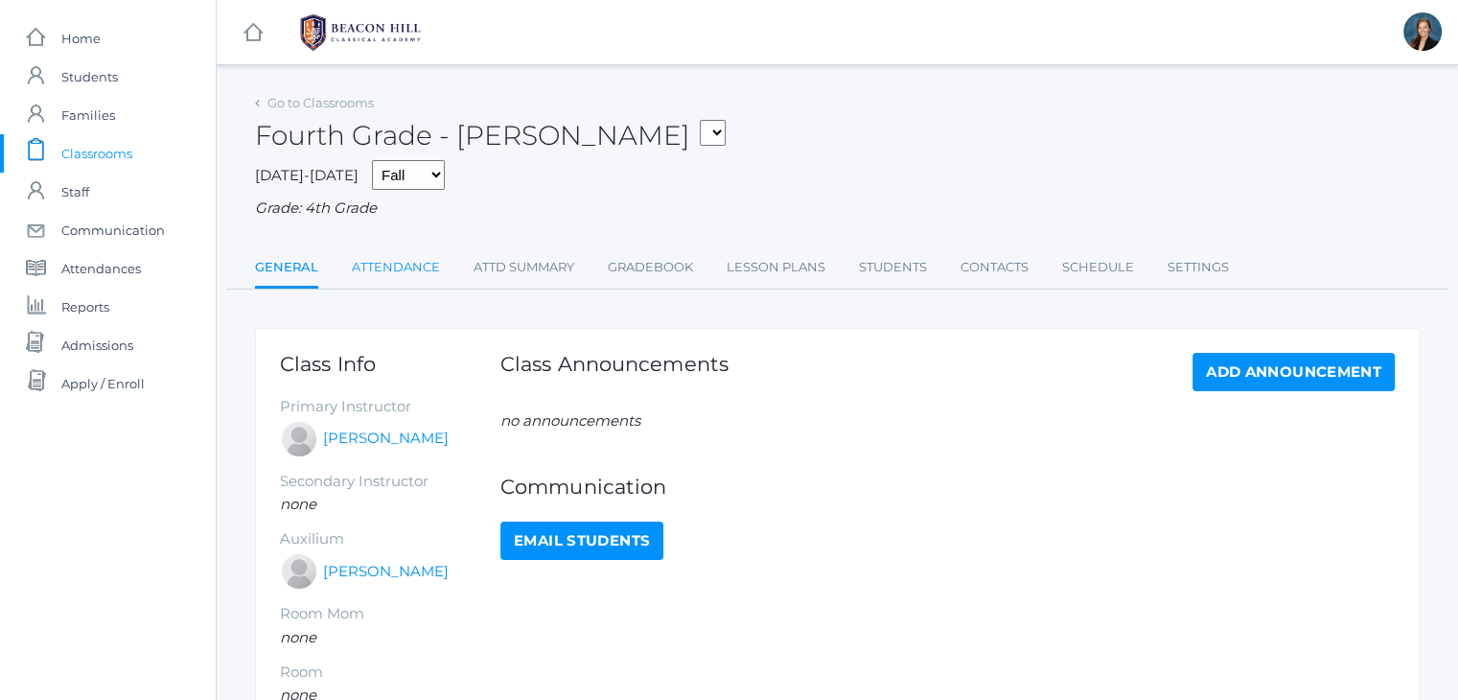
click at [413, 265] on link "Attendance" at bounding box center [396, 267] width 88 height 38
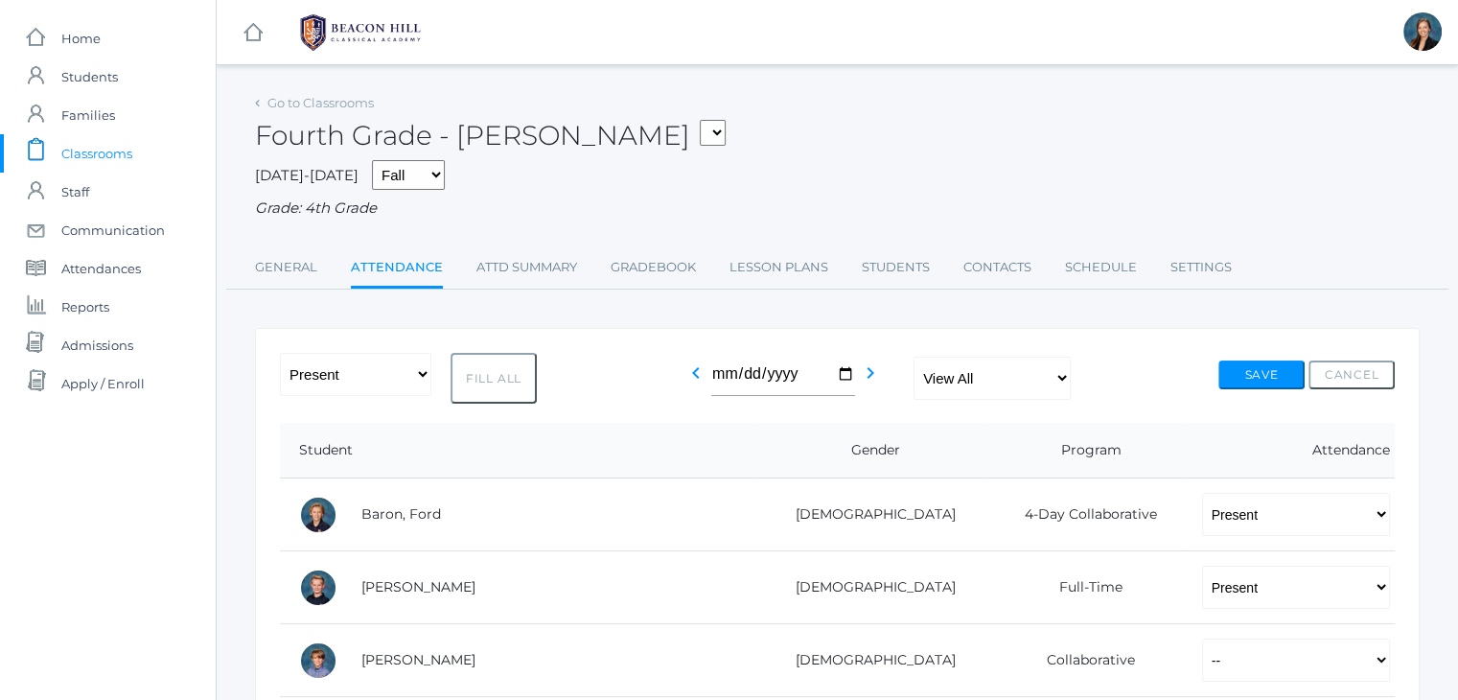
click at [778, 211] on div "Grade: 4th Grade" at bounding box center [837, 209] width 1165 height 22
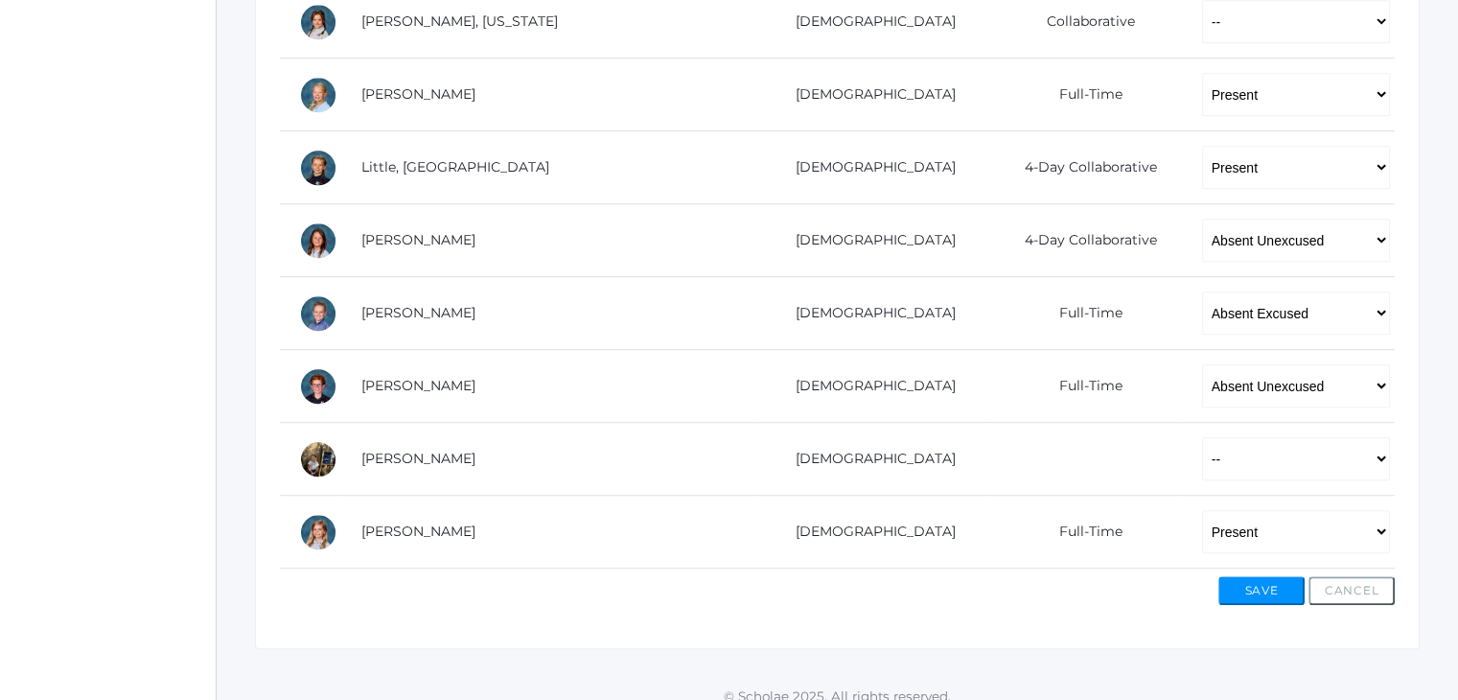
scroll to position [1150, 0]
click at [1202, 242] on select "-- Present Present-At-Home Tardy Excused Tardy Unexcused Absent Excused Absent …" at bounding box center [1296, 238] width 188 height 43
select select "TU"
click at [1202, 217] on select "-- Present Present-At-Home Tardy Excused Tardy Unexcused Absent Excused Absent …" at bounding box center [1296, 238] width 188 height 43
click at [1202, 372] on select "-- Present Present-At-Home Tardy Excused Tardy Unexcused Absent Excused Absent …" at bounding box center [1296, 383] width 188 height 43
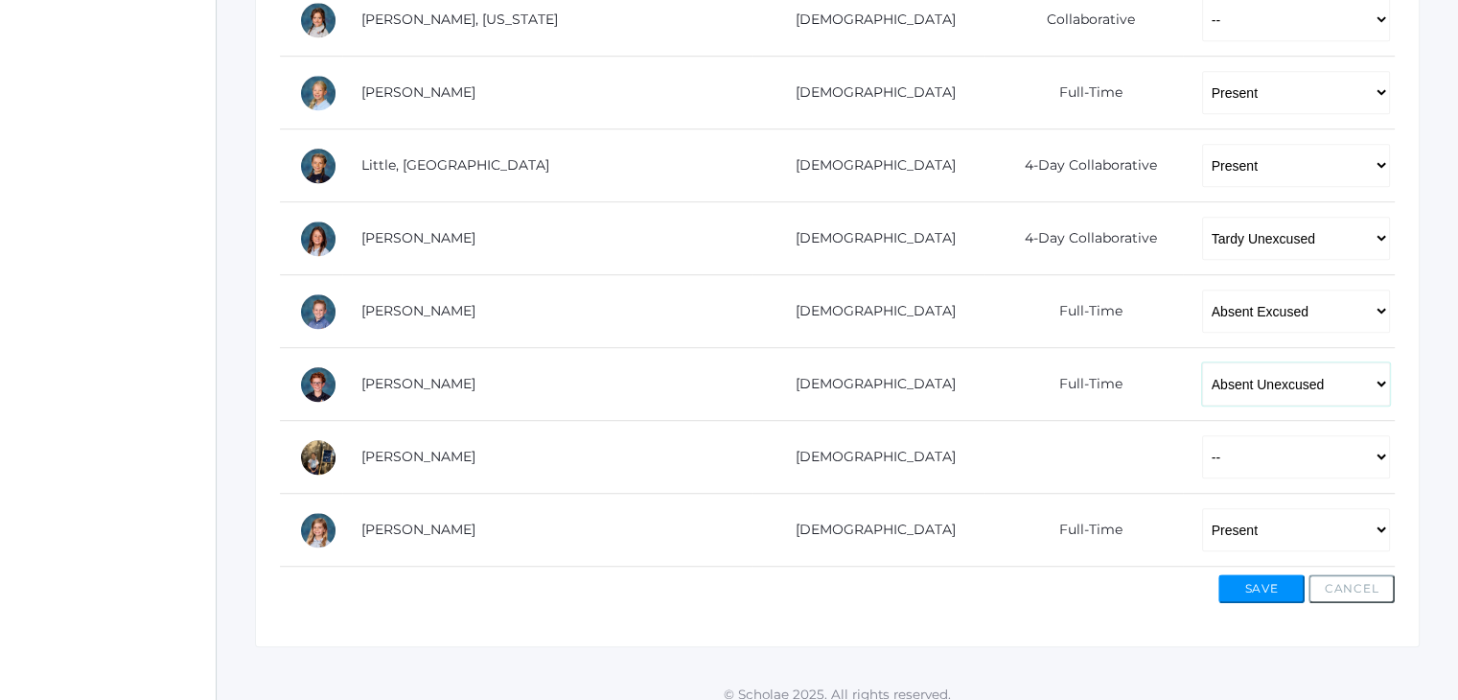
select select "TU"
click at [1202, 362] on select "-- Present Present-At-Home Tardy Excused Tardy Unexcused Absent Excused Absent …" at bounding box center [1296, 383] width 188 height 43
click at [1272, 579] on button "Save" at bounding box center [1262, 588] width 86 height 29
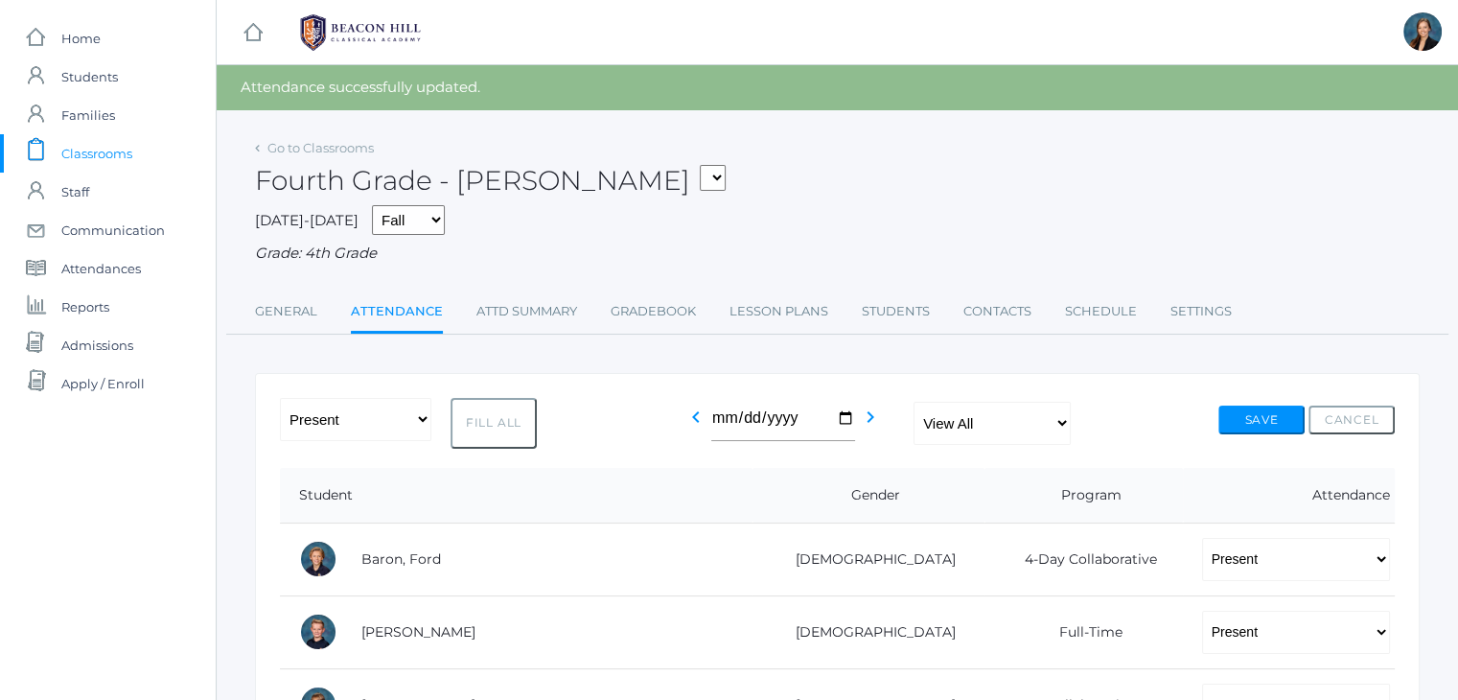
click at [62, 162] on span "Classrooms" at bounding box center [96, 153] width 71 height 38
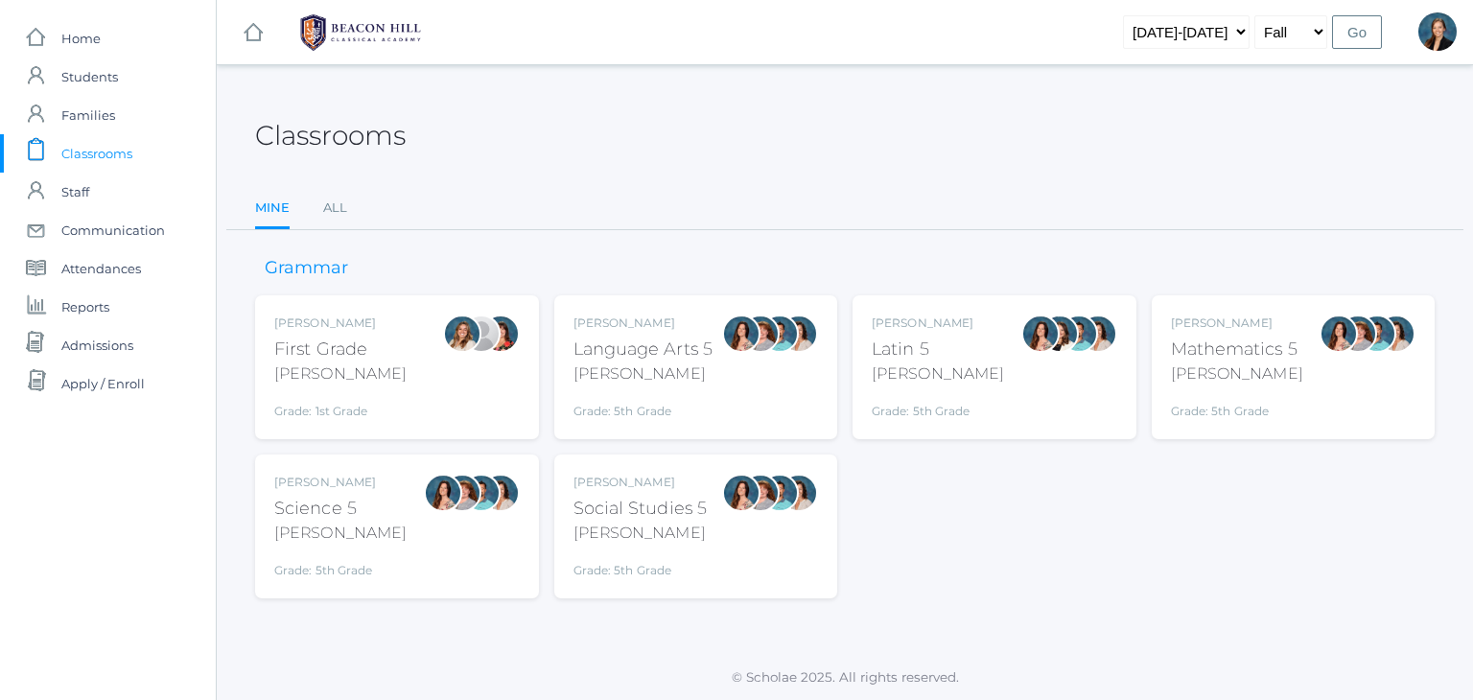
click at [610, 359] on div "Language Arts 5" at bounding box center [643, 350] width 140 height 26
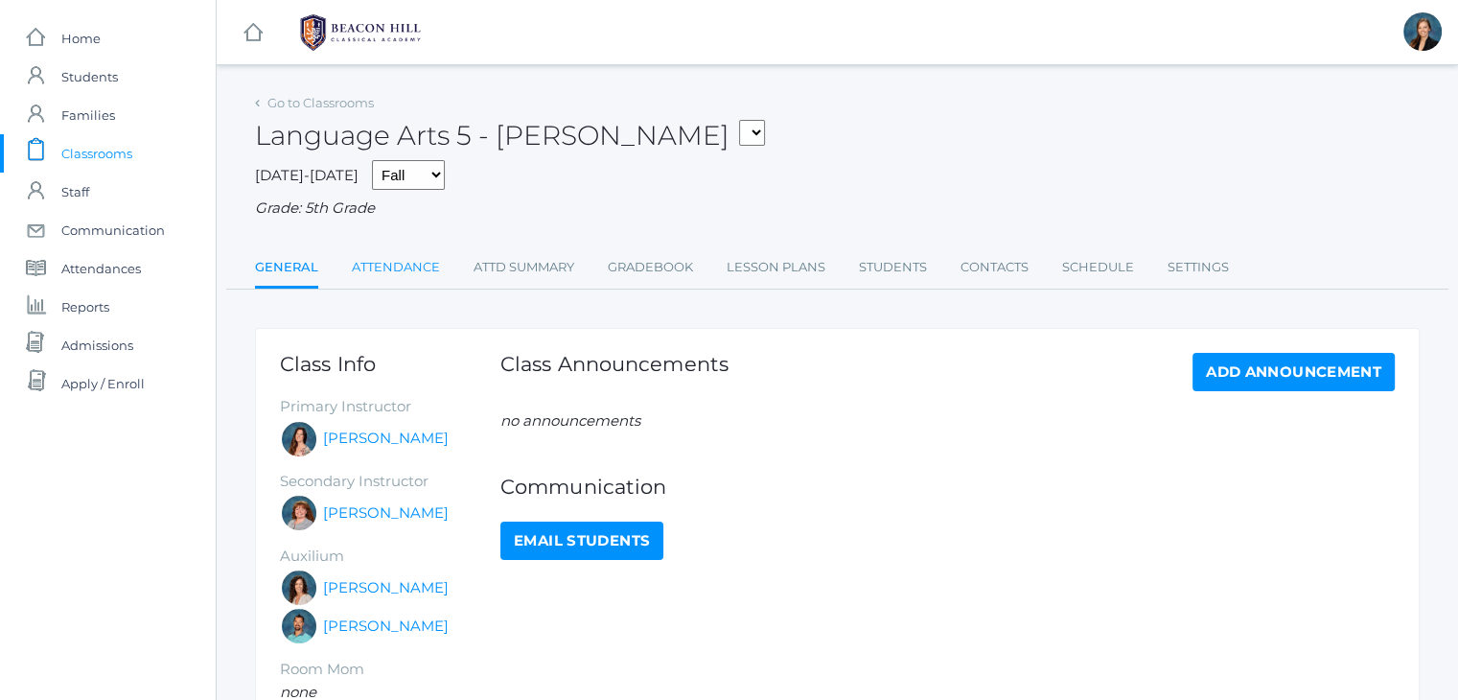
click at [381, 270] on link "Attendance" at bounding box center [396, 267] width 88 height 38
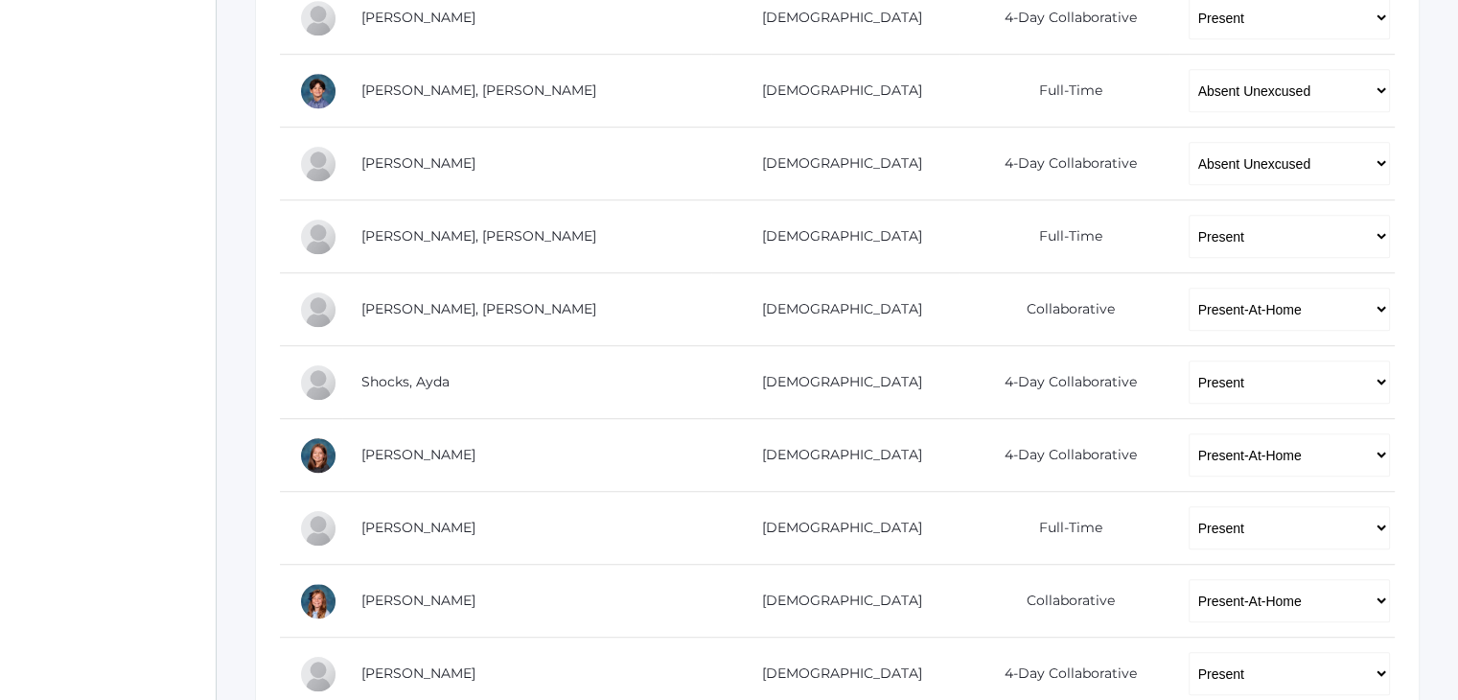
scroll to position [1227, 0]
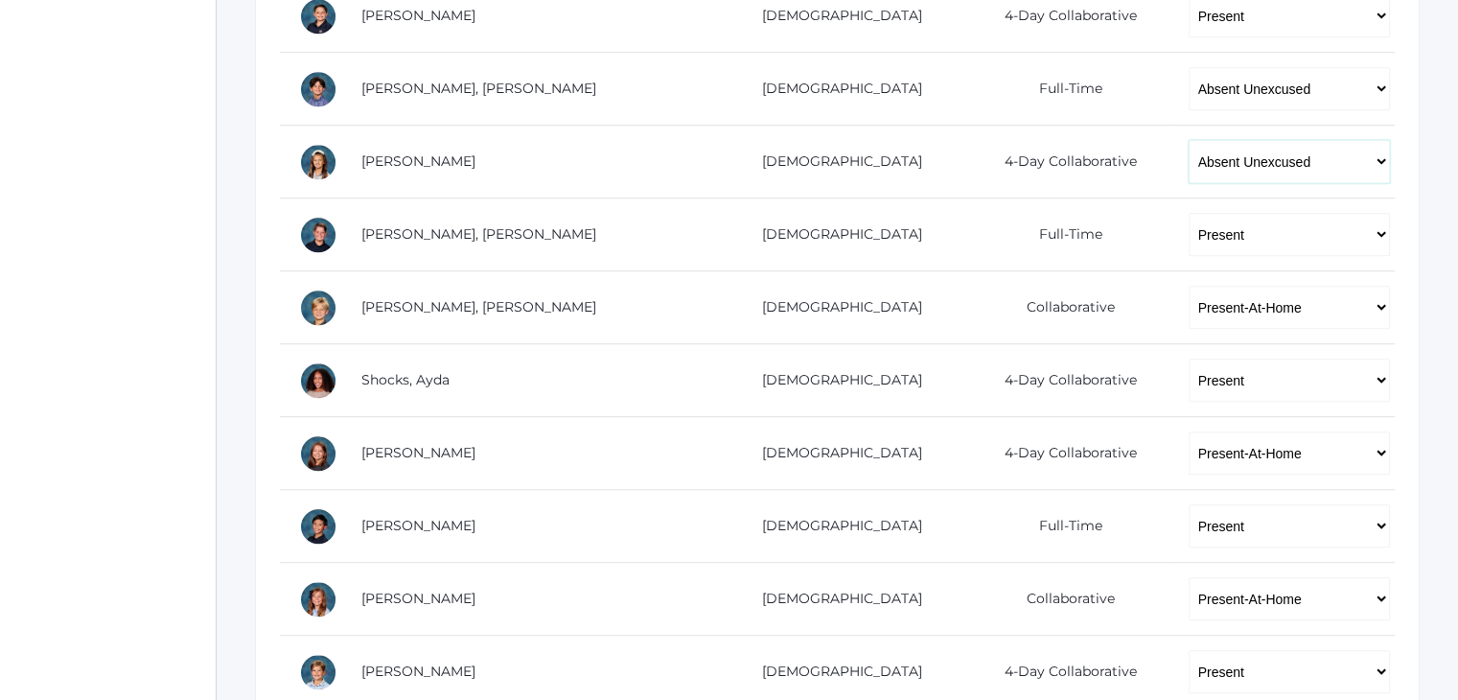
click at [1253, 163] on select "-- Present Present-At-Home Tardy Excused Tardy Unexcused Absent Excused Absent …" at bounding box center [1290, 161] width 202 height 43
select select "TU"
click at [1189, 140] on select "-- Present Present-At-Home Tardy Excused Tardy Unexcused Absent Excused Absent …" at bounding box center [1290, 161] width 202 height 43
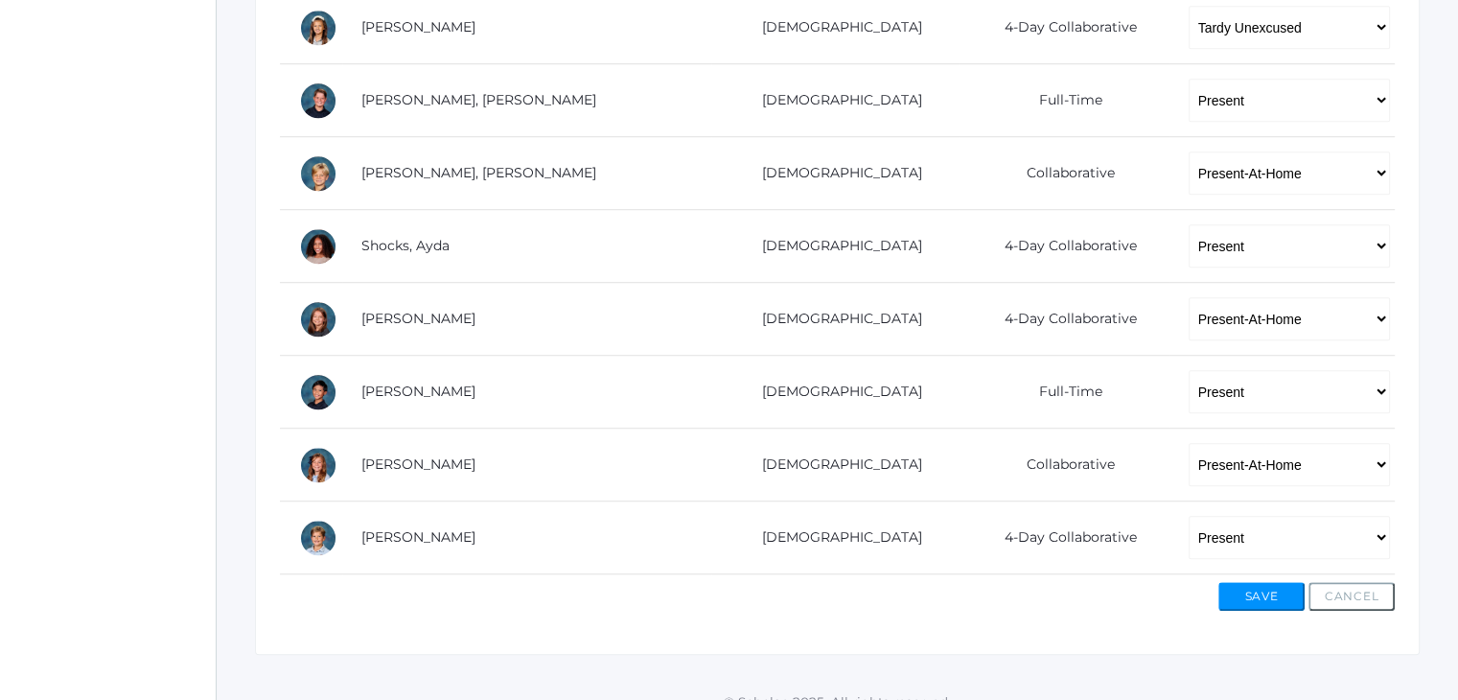
scroll to position [1382, 0]
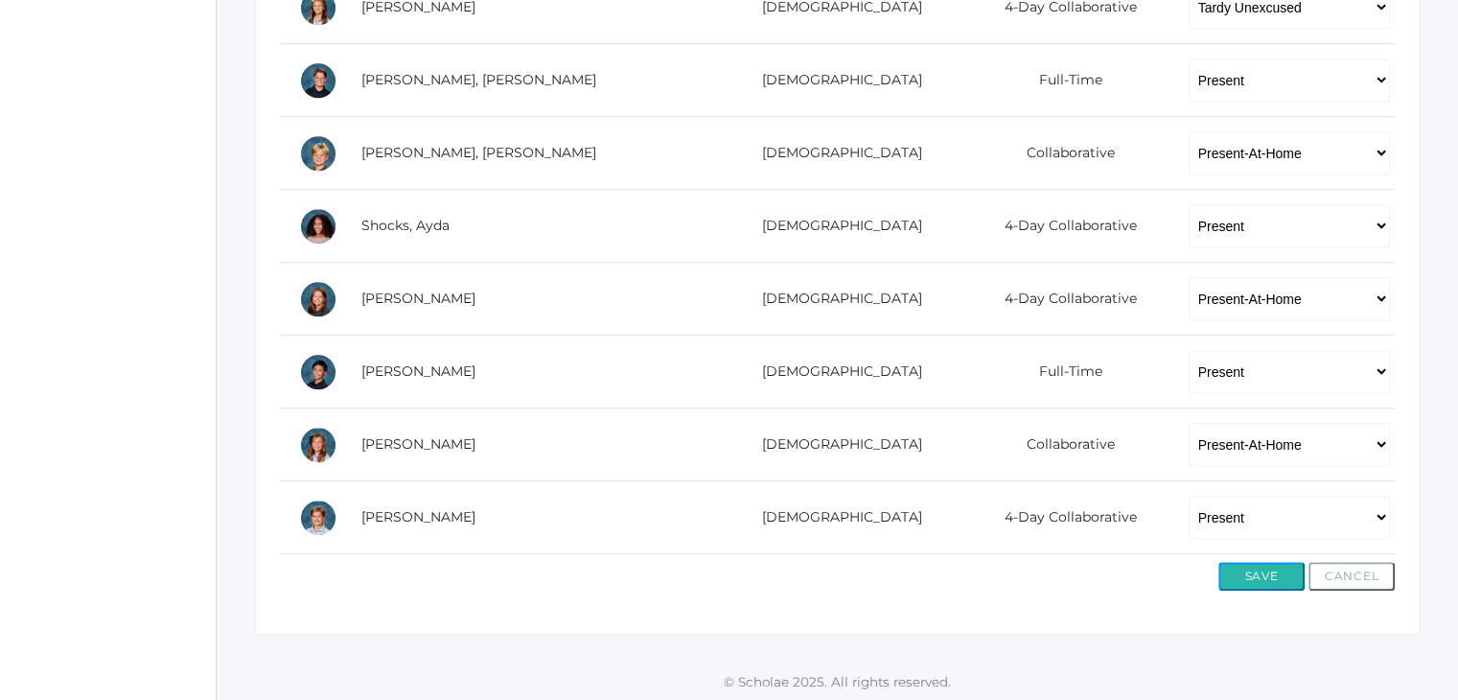
click at [1241, 582] on button "Save" at bounding box center [1262, 576] width 86 height 29
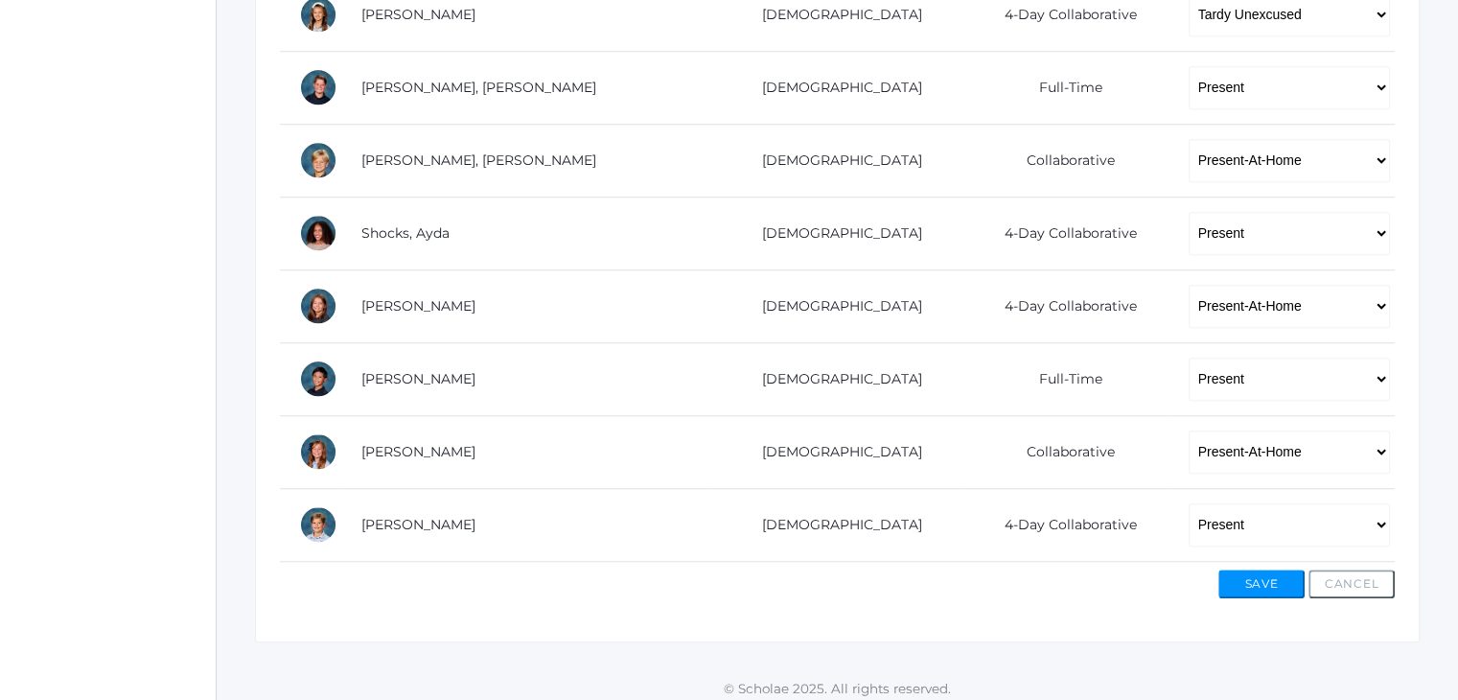
scroll to position [1424, 0]
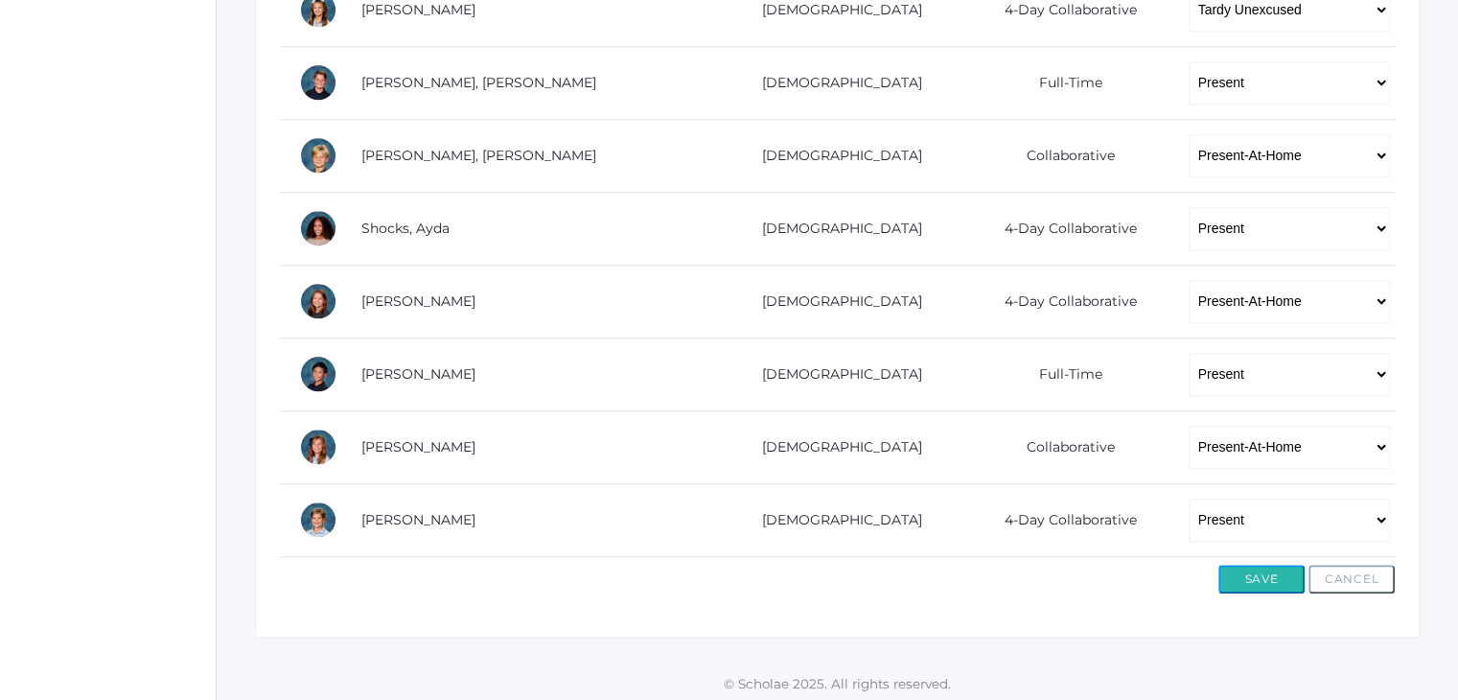
click at [1261, 585] on button "Save" at bounding box center [1262, 579] width 86 height 29
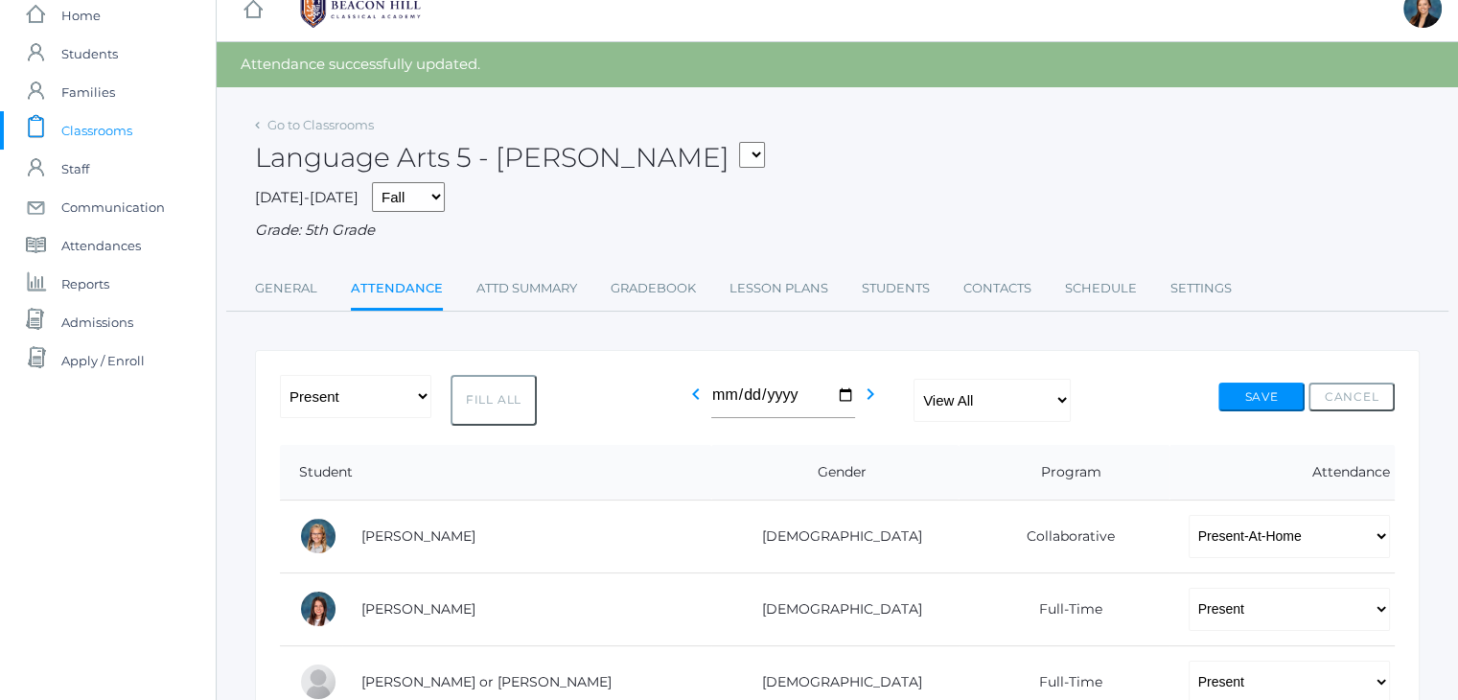
scroll to position [21, 0]
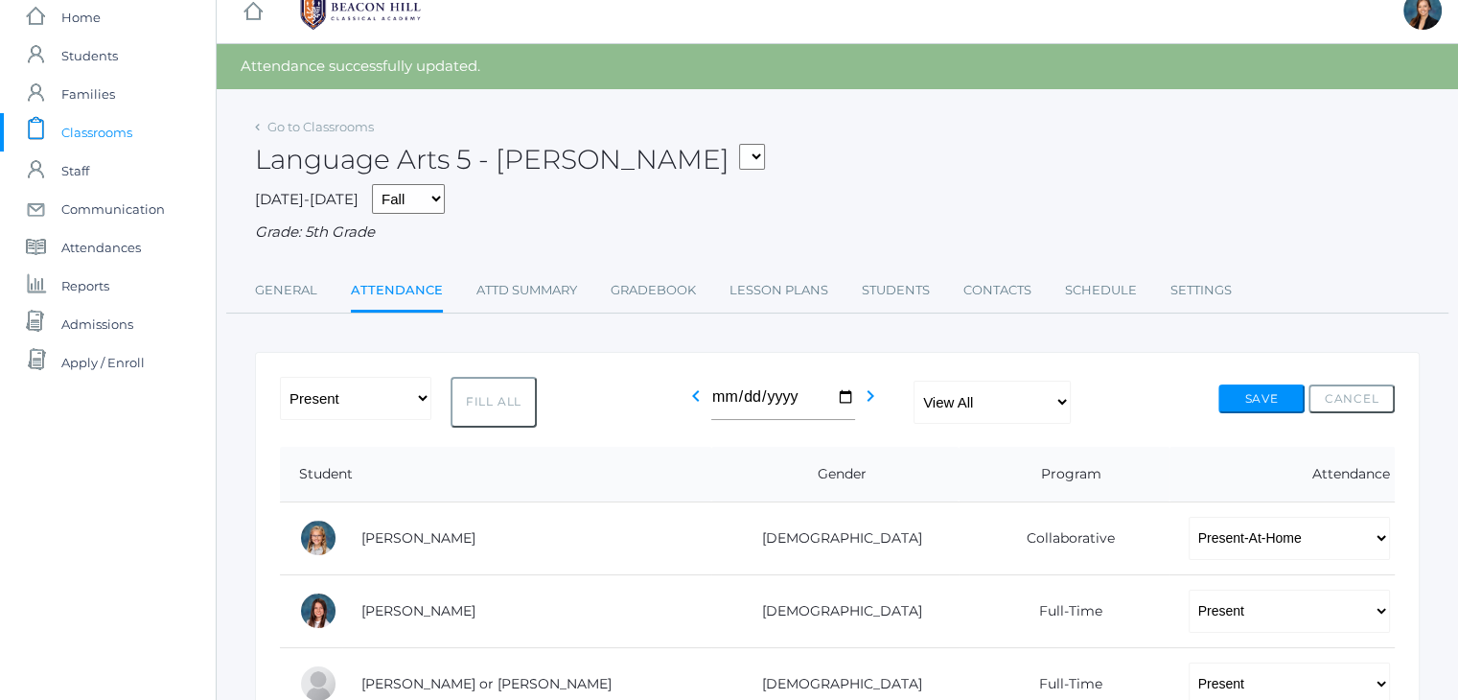
click at [1053, 167] on div "Language Arts 5 - [PERSON_NAME] 01LA - First Grade [PERSON_NAME] 05LATIN - Lati…" at bounding box center [837, 148] width 1165 height 71
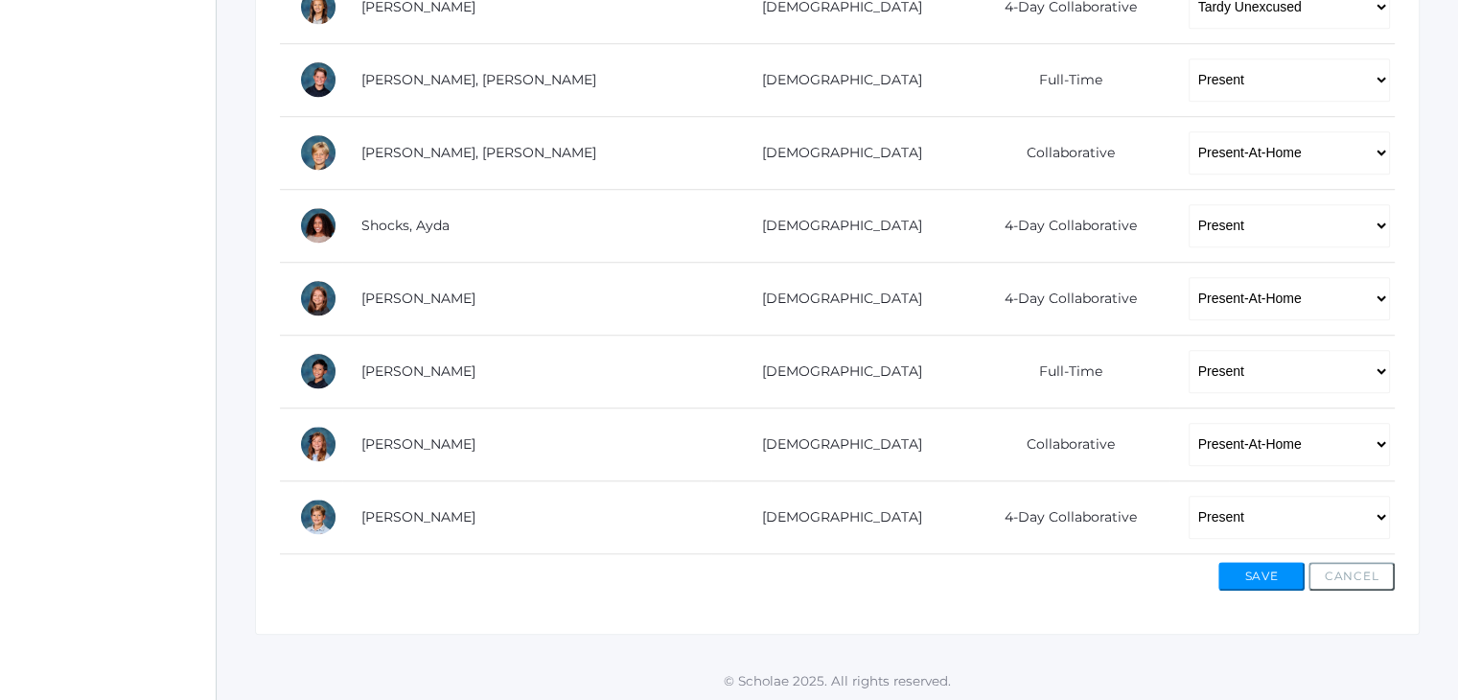
scroll to position [0, 0]
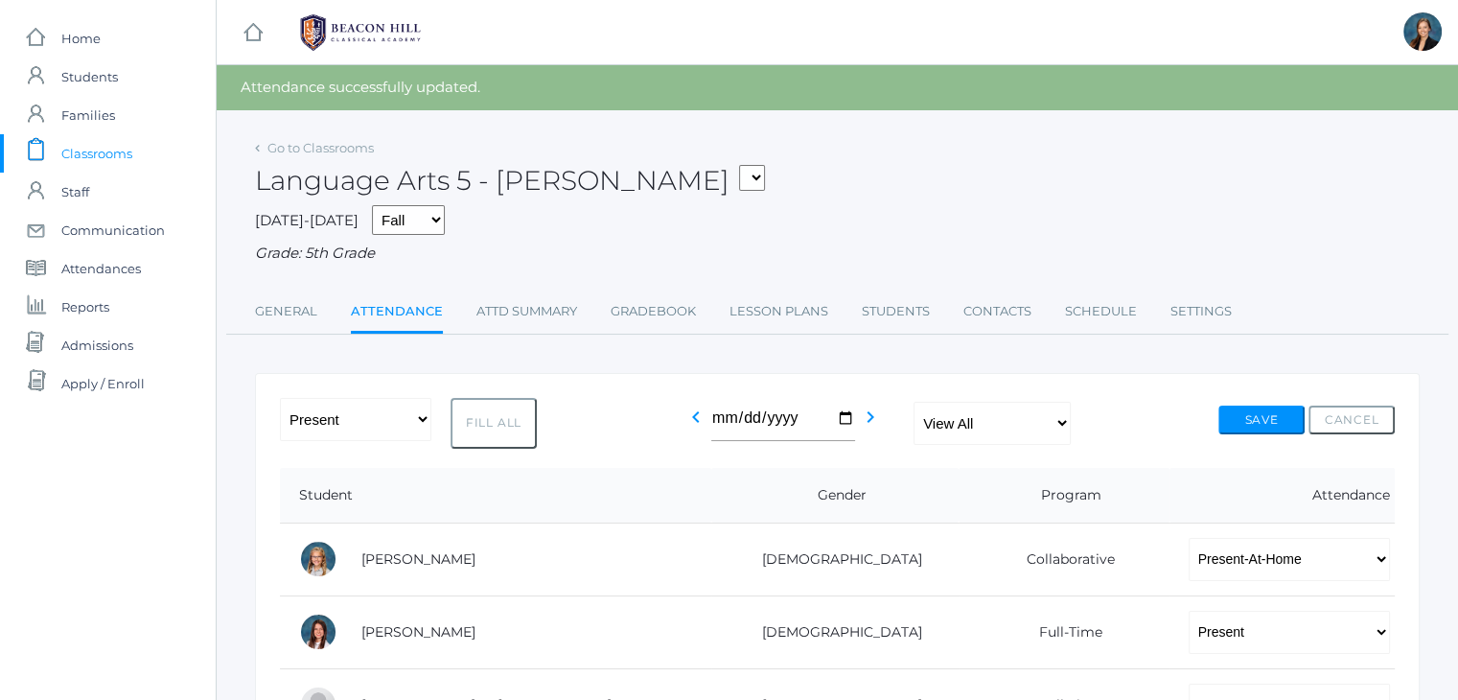
click at [85, 143] on span "Classrooms" at bounding box center [96, 153] width 71 height 38
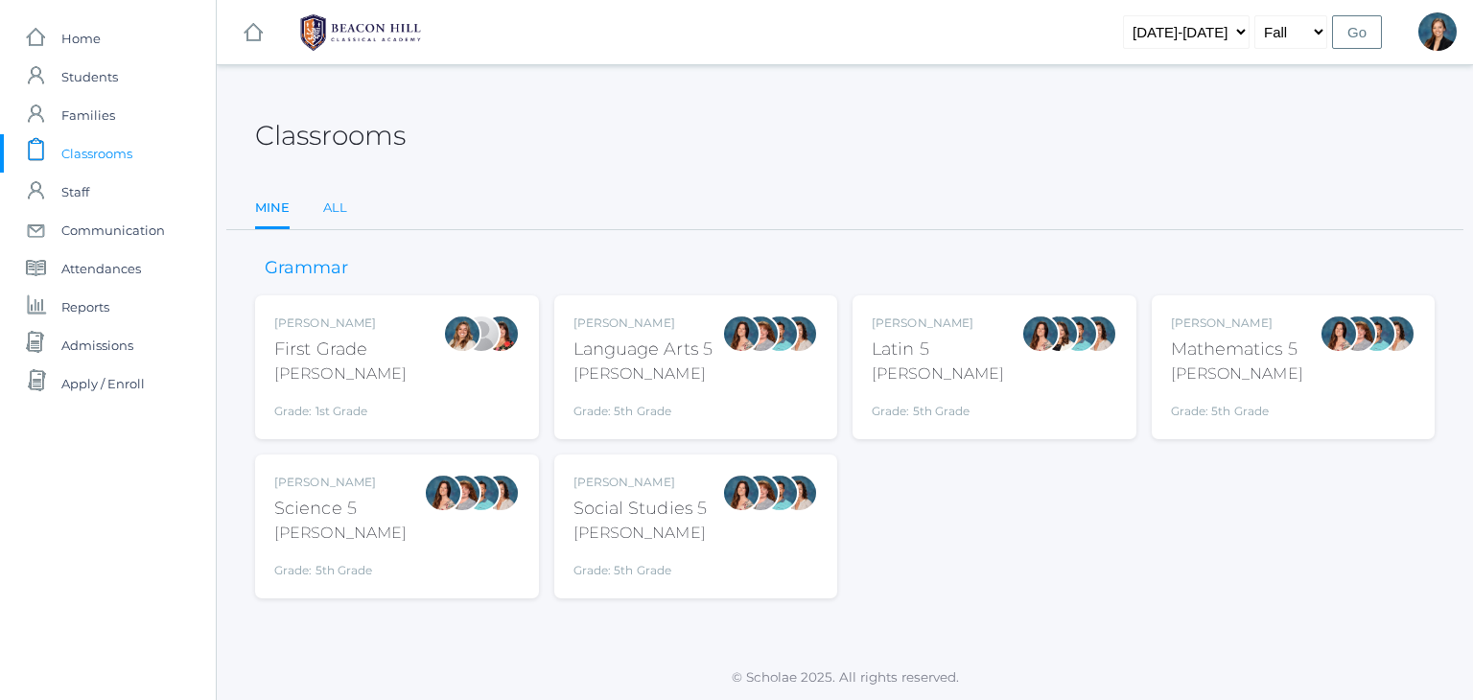
click at [338, 207] on link "All" at bounding box center [335, 208] width 24 height 38
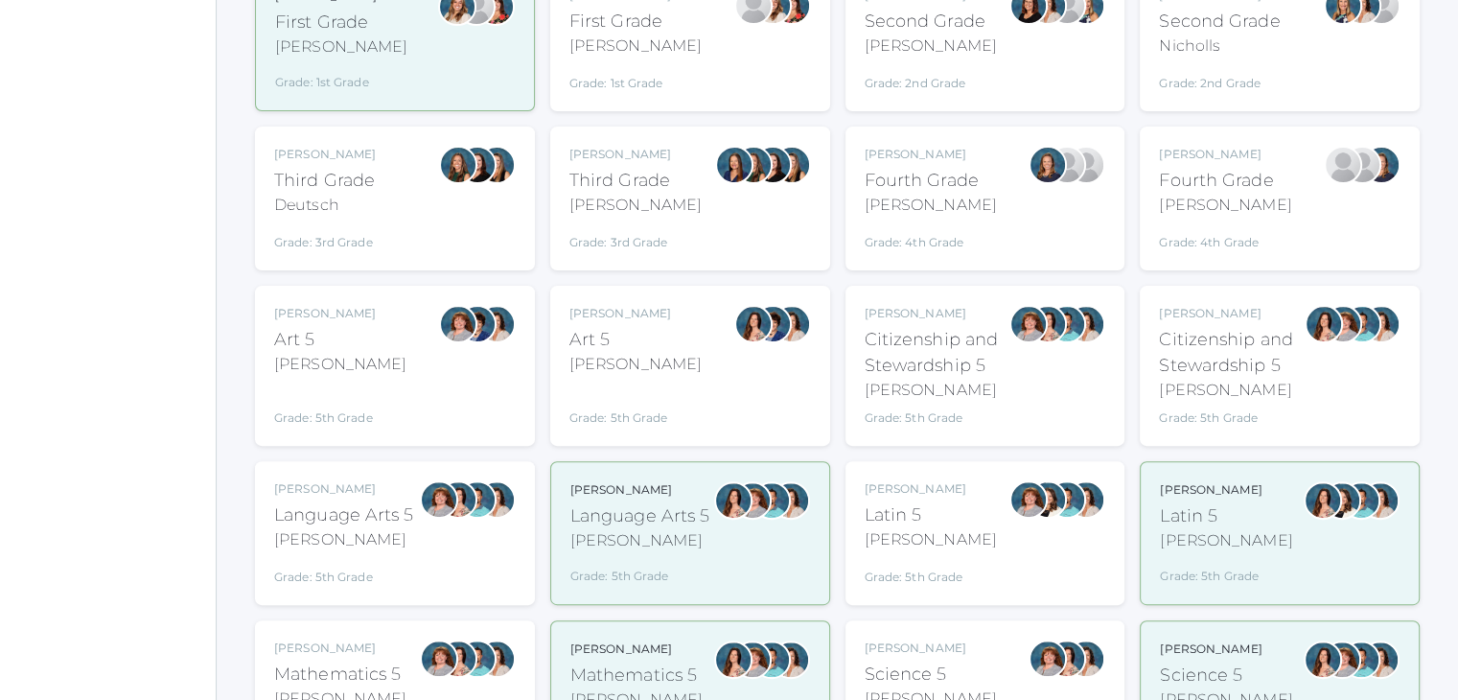
scroll to position [499, 0]
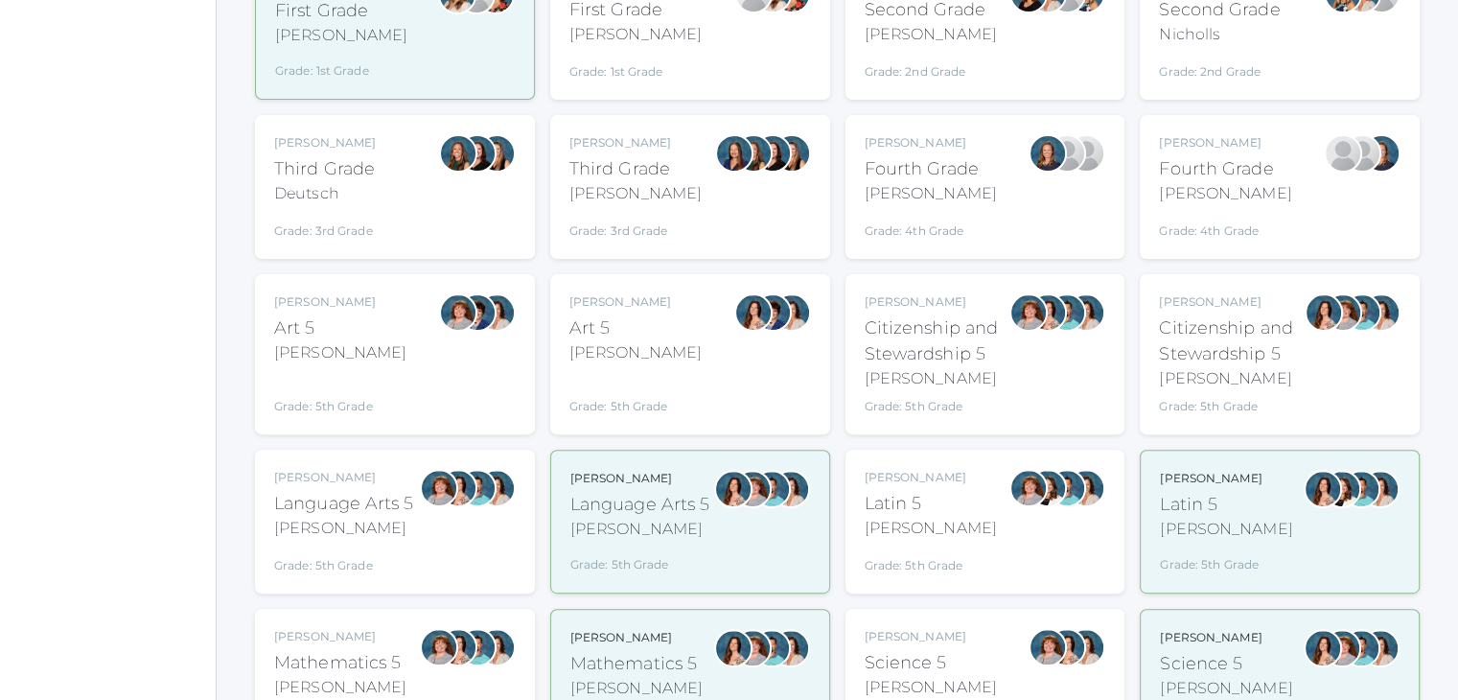
click at [315, 530] on div "Bence" at bounding box center [344, 528] width 140 height 23
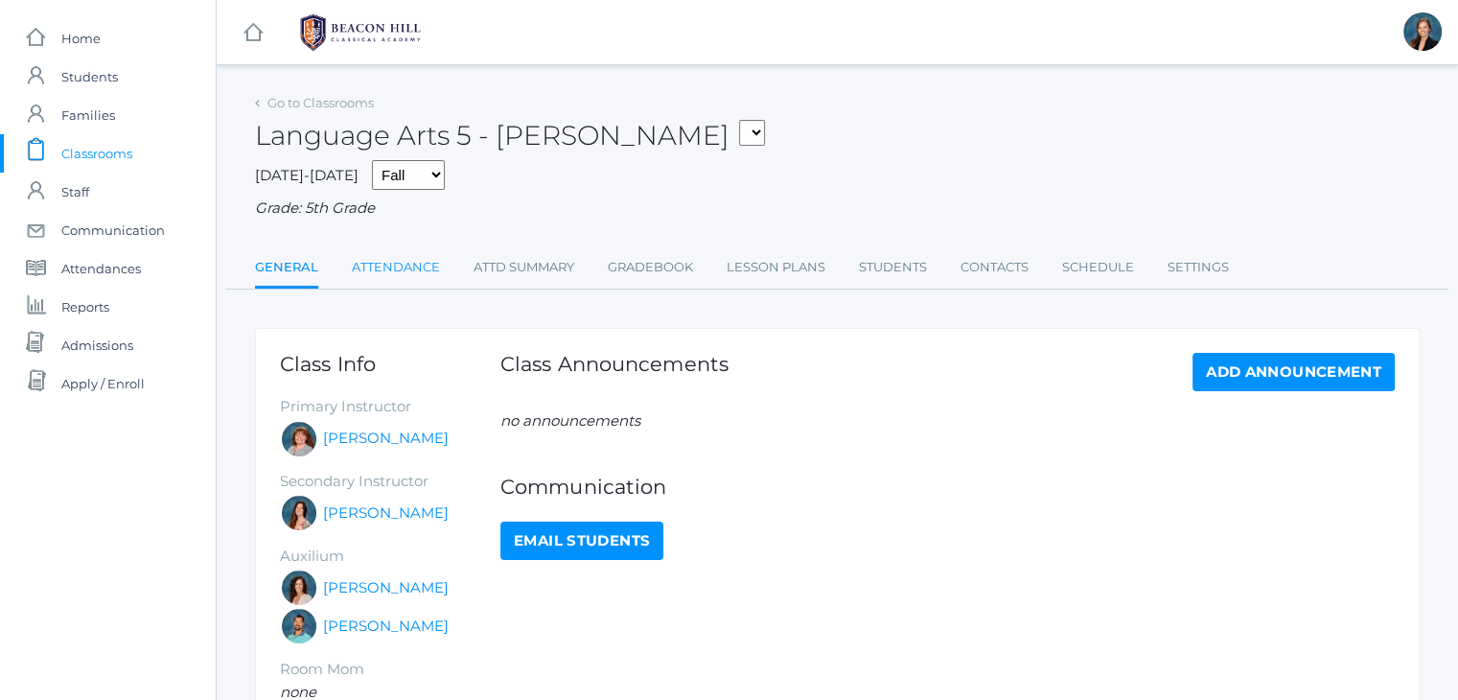
click at [410, 265] on link "Attendance" at bounding box center [396, 267] width 88 height 38
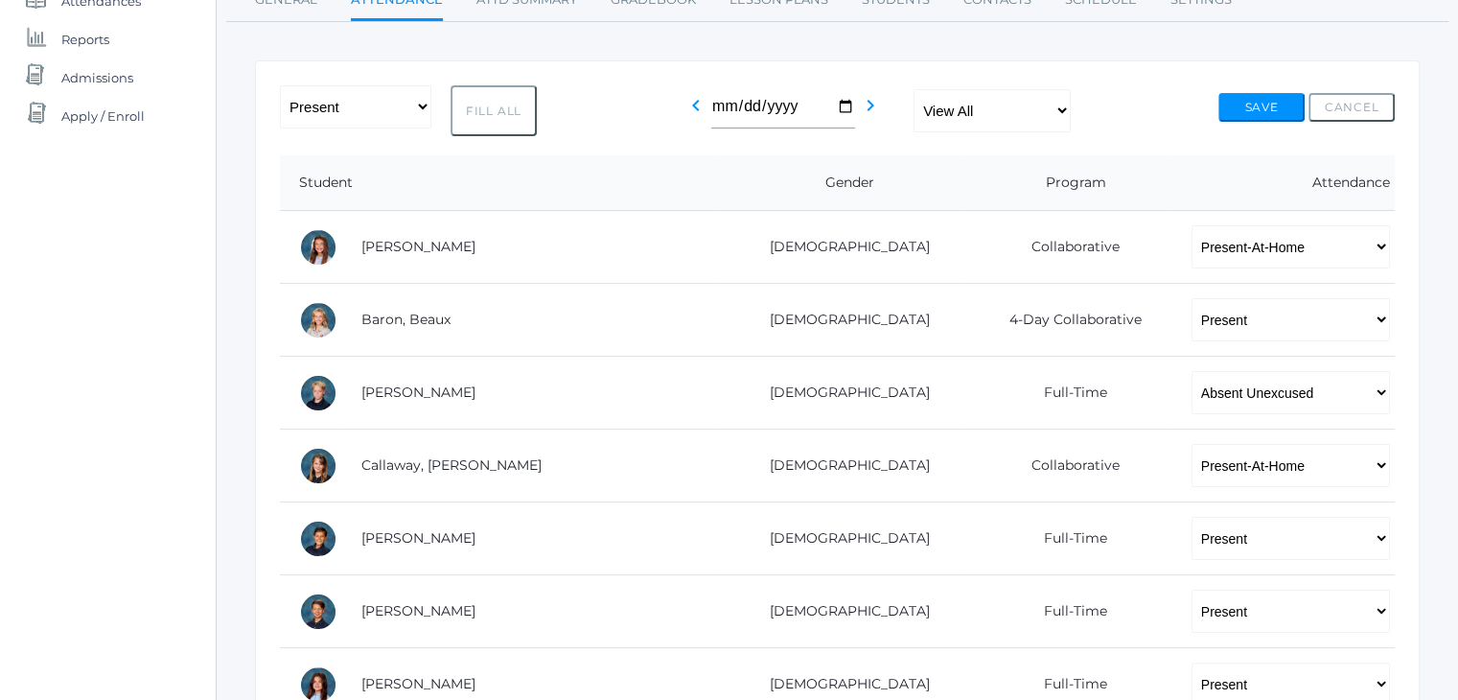
scroll to position [383, 0]
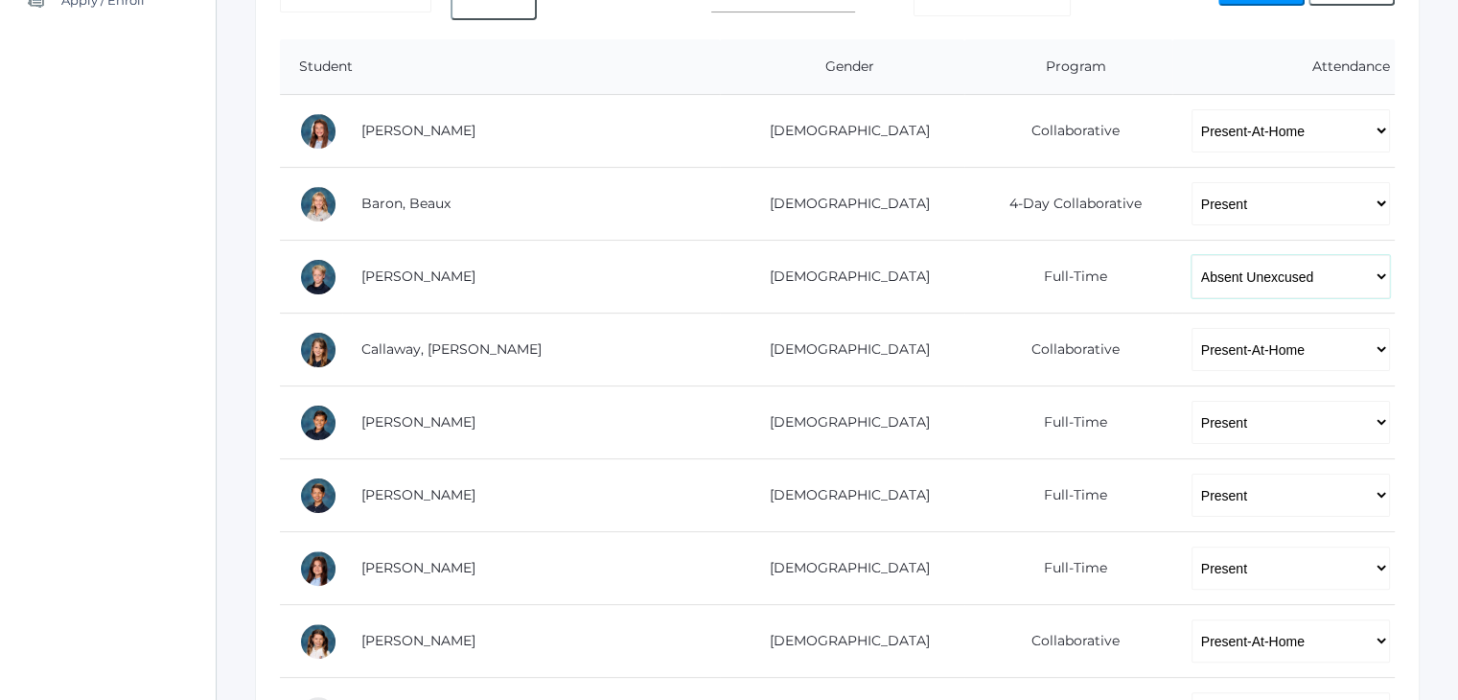
click at [1247, 276] on select "-- Present Present-At-Home Tardy Excused Tardy Unexcused Absent Excused Absent …" at bounding box center [1291, 276] width 198 height 43
select select "TE"
click at [1192, 255] on select "-- Present Present-At-Home Tardy Excused Tardy Unexcused Absent Excused Absent …" at bounding box center [1291, 276] width 198 height 43
click at [105, 395] on div "icons/ui/navigation/home Created with Sketch. Home icons/user/plain Created wit…" at bounding box center [108, 550] width 216 height 1867
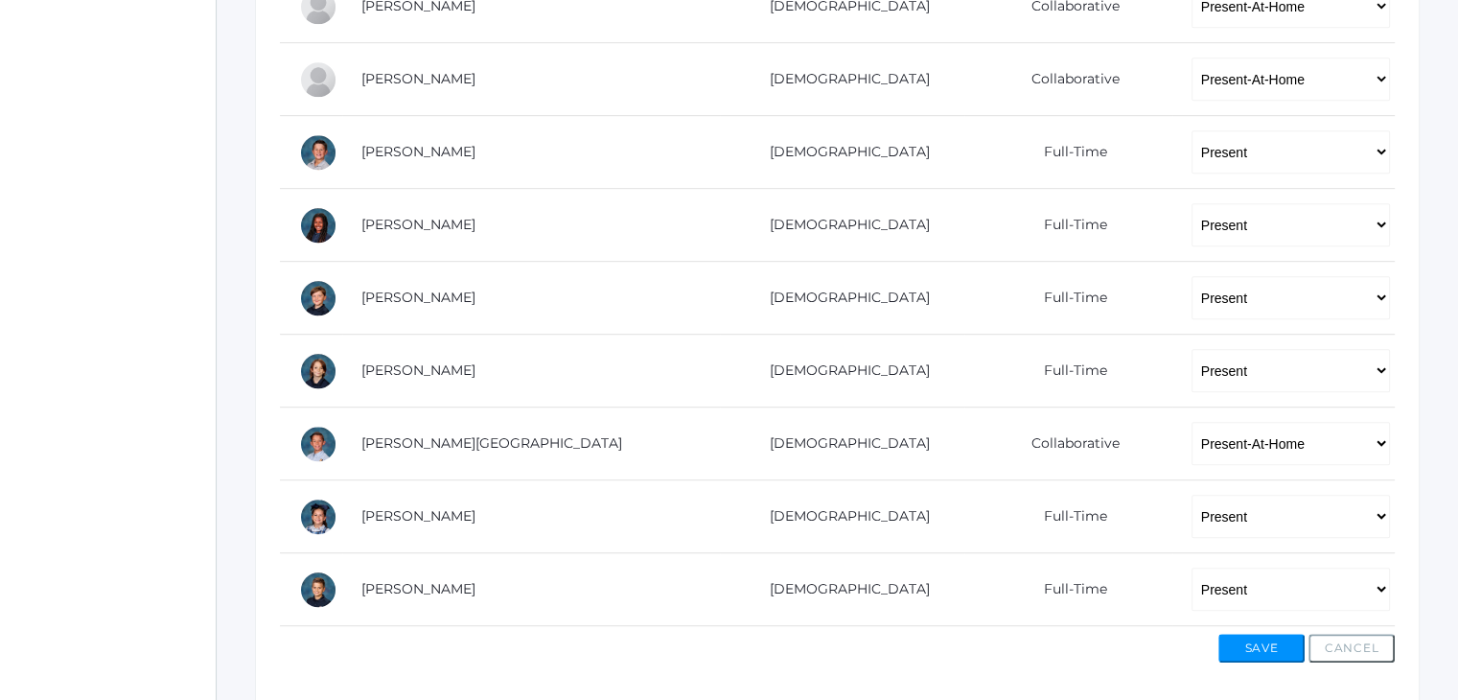
scroll to position [1164, 0]
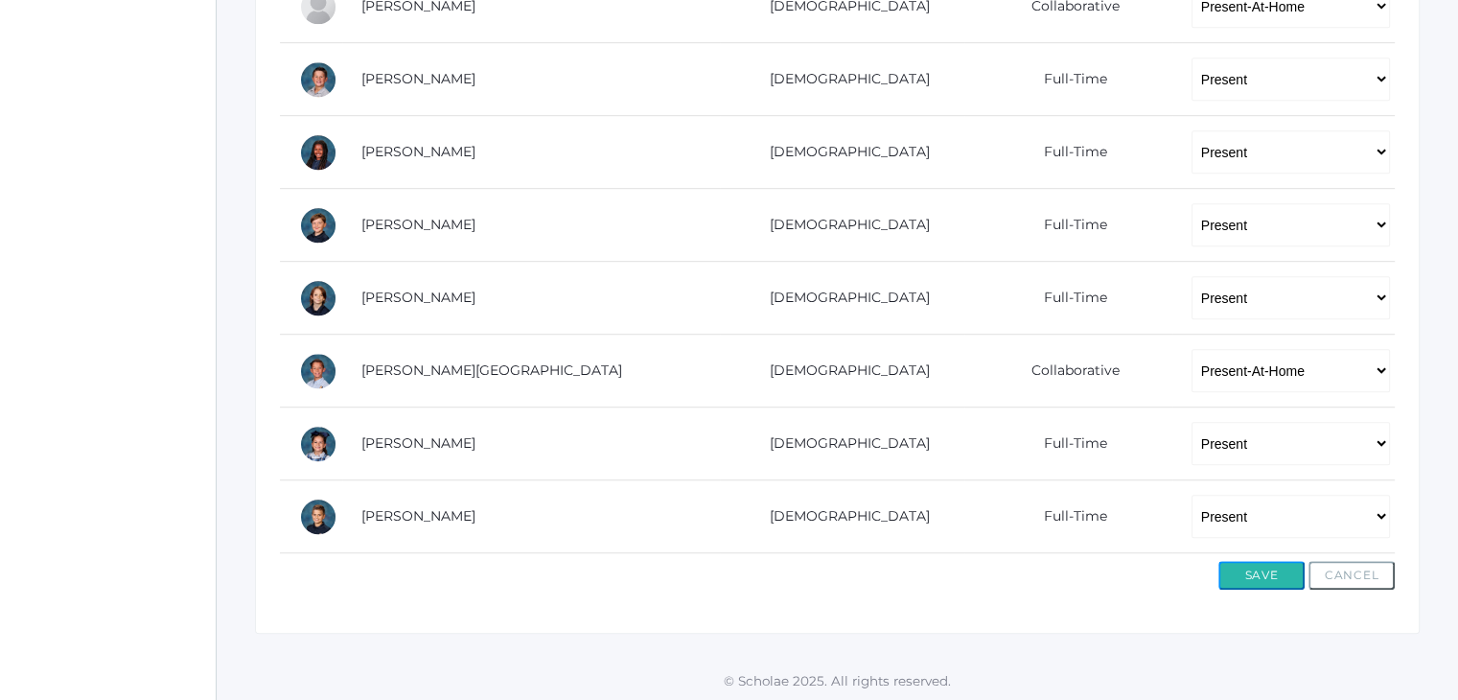
click at [1227, 572] on button "Save" at bounding box center [1262, 575] width 86 height 29
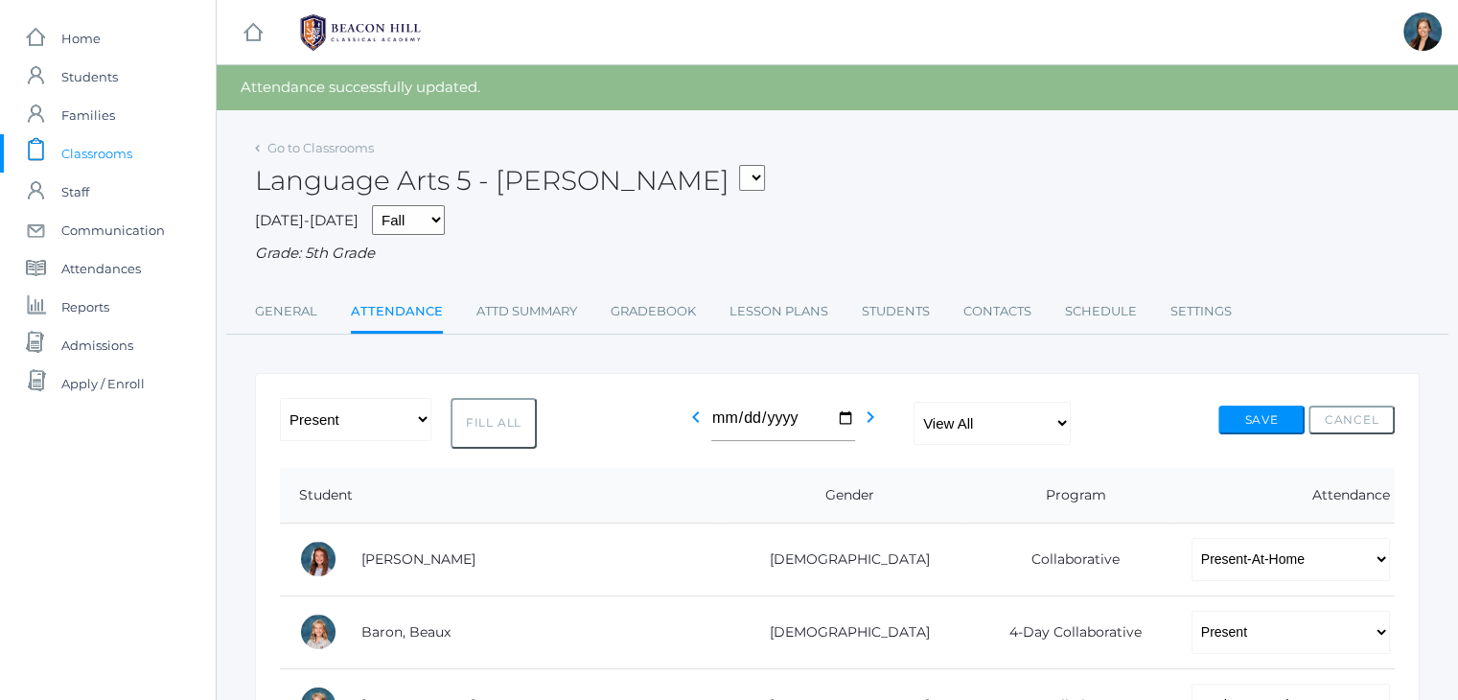
click at [86, 152] on span "Classrooms" at bounding box center [96, 153] width 71 height 38
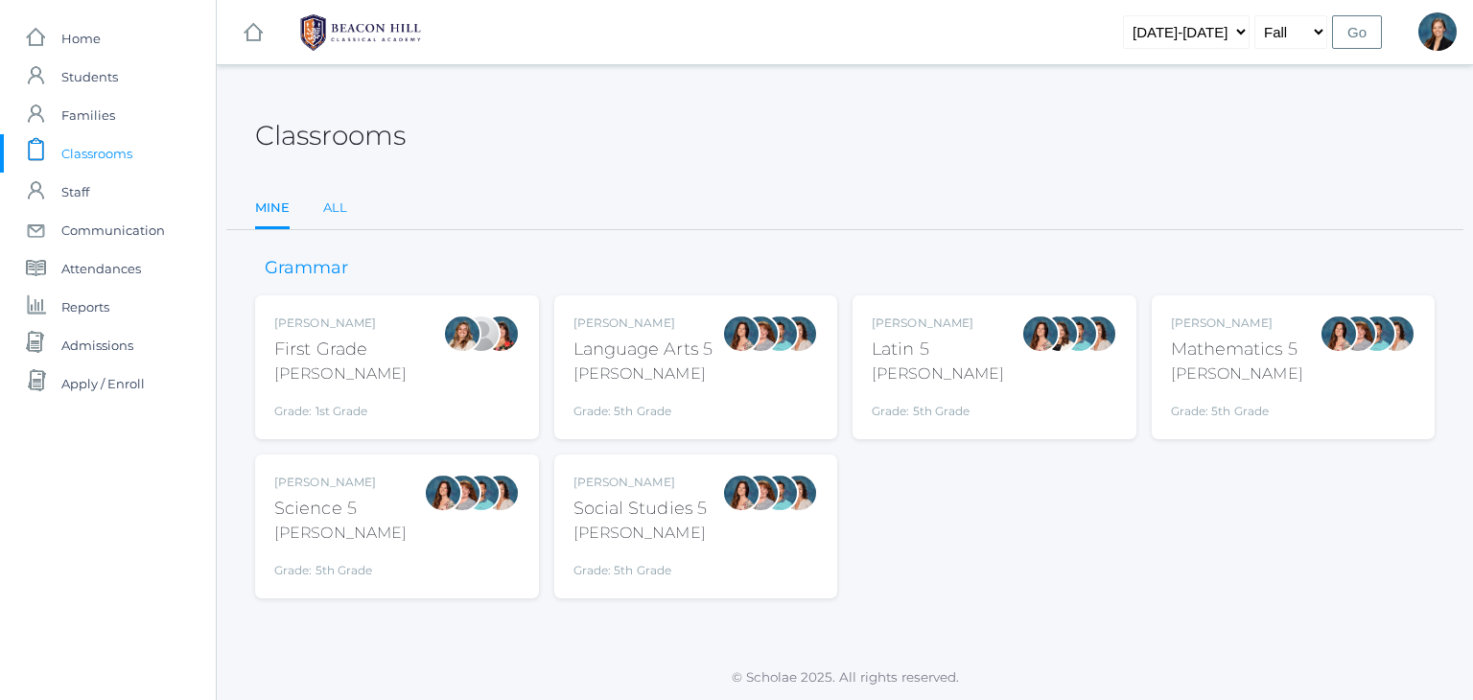
click at [338, 213] on link "All" at bounding box center [335, 208] width 24 height 38
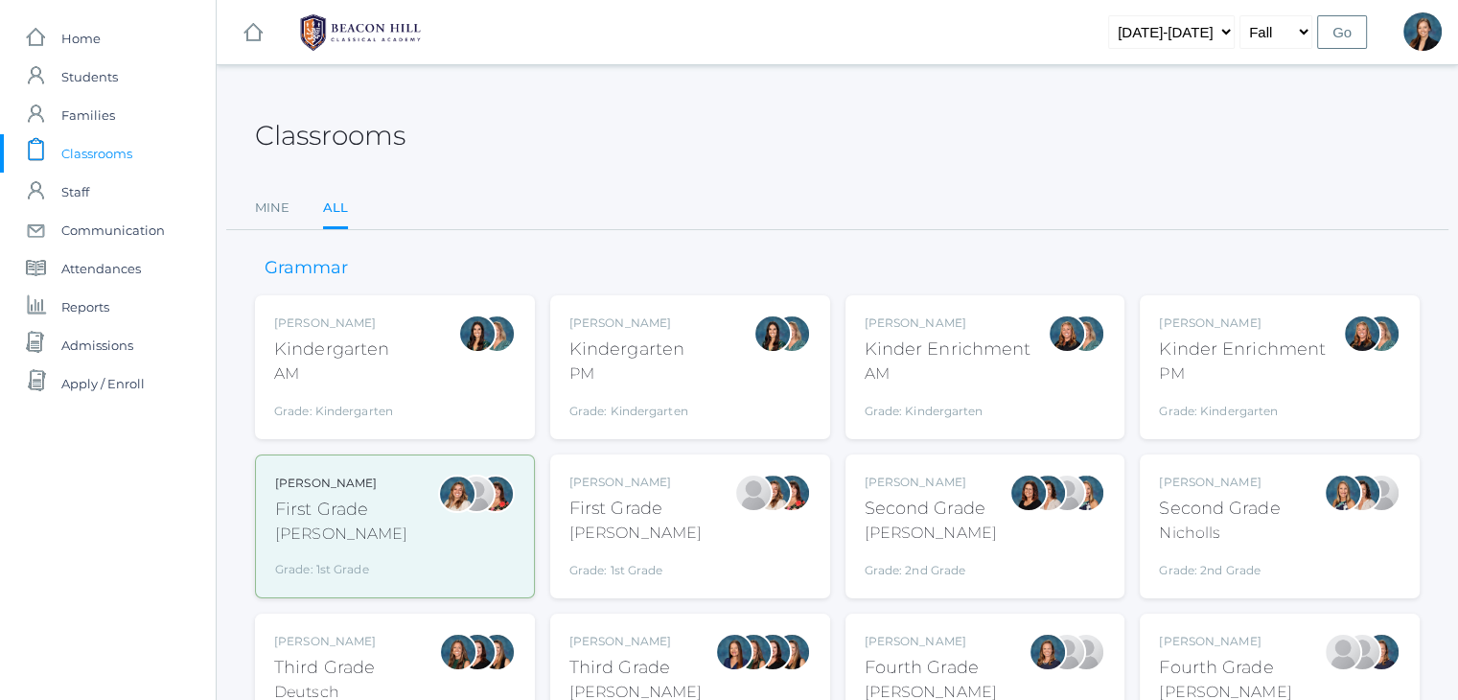
click at [342, 340] on div "Kindergarten" at bounding box center [333, 350] width 119 height 26
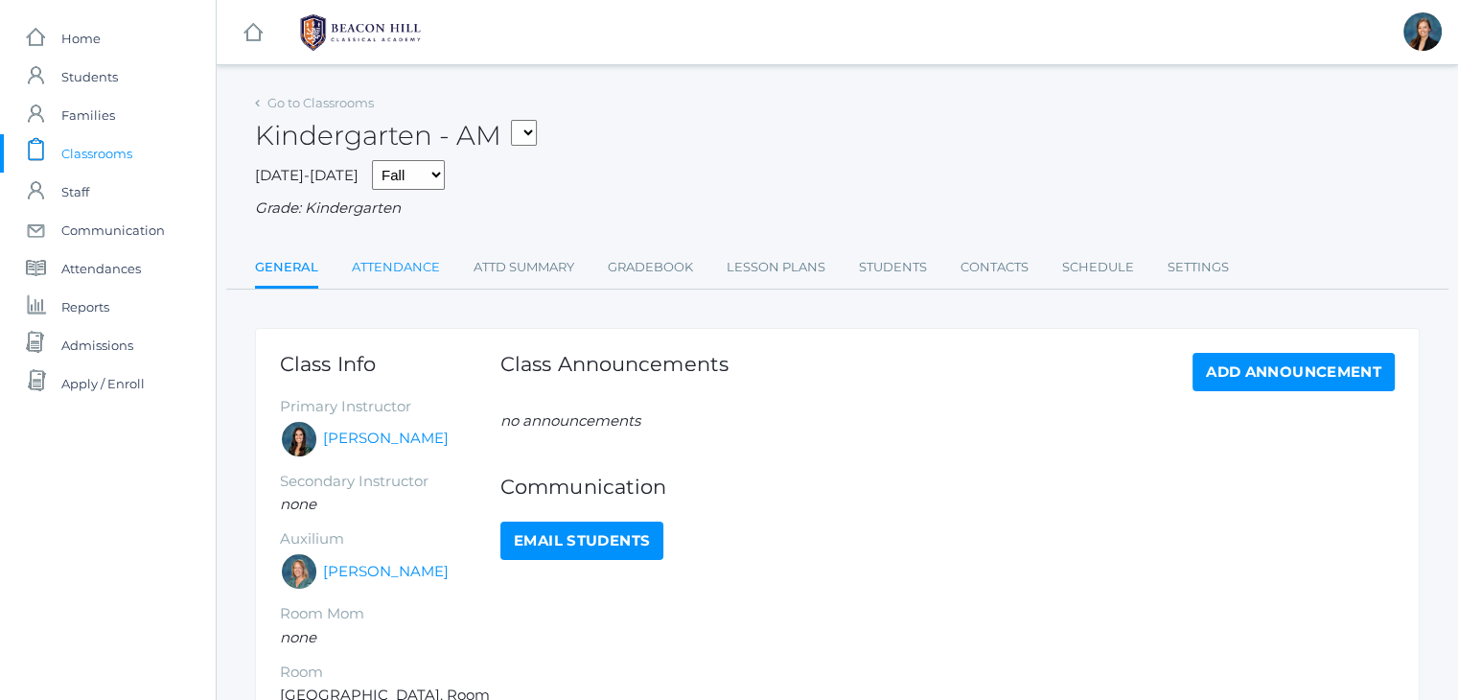
click at [388, 275] on link "Attendance" at bounding box center [396, 267] width 88 height 38
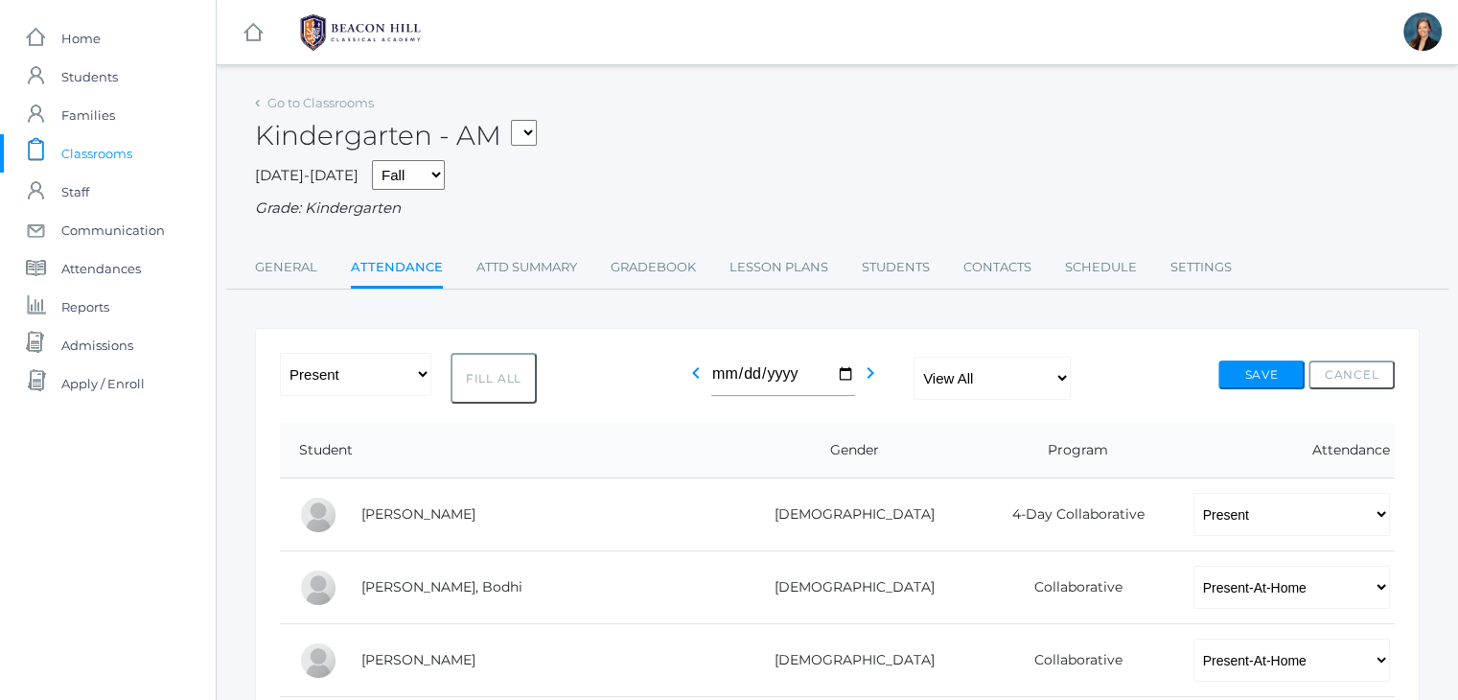
click at [86, 148] on span "Classrooms" at bounding box center [96, 153] width 71 height 38
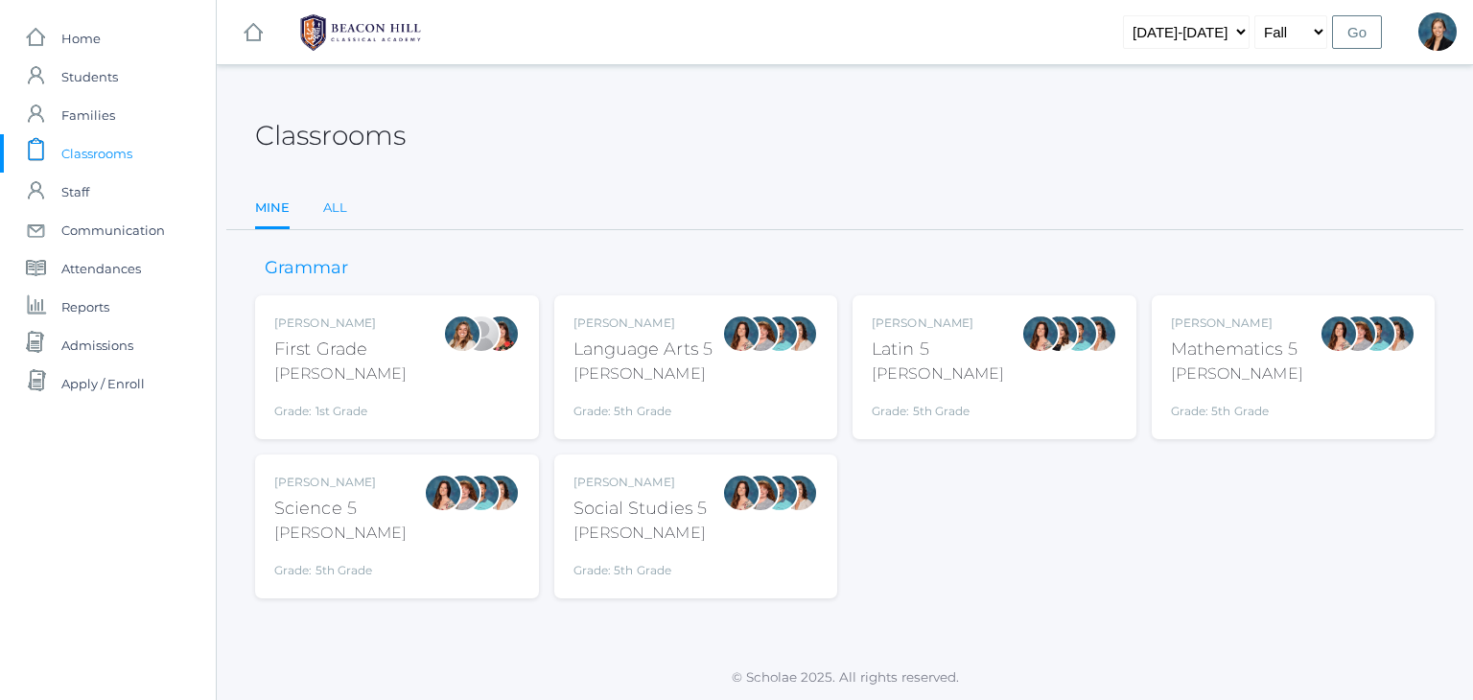
click at [331, 210] on link "All" at bounding box center [335, 208] width 24 height 38
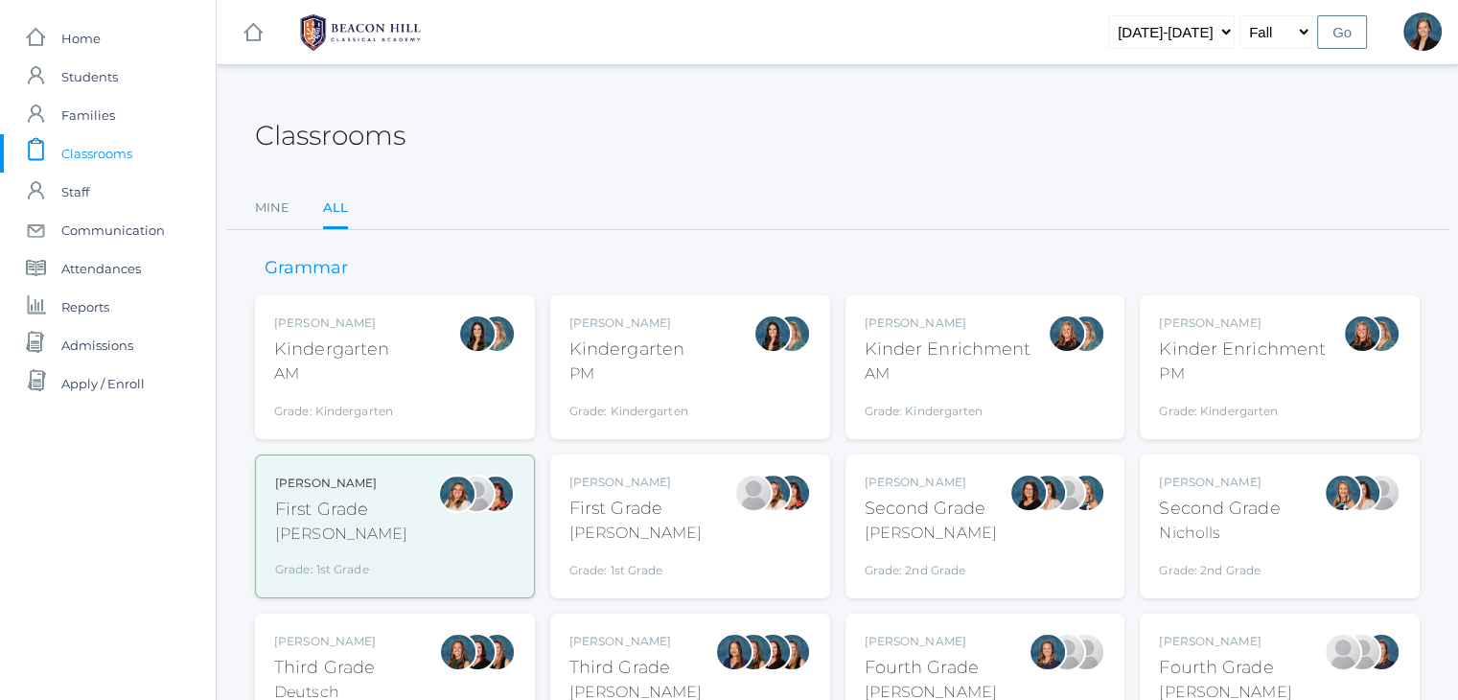
click at [667, 373] on div "PM" at bounding box center [628, 373] width 119 height 23
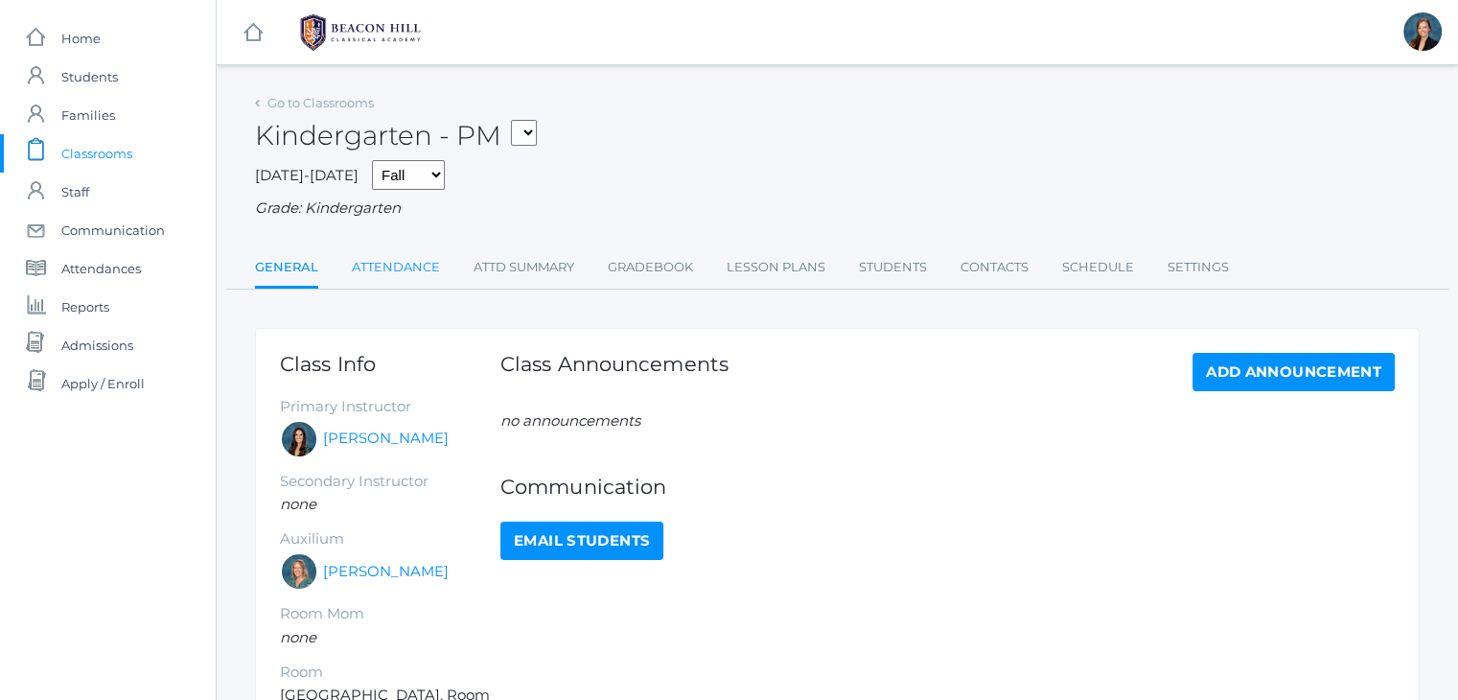
click at [394, 268] on link "Attendance" at bounding box center [396, 267] width 88 height 38
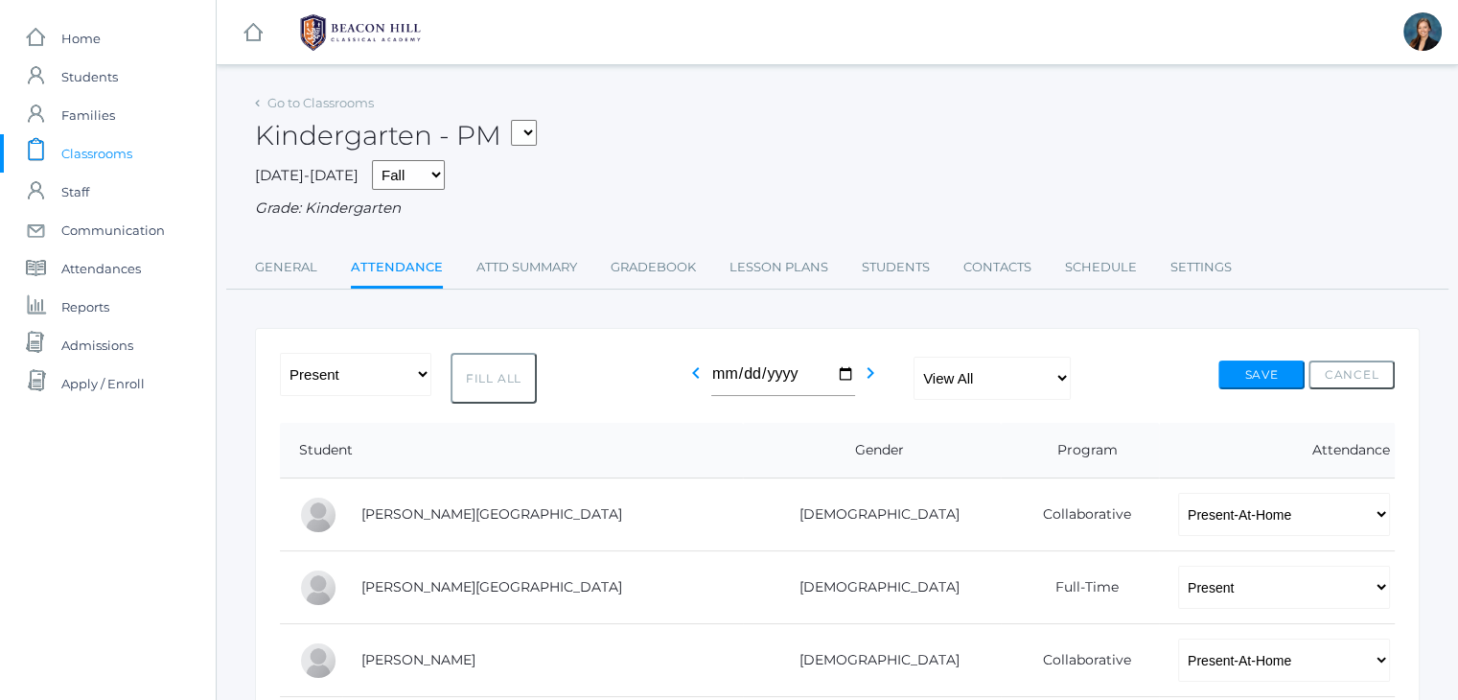
click at [724, 106] on div "Kindergarten - PM 01LA - First Grade Barber 05LATIN - Latin 5 Salazar 05MATH - …" at bounding box center [837, 124] width 1165 height 71
click at [776, 140] on div "Kindergarten - PM 01LA - First Grade Barber 05LATIN - Latin 5 Salazar 05MATH - …" at bounding box center [837, 124] width 1165 height 71
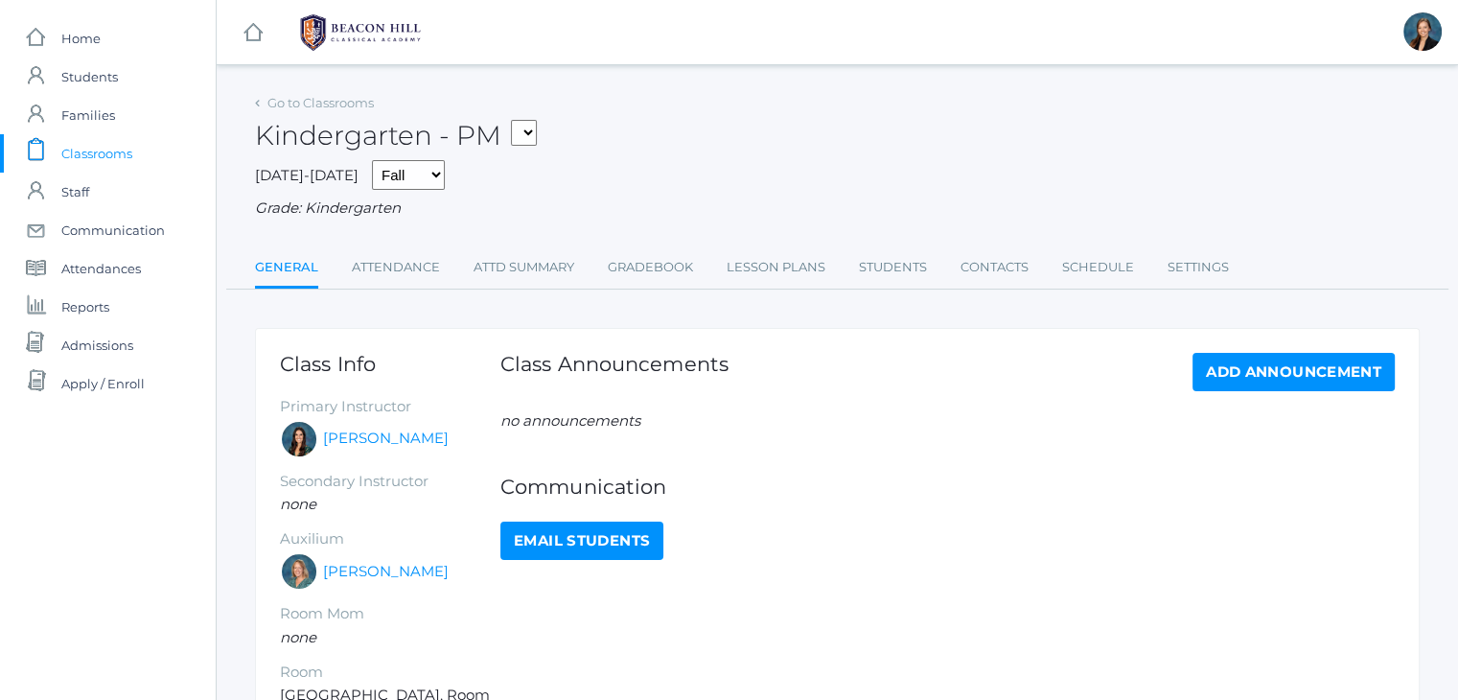
click at [84, 153] on span "Classrooms" at bounding box center [96, 153] width 71 height 38
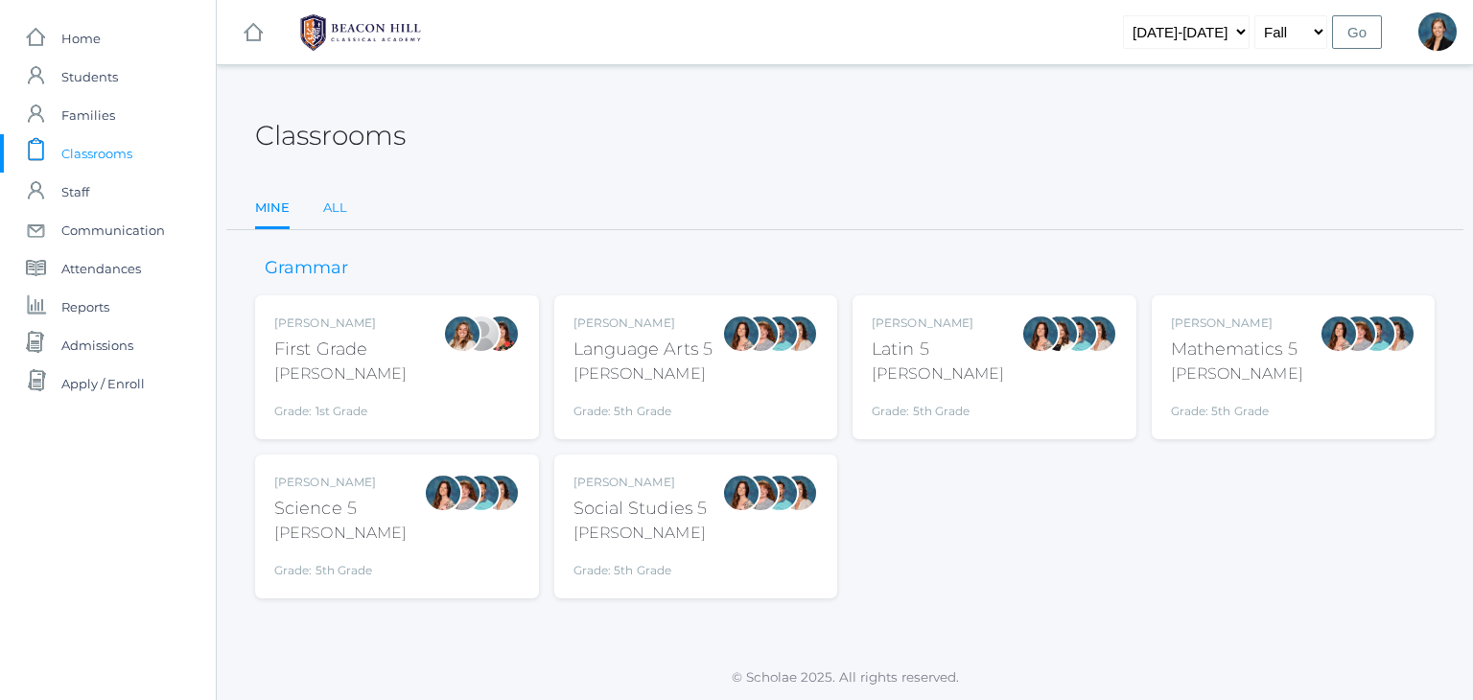
click at [335, 204] on link "All" at bounding box center [335, 208] width 24 height 38
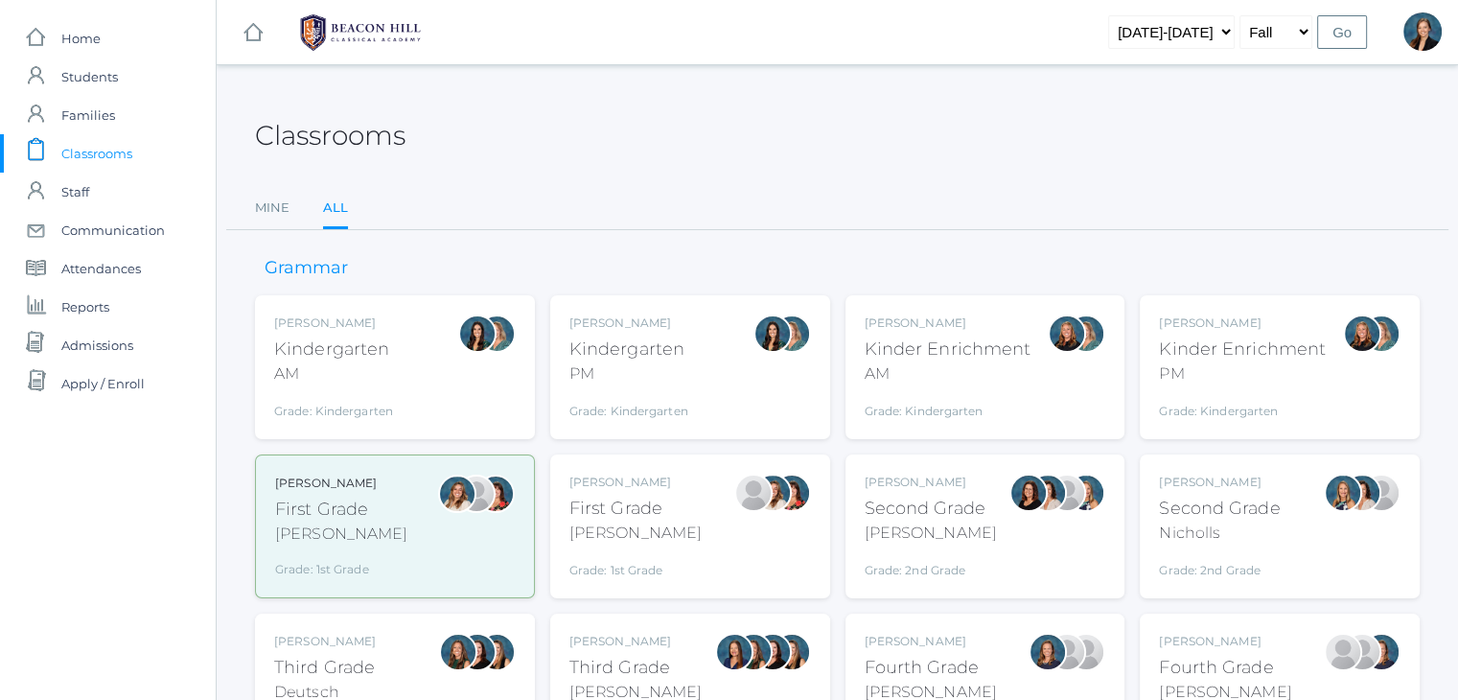
click at [380, 314] on div "[PERSON_NAME]" at bounding box center [333, 322] width 119 height 17
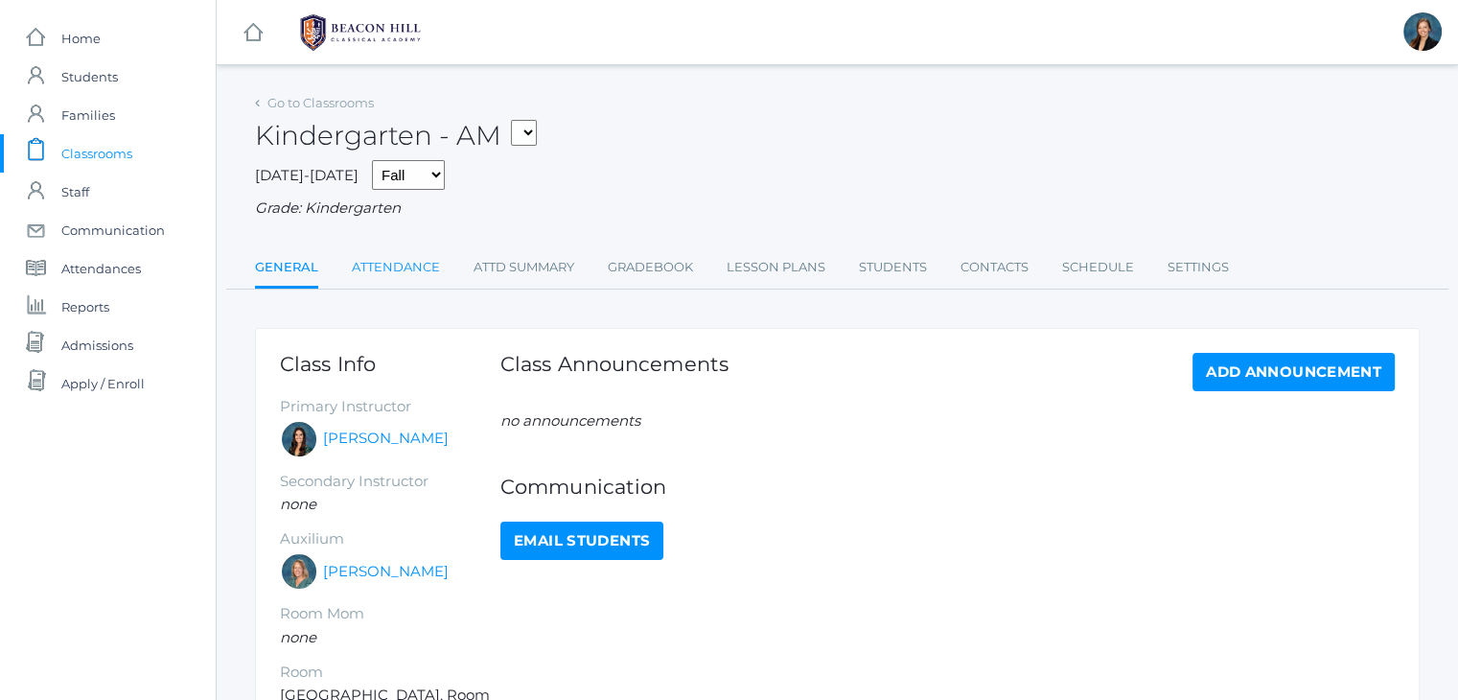
click at [416, 267] on link "Attendance" at bounding box center [396, 267] width 88 height 38
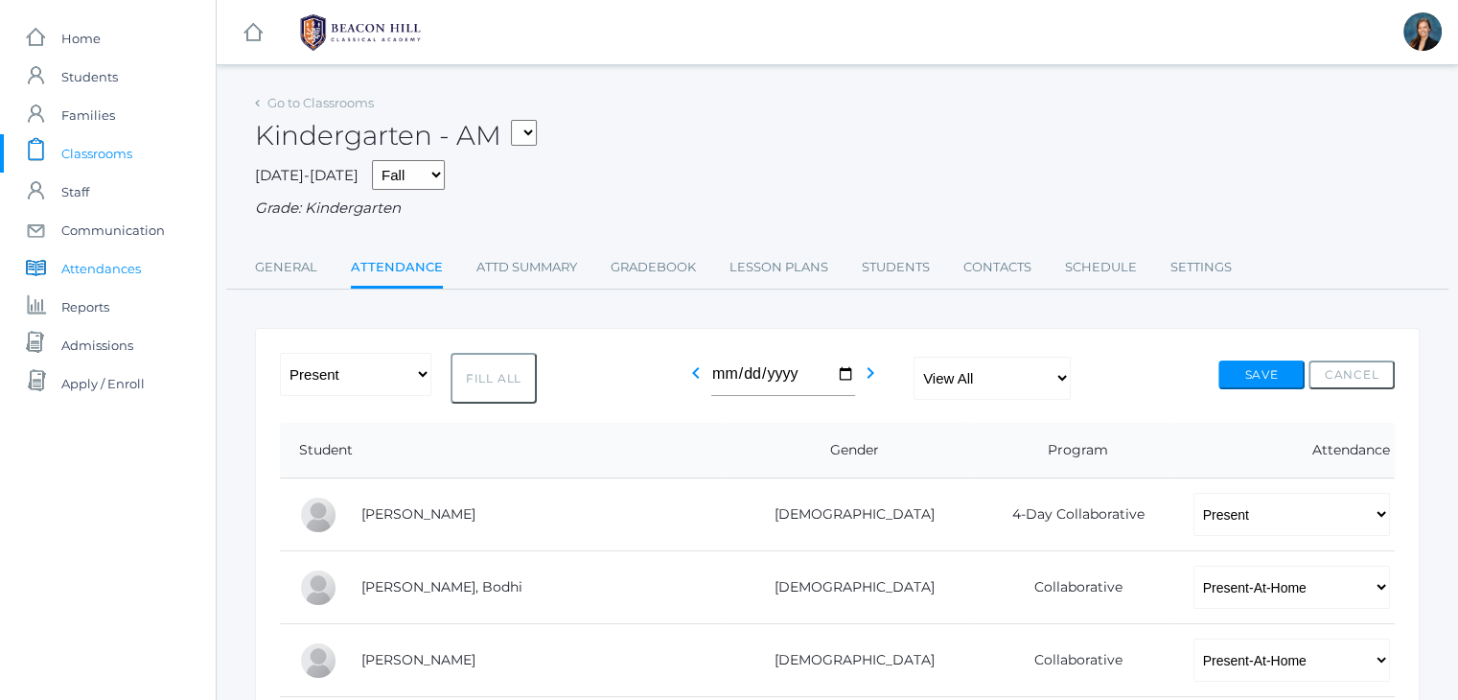
click at [100, 279] on span "Attendances" at bounding box center [101, 268] width 80 height 38
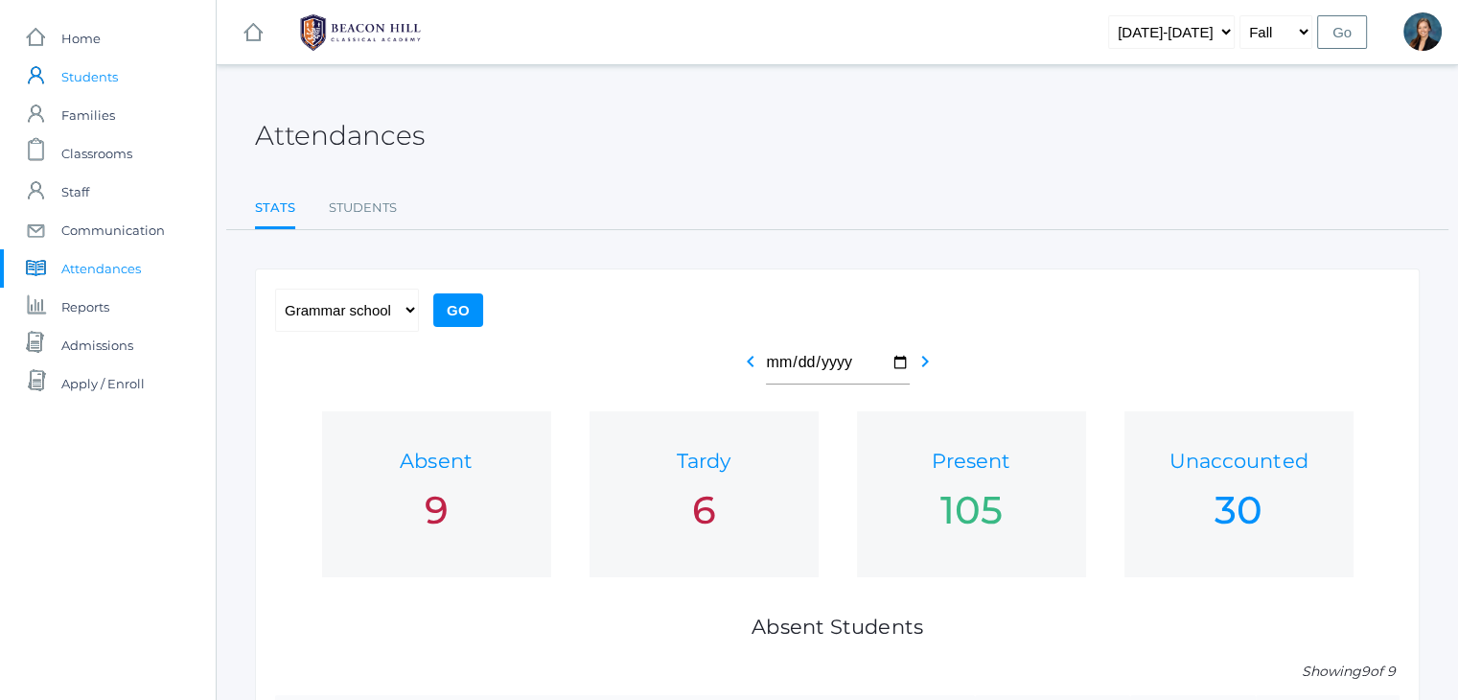
click at [91, 94] on span "Students" at bounding box center [89, 77] width 57 height 38
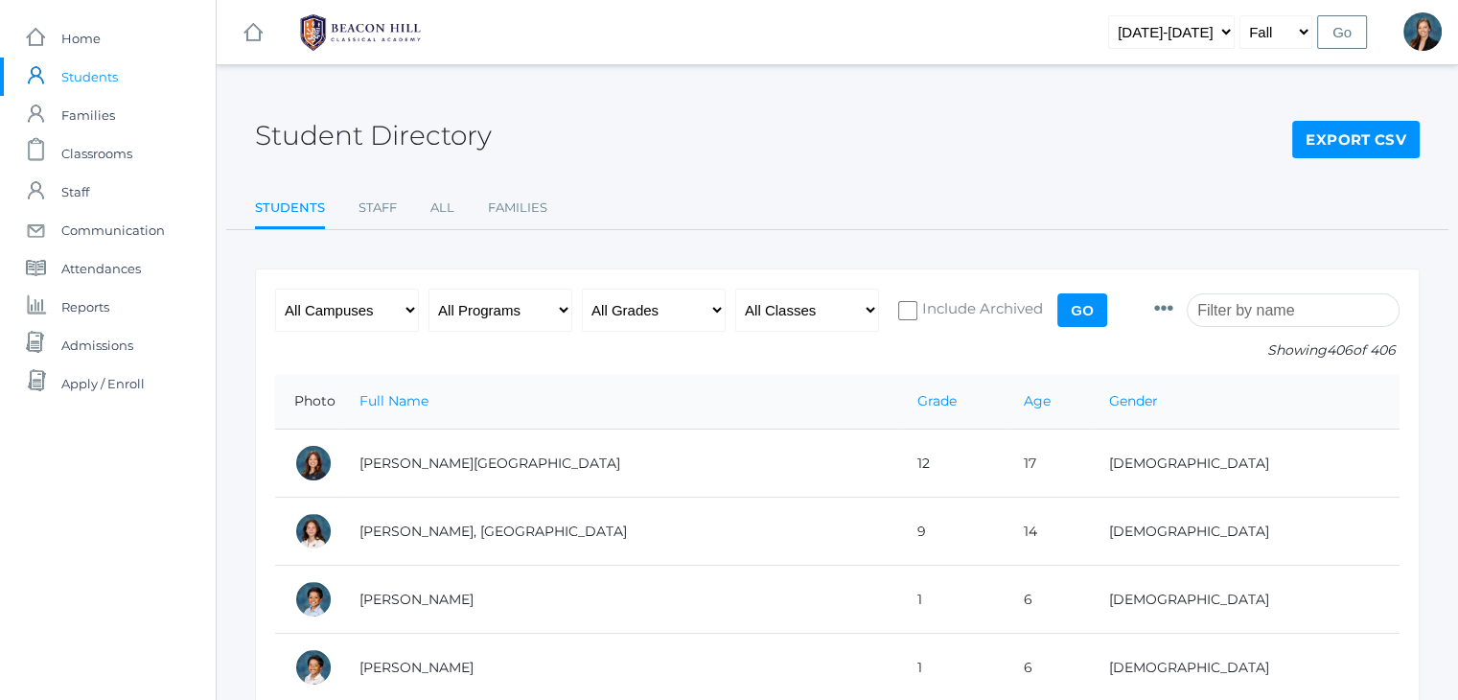
click at [1296, 316] on input "search" at bounding box center [1293, 310] width 213 height 34
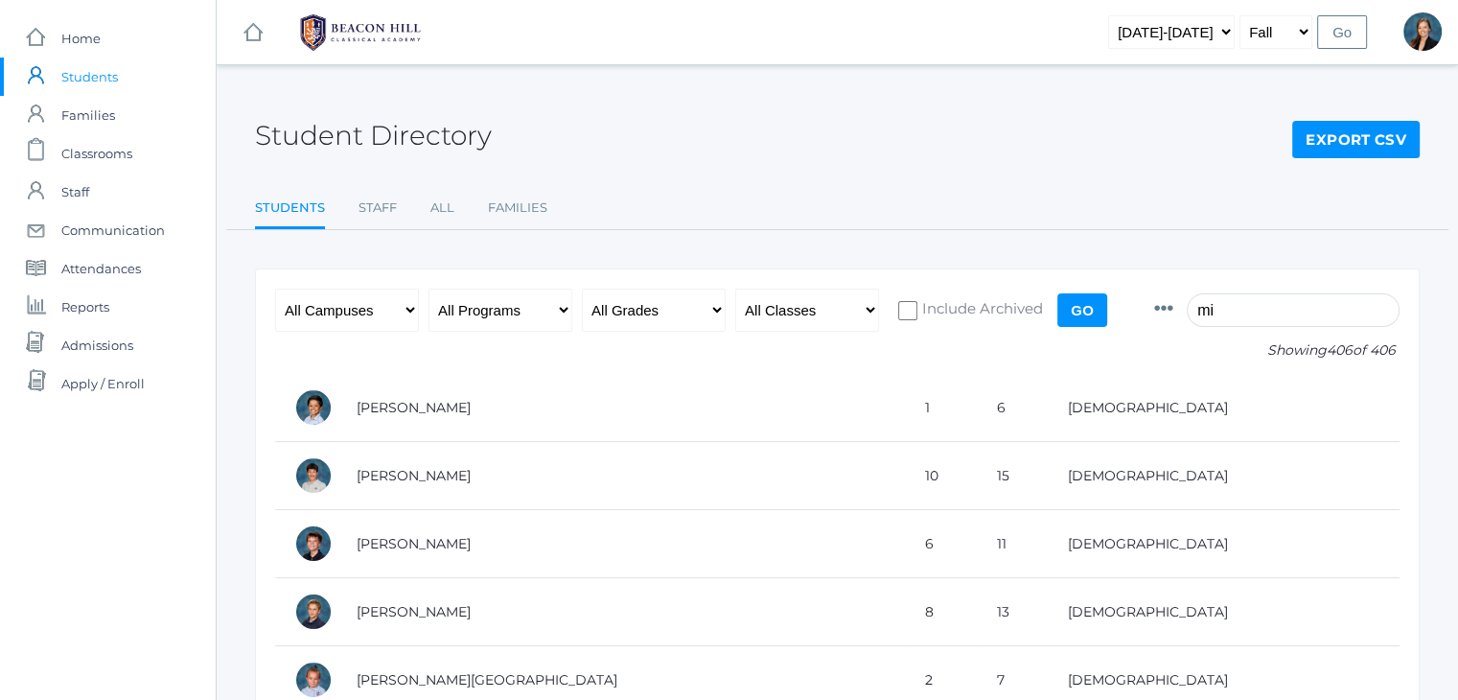
type input "m"
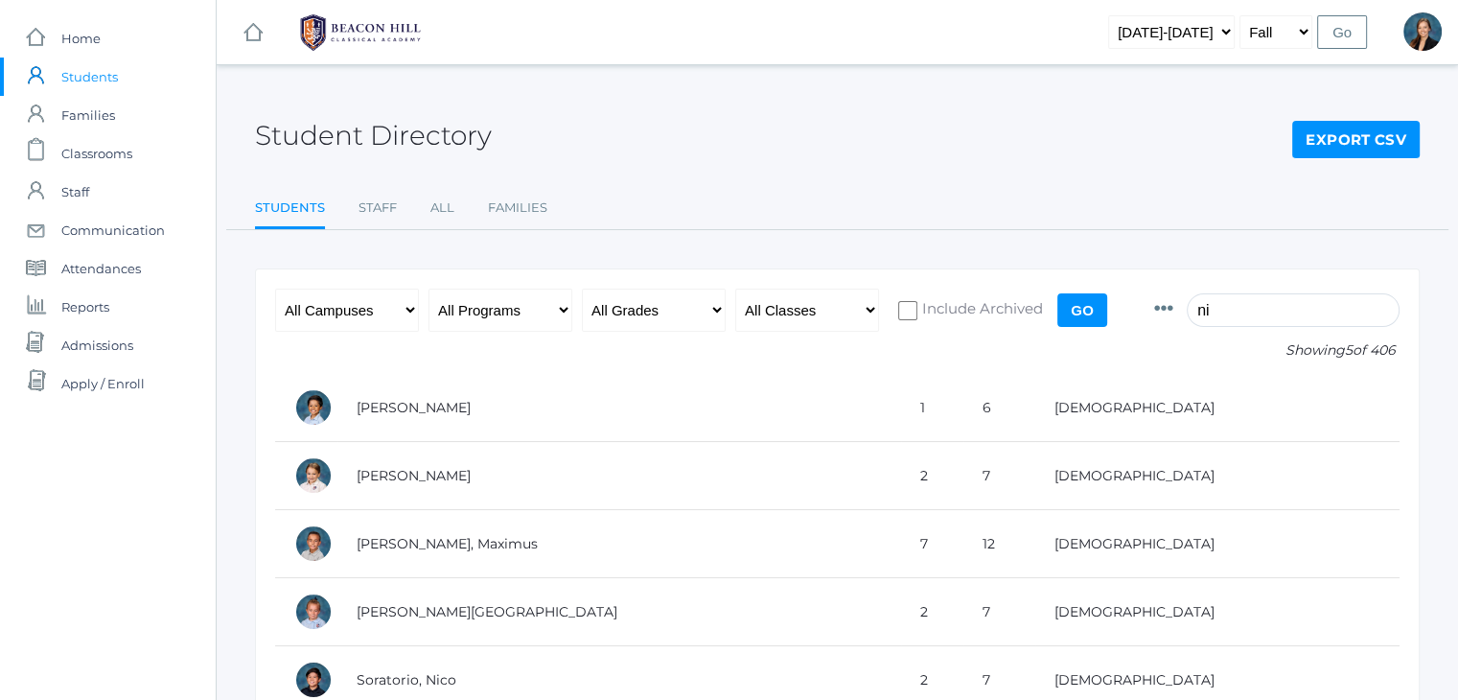
type input "n"
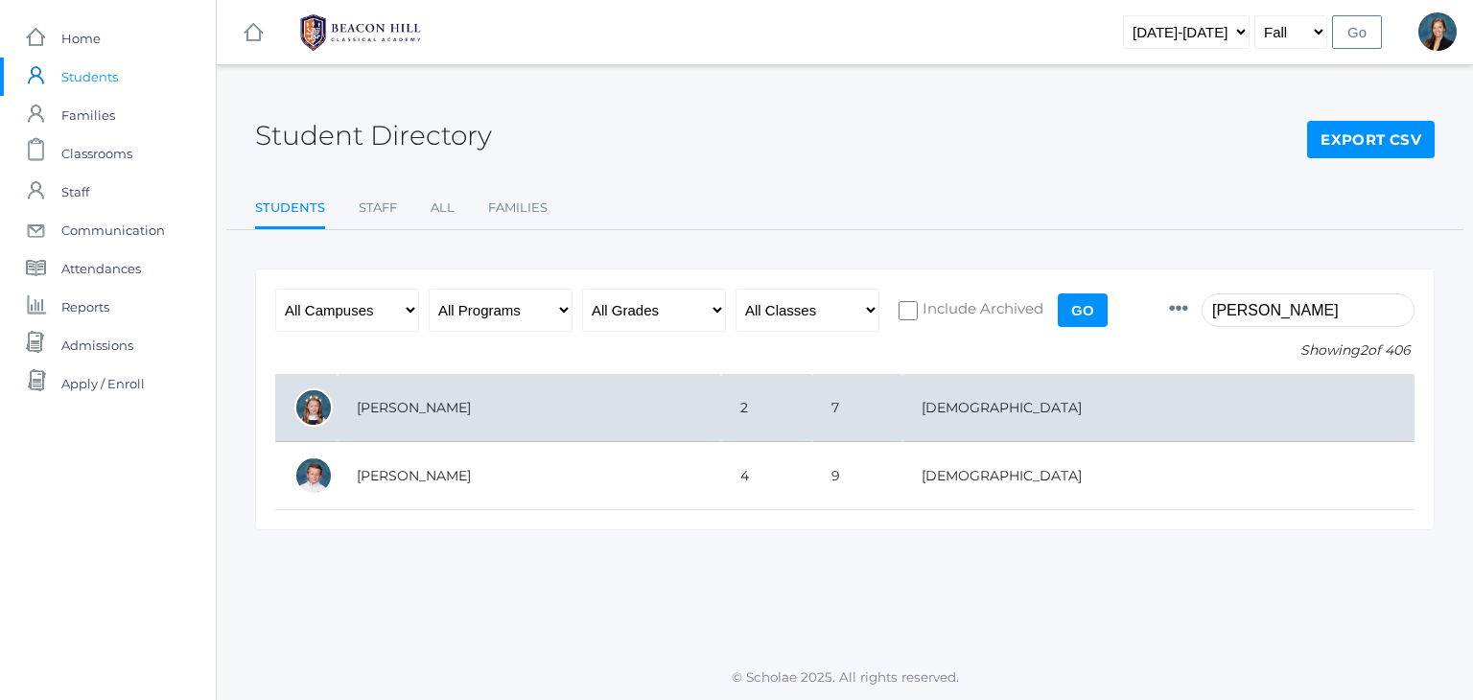
type input "[PERSON_NAME]"
click at [721, 412] on td "[PERSON_NAME]" at bounding box center [528, 408] width 383 height 68
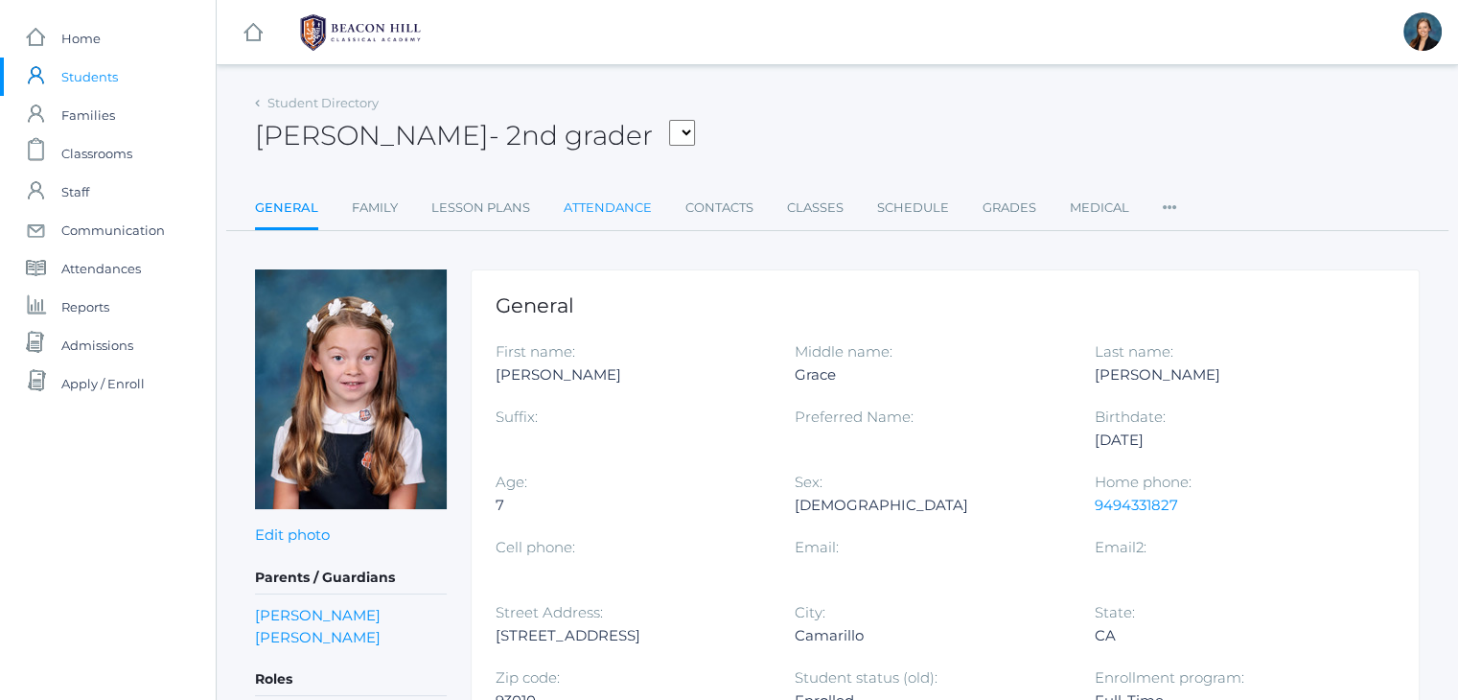
click at [618, 212] on link "Attendance" at bounding box center [608, 208] width 88 height 38
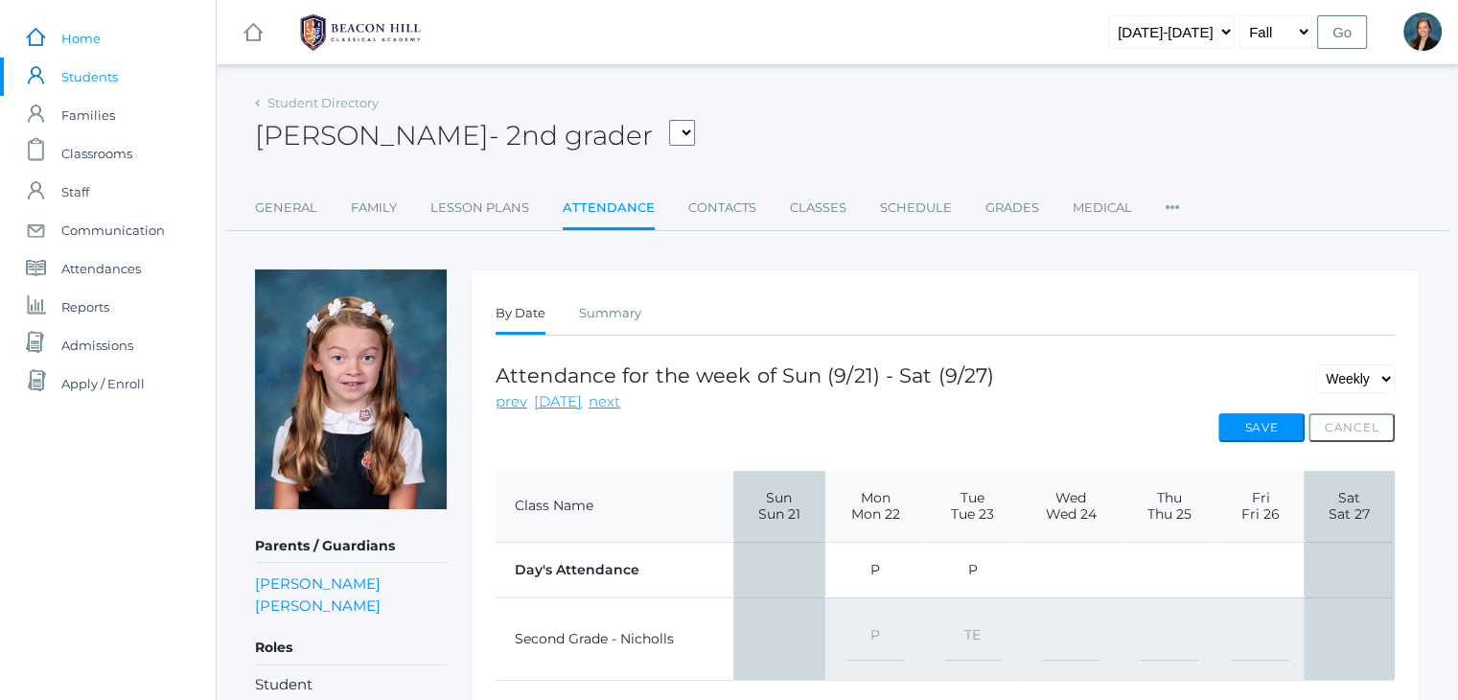
click at [74, 36] on span "Home" at bounding box center [80, 38] width 39 height 38
